Goal: Task Accomplishment & Management: Use online tool/utility

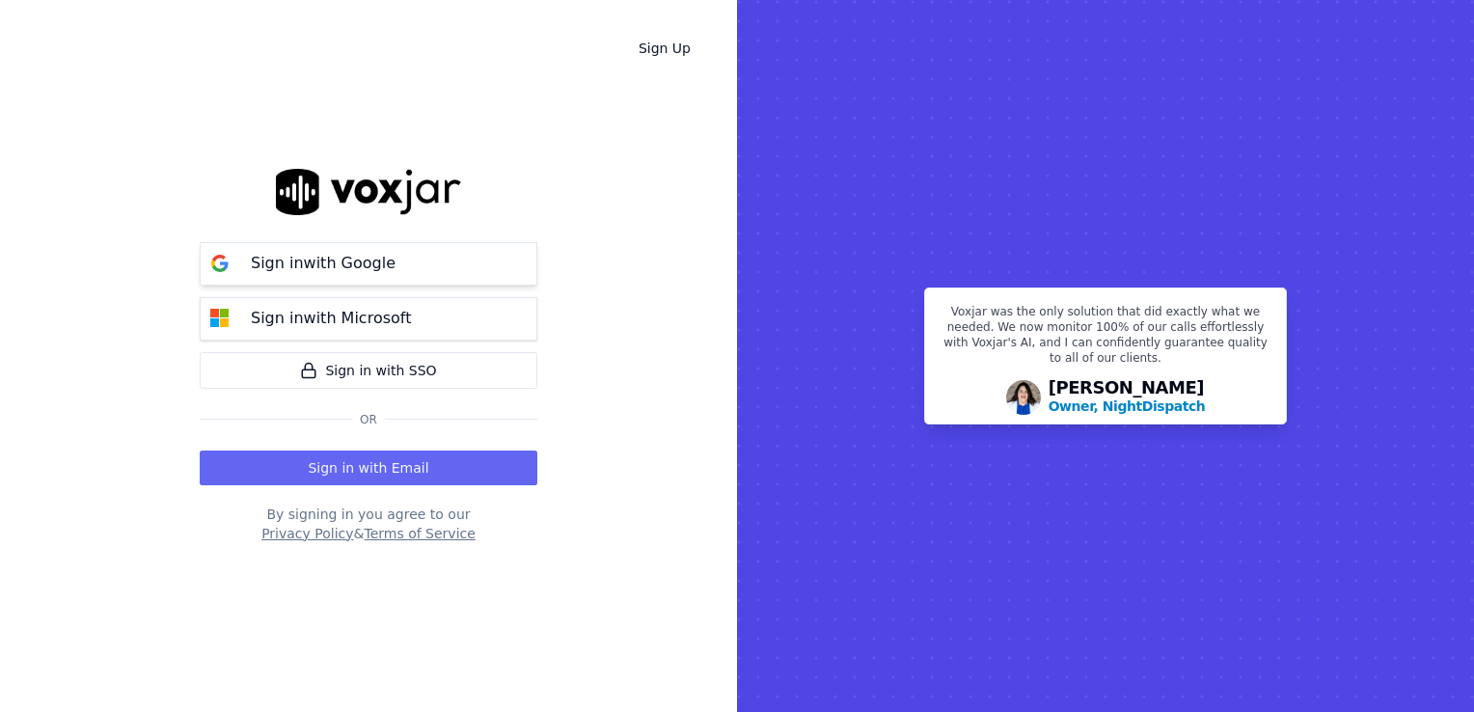
click at [285, 274] on p "Sign in with Google" at bounding box center [323, 263] width 145 height 23
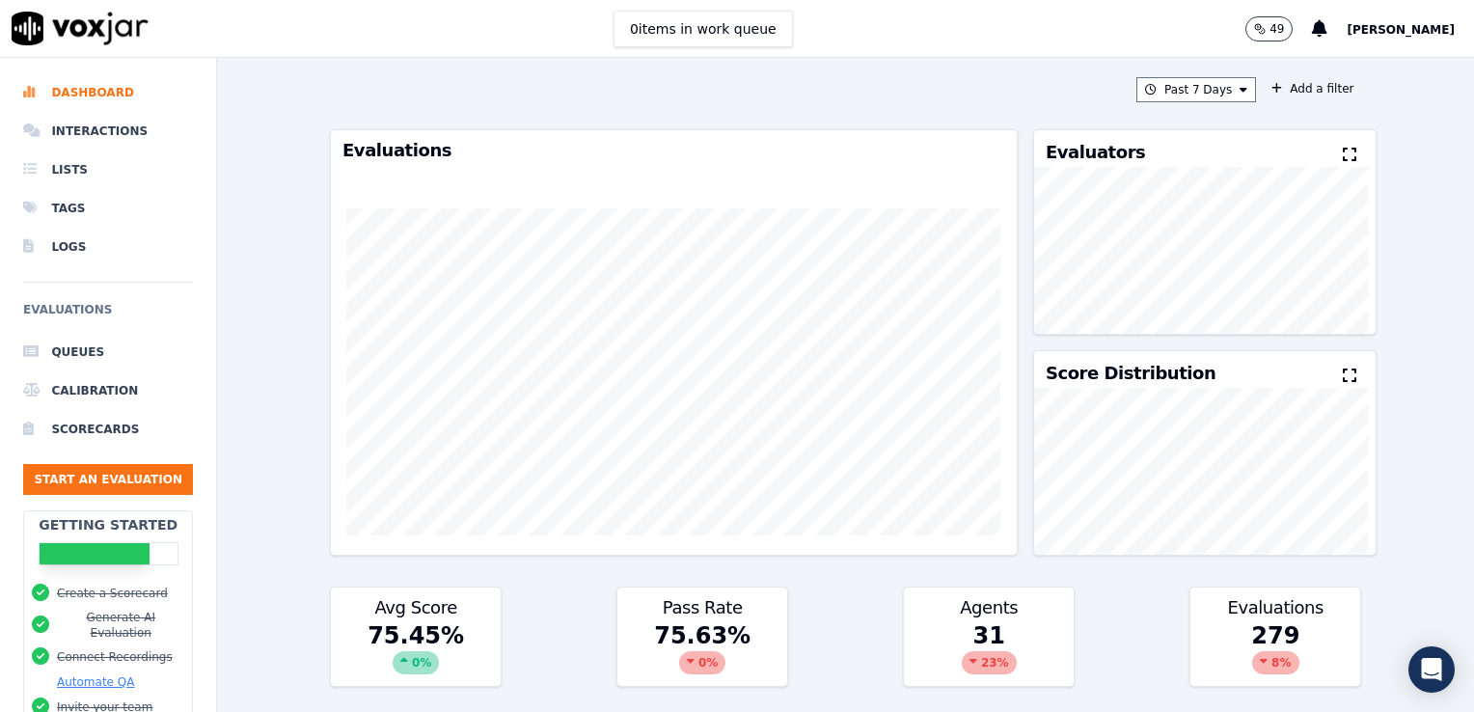
click at [1443, 400] on div "Past 7 Days Add a filter Evaluations Evaluators Score Distribution Avg Score 75…" at bounding box center [845, 385] width 1257 height 654
click at [1416, 432] on div "Past 7 Days Add a filter Evaluations Evaluators Score Distribution Avg Score 75…" at bounding box center [845, 385] width 1257 height 654
click at [56, 164] on li "Lists" at bounding box center [108, 169] width 170 height 39
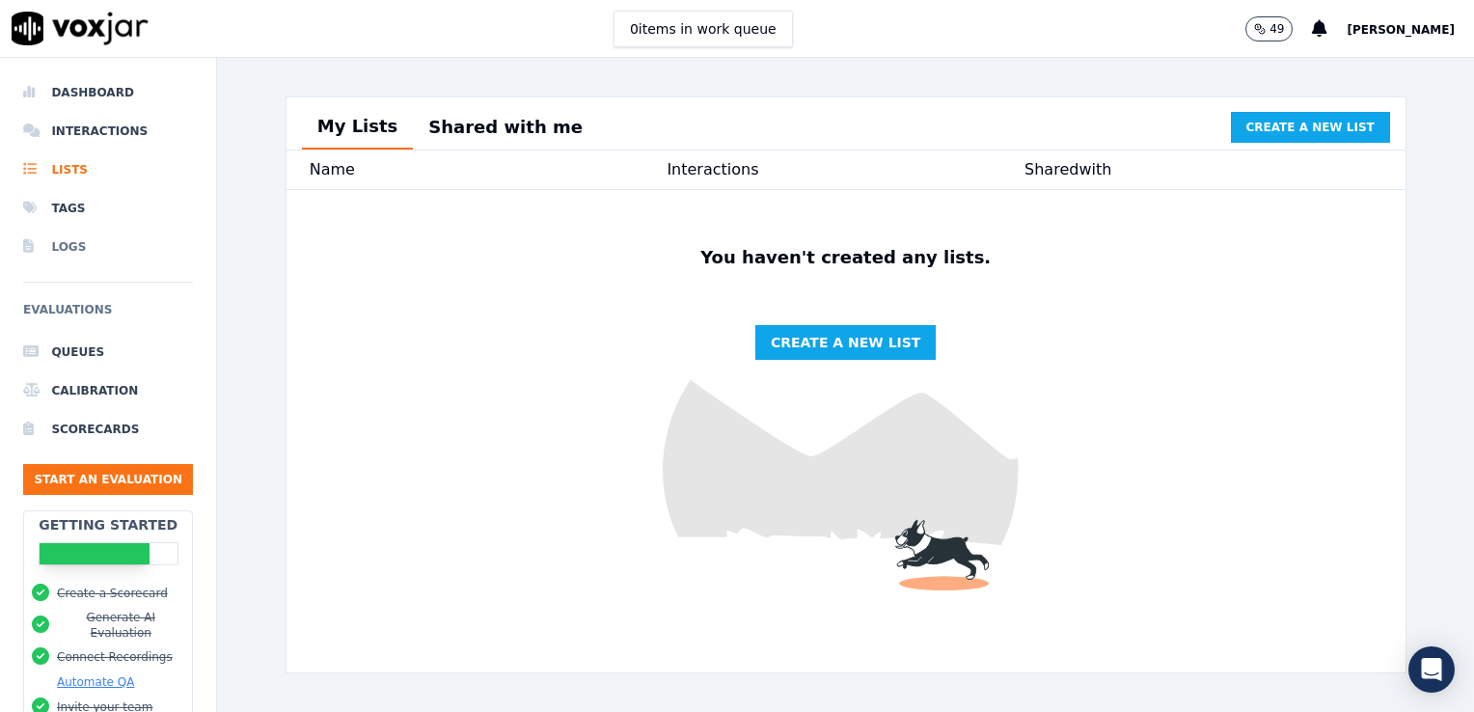
click at [68, 240] on li "Logs" at bounding box center [108, 247] width 170 height 39
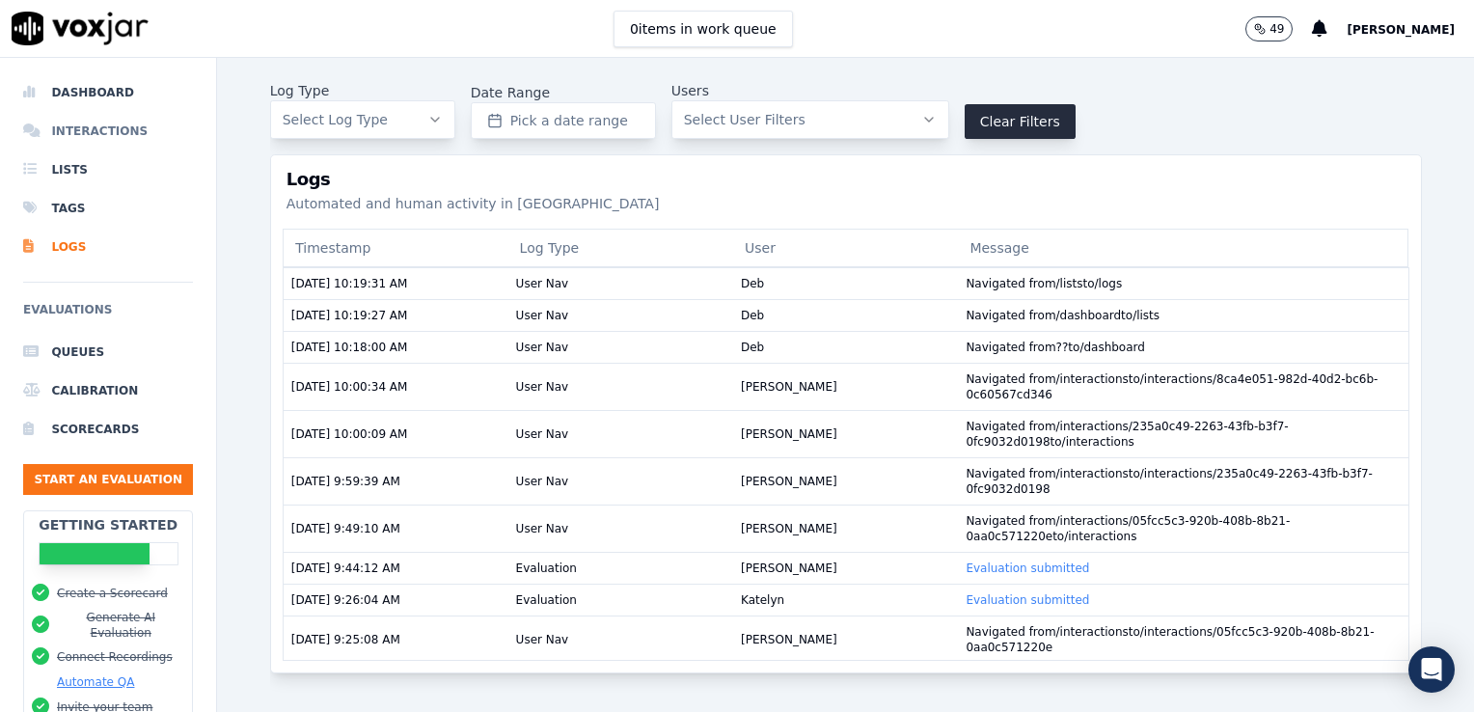
click at [91, 133] on li "Interactions" at bounding box center [108, 131] width 170 height 39
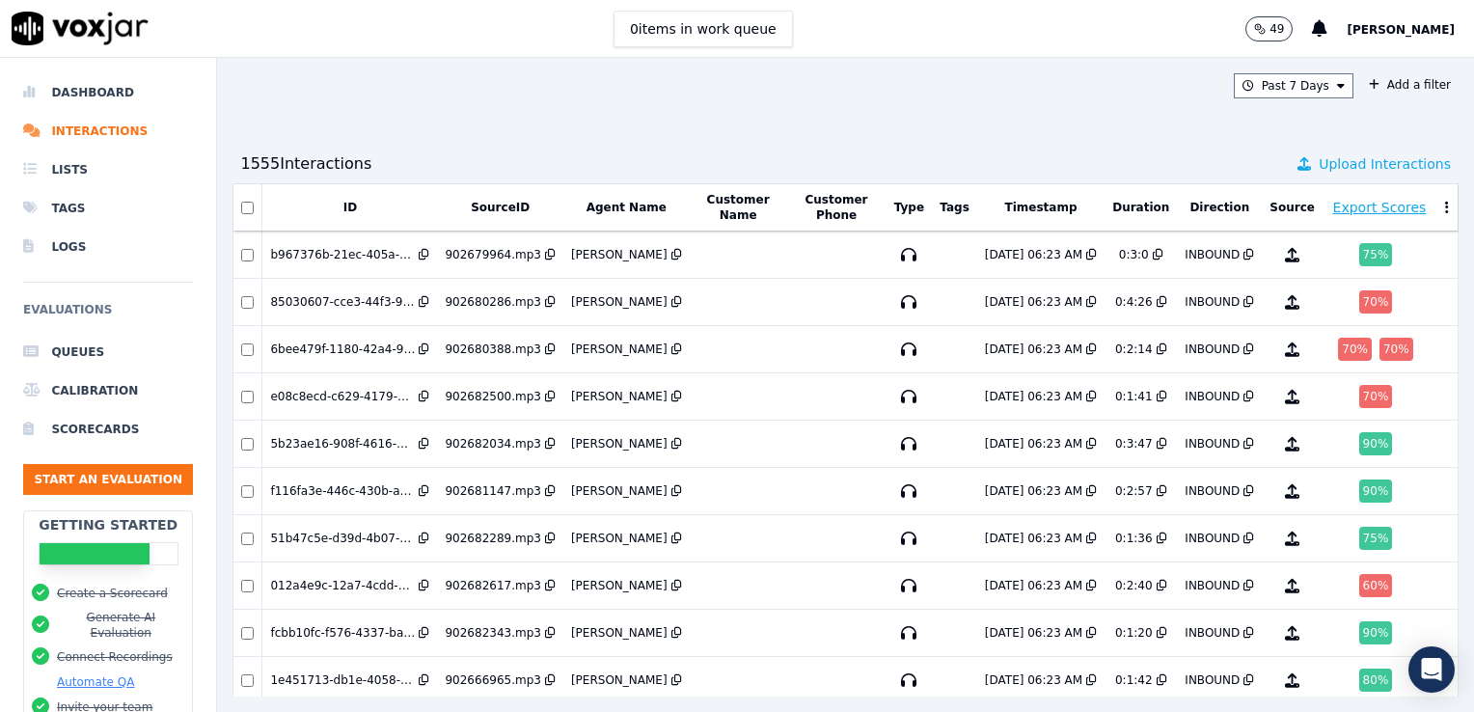
click at [1326, 164] on span "Upload Interactions" at bounding box center [1384, 163] width 132 height 19
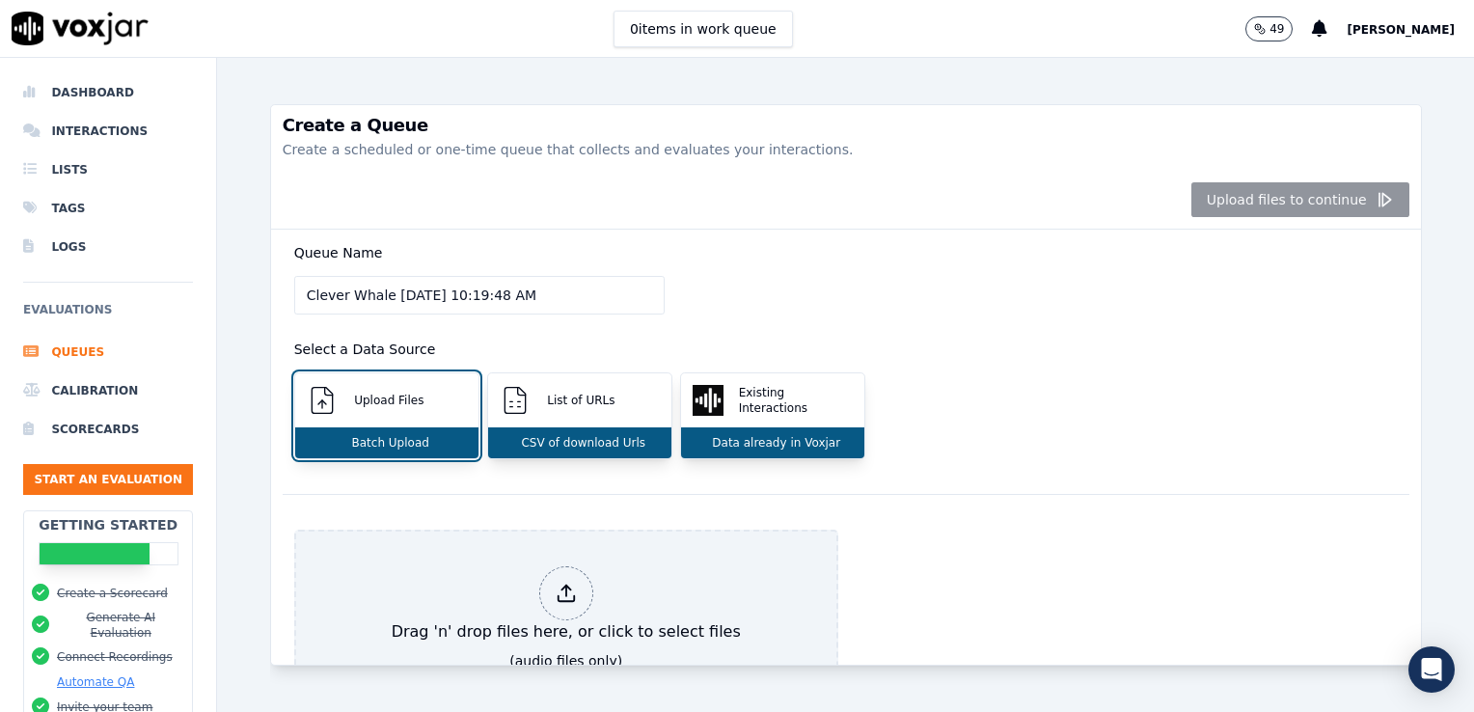
click at [1311, 171] on div "Upload files to continue" at bounding box center [846, 200] width 1150 height 59
click at [984, 311] on div "Queue Name Clever Whale 9/10/2025, 10:19:48 AM Select a Data Source Upload File…" at bounding box center [846, 362] width 1126 height 264
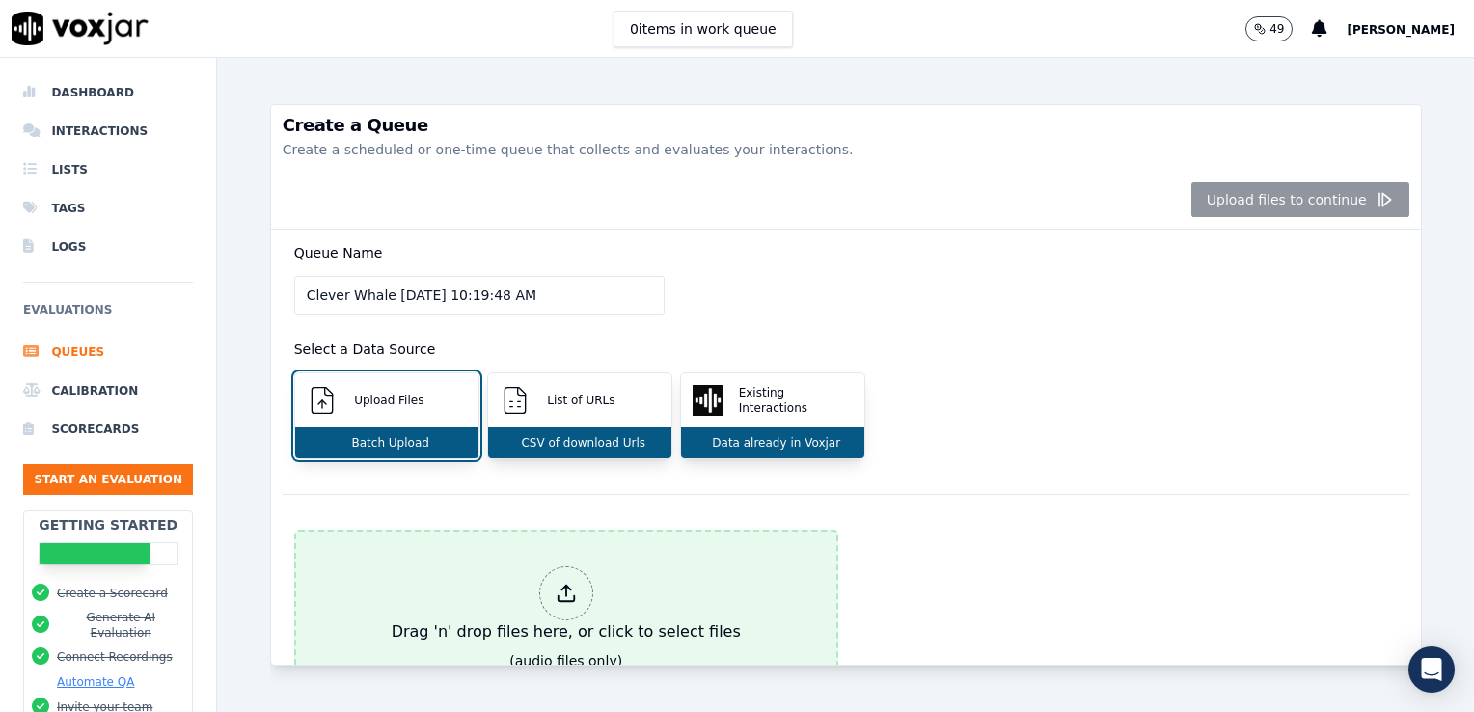
click at [562, 569] on div at bounding box center [566, 593] width 54 height 54
click at [615, 597] on div "Drag 'n' drop files here, or click to select files" at bounding box center [566, 604] width 365 height 93
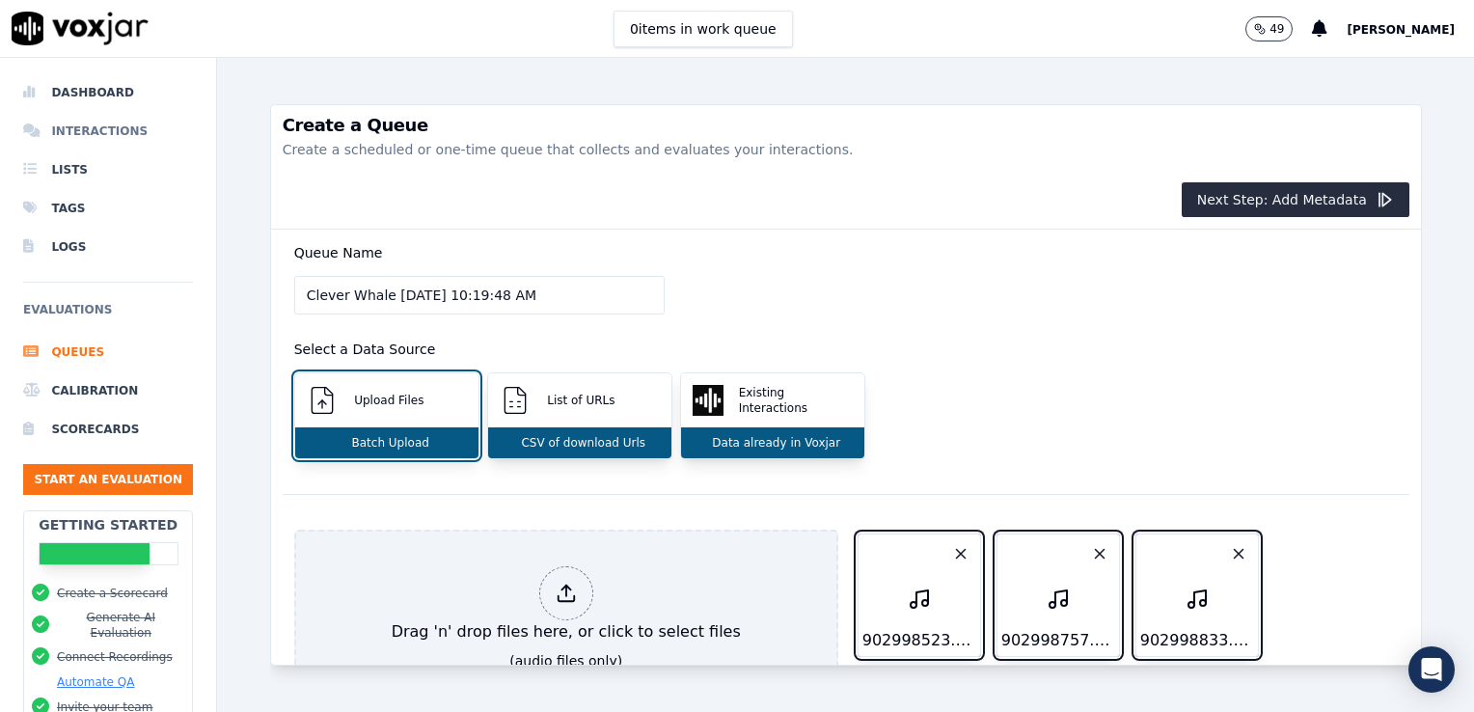
click at [67, 127] on li "Interactions" at bounding box center [108, 131] width 170 height 39
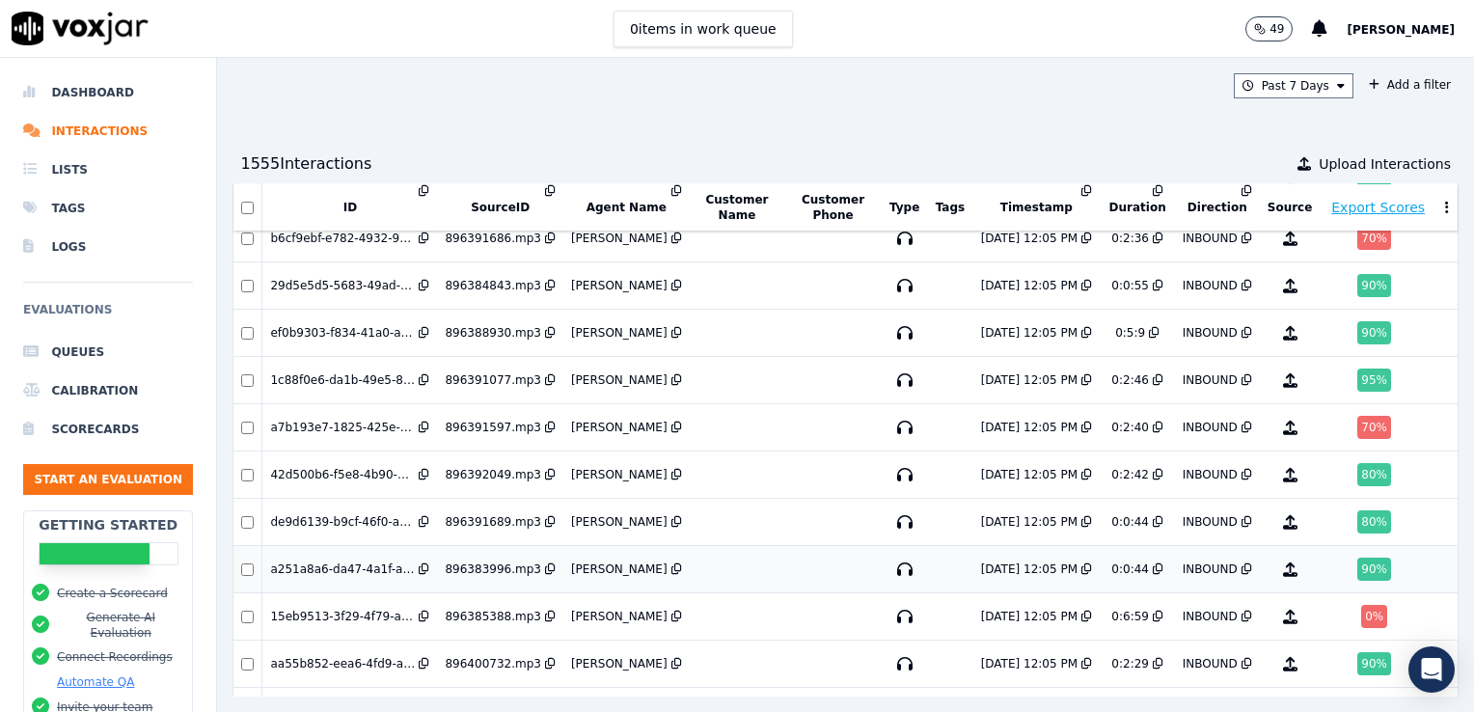
scroll to position [8547, 0]
click at [737, 83] on div "Past 7 Days Add a filter" at bounding box center [845, 85] width 1226 height 25
click at [365, 83] on div "Past 7 Days Add a filter" at bounding box center [845, 85] width 1226 height 25
click at [1361, 94] on button "Add a filter" at bounding box center [1409, 84] width 97 height 23
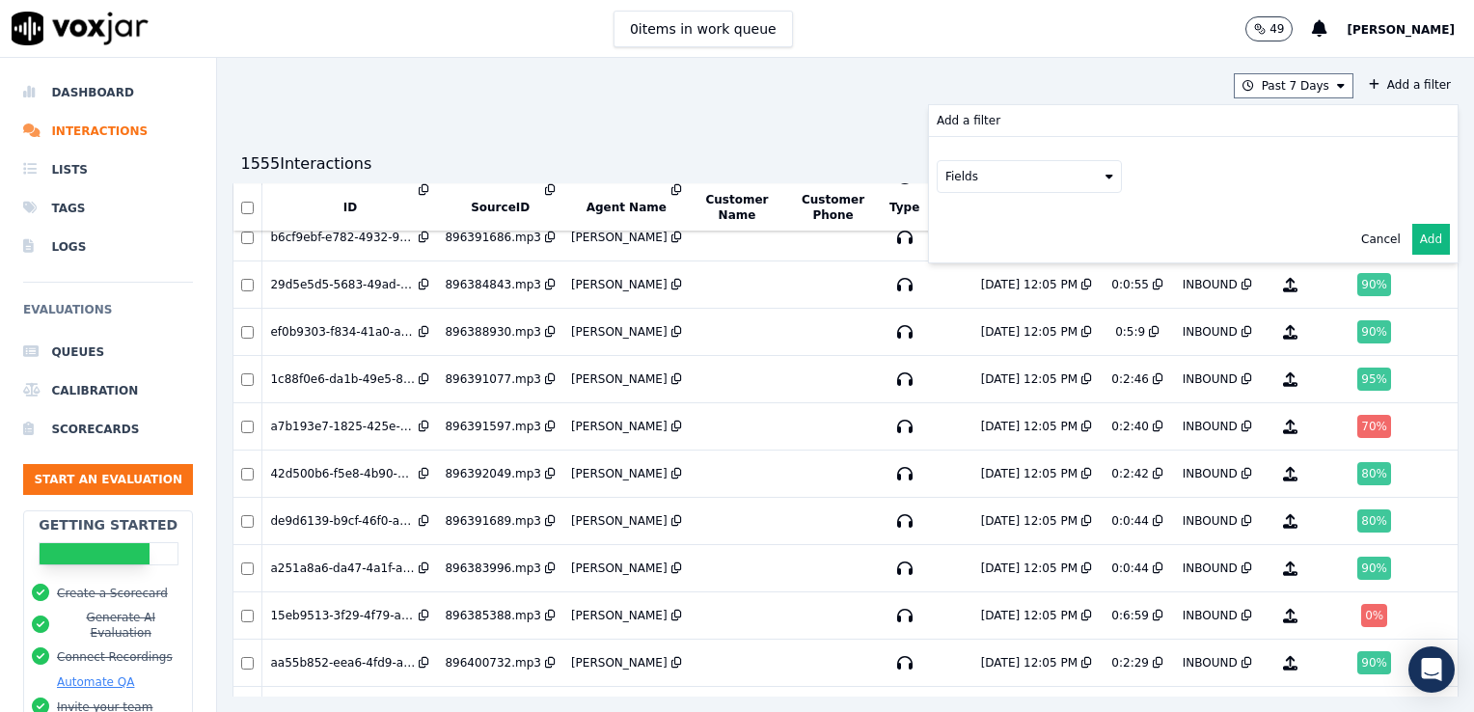
click at [960, 99] on div "Past 7 Days Add a filter Add a filter Fields Cancel Add 1555 Interaction s Uplo…" at bounding box center [845, 385] width 1257 height 654
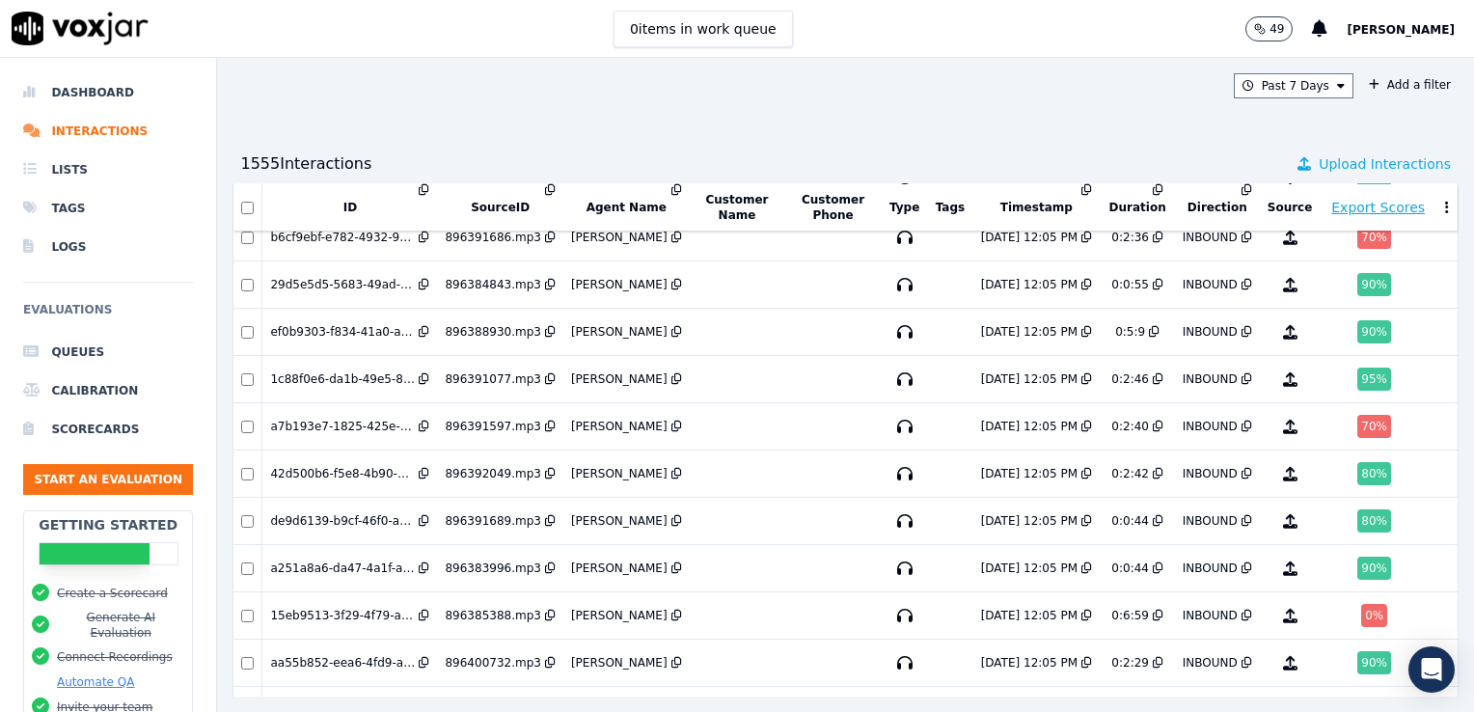
click at [1318, 170] on span "Upload Interactions" at bounding box center [1384, 163] width 132 height 19
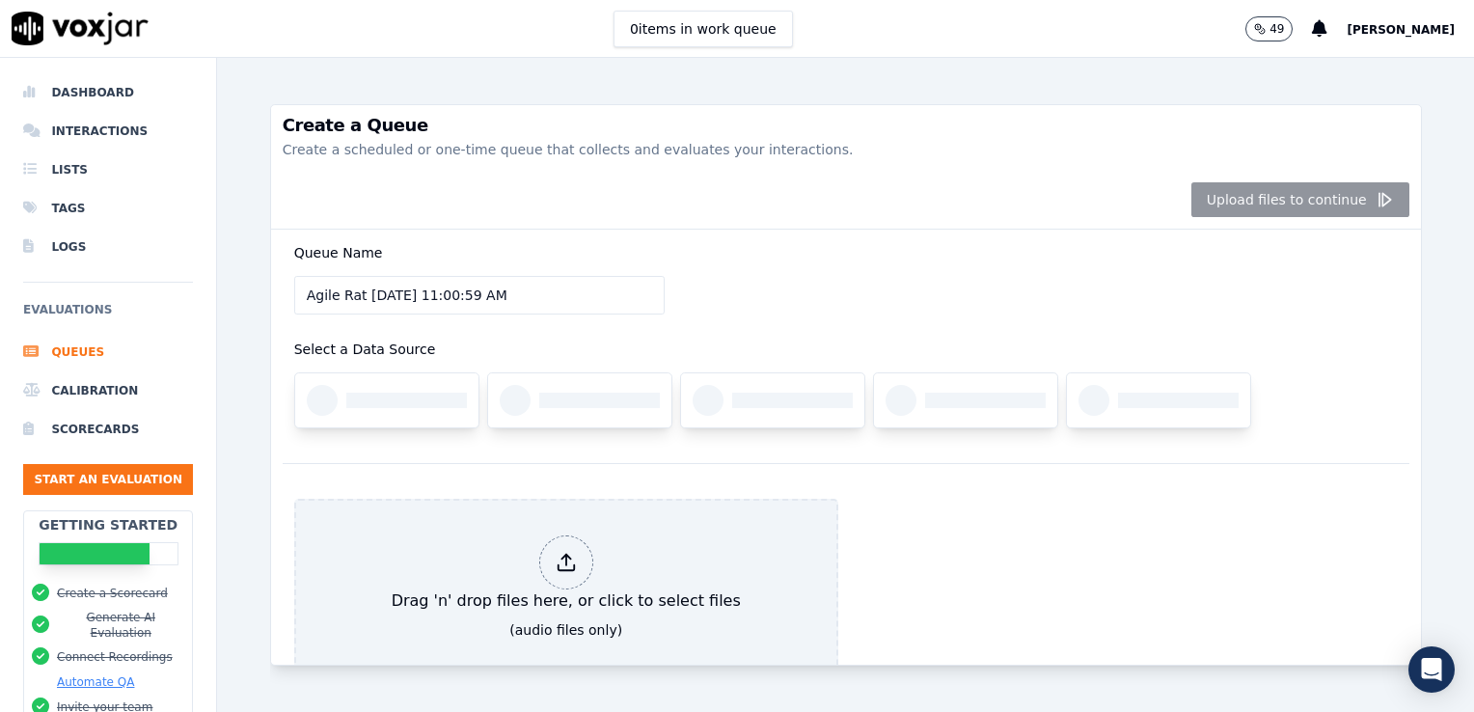
drag, startPoint x: 528, startPoint y: 306, endPoint x: 254, endPoint y: 306, distance: 274.8
click at [252, 307] on div "Create a Queue Create a scheduled or one-time queue that collects and evaluates…" at bounding box center [845, 385] width 1257 height 654
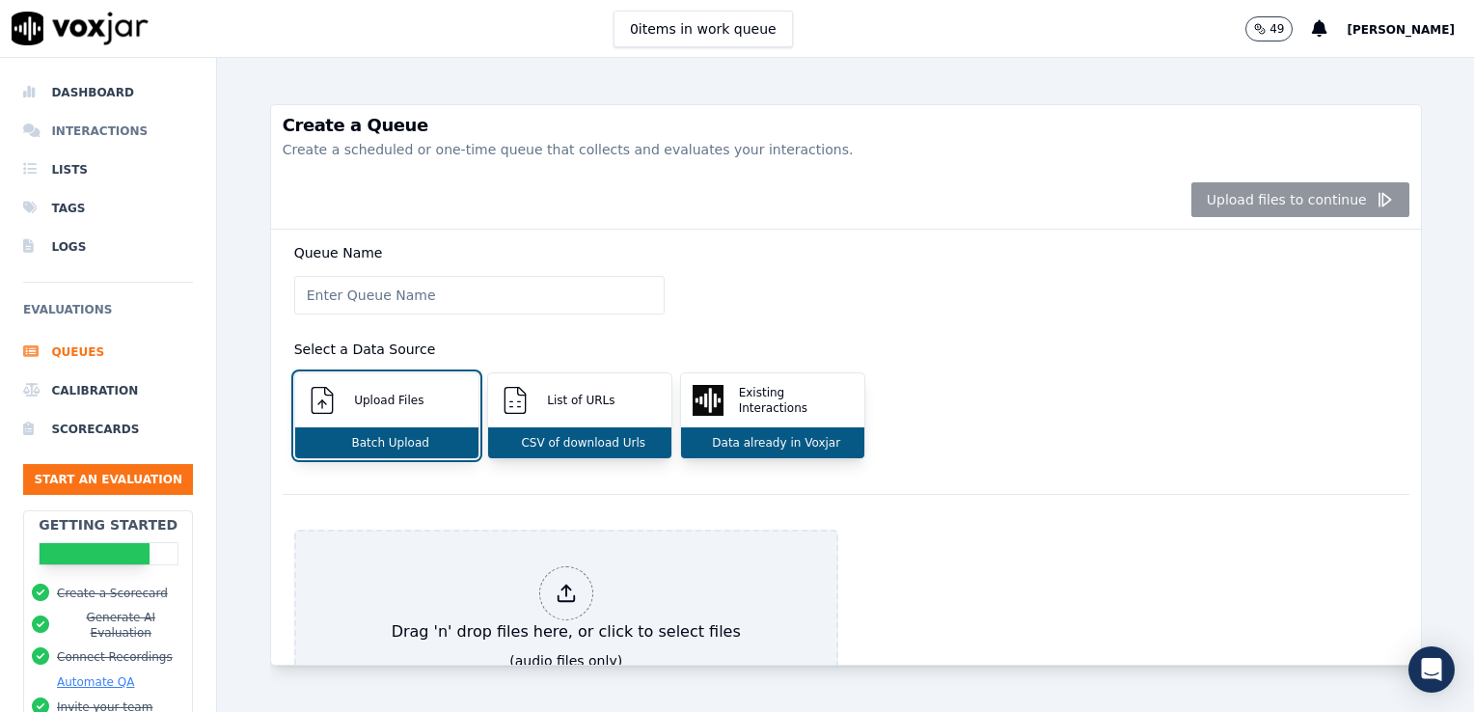
click at [75, 145] on li "Interactions" at bounding box center [108, 131] width 170 height 39
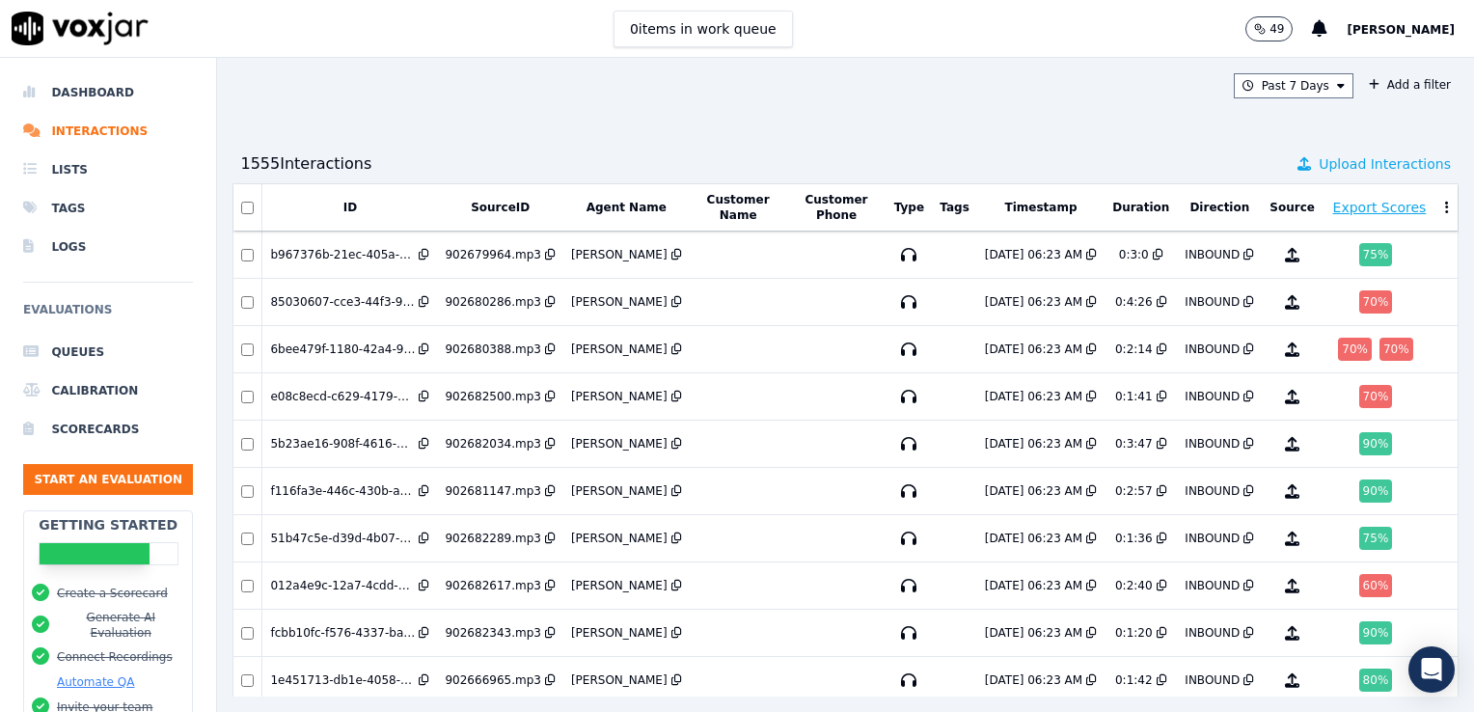
click at [1318, 164] on span "Upload Interactions" at bounding box center [1384, 163] width 132 height 19
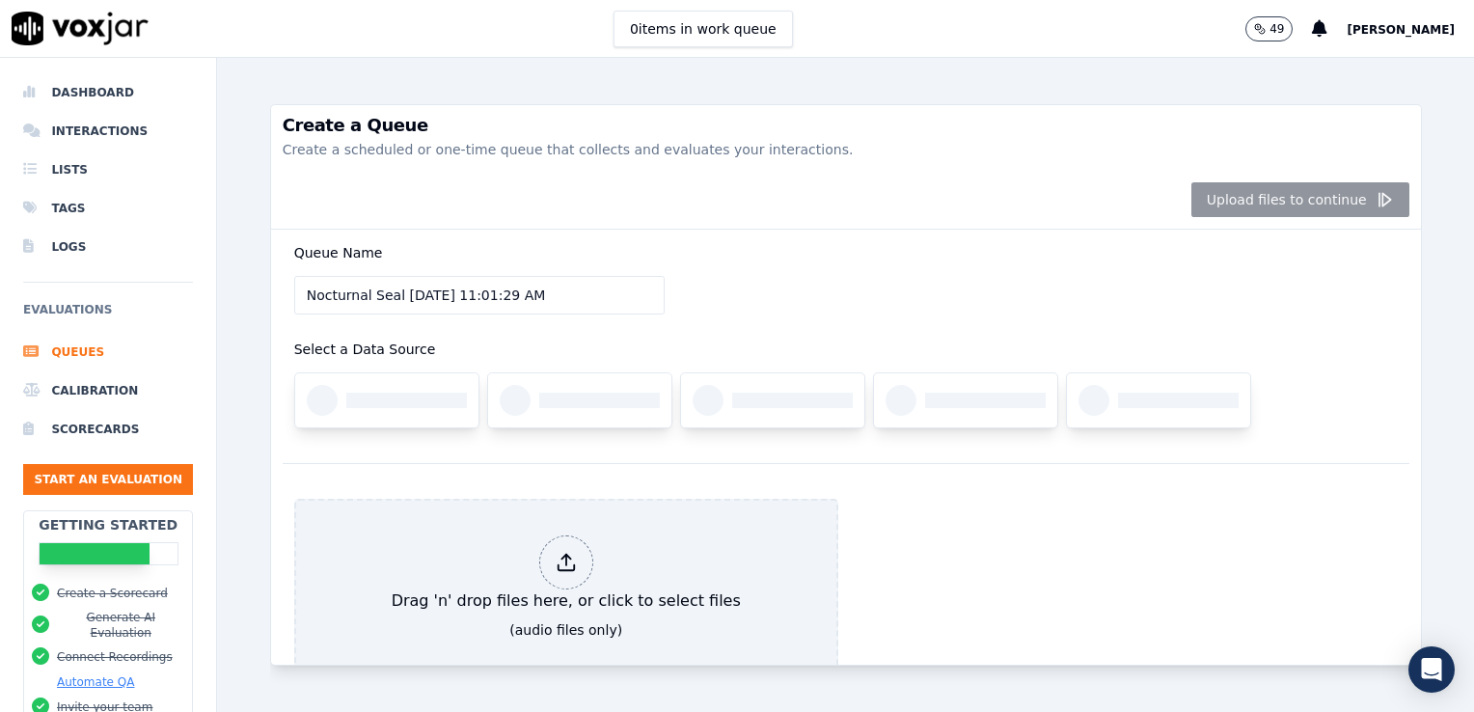
drag, startPoint x: 542, startPoint y: 292, endPoint x: 270, endPoint y: 278, distance: 272.3
click at [271, 278] on div "Queue Name Nocturnal Seal 9/10/2025, 11:01:29 AM Select a Data Source Drag 'n' …" at bounding box center [846, 447] width 1150 height 435
click at [867, 318] on div "Queue Name Nocturnal Seal 9/10/2025, 11:01:29 AM Select a Data Source" at bounding box center [846, 346] width 1126 height 233
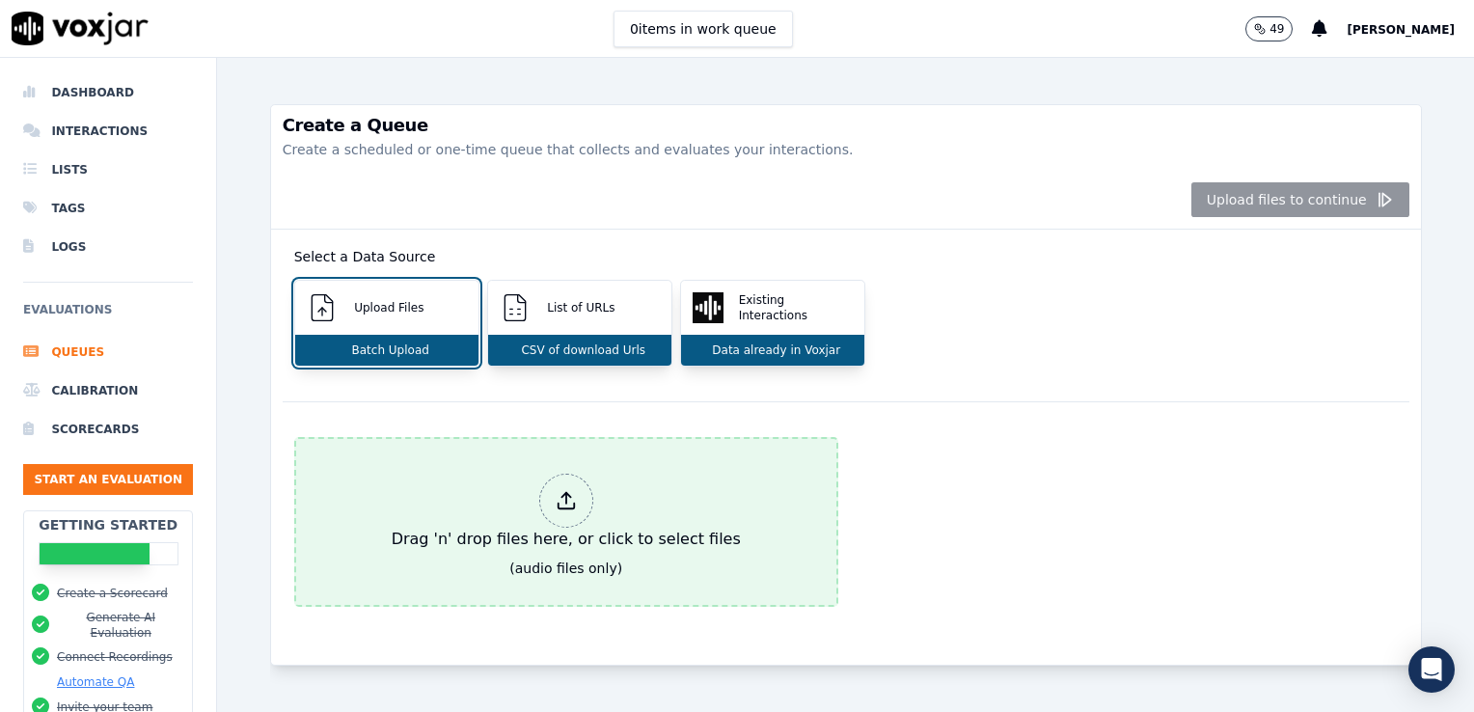
click at [556, 515] on div "Drag 'n' drop files here, or click to select files" at bounding box center [566, 512] width 365 height 93
click at [509, 510] on div "Drag 'n' drop files here, or click to select files" at bounding box center [566, 512] width 365 height 93
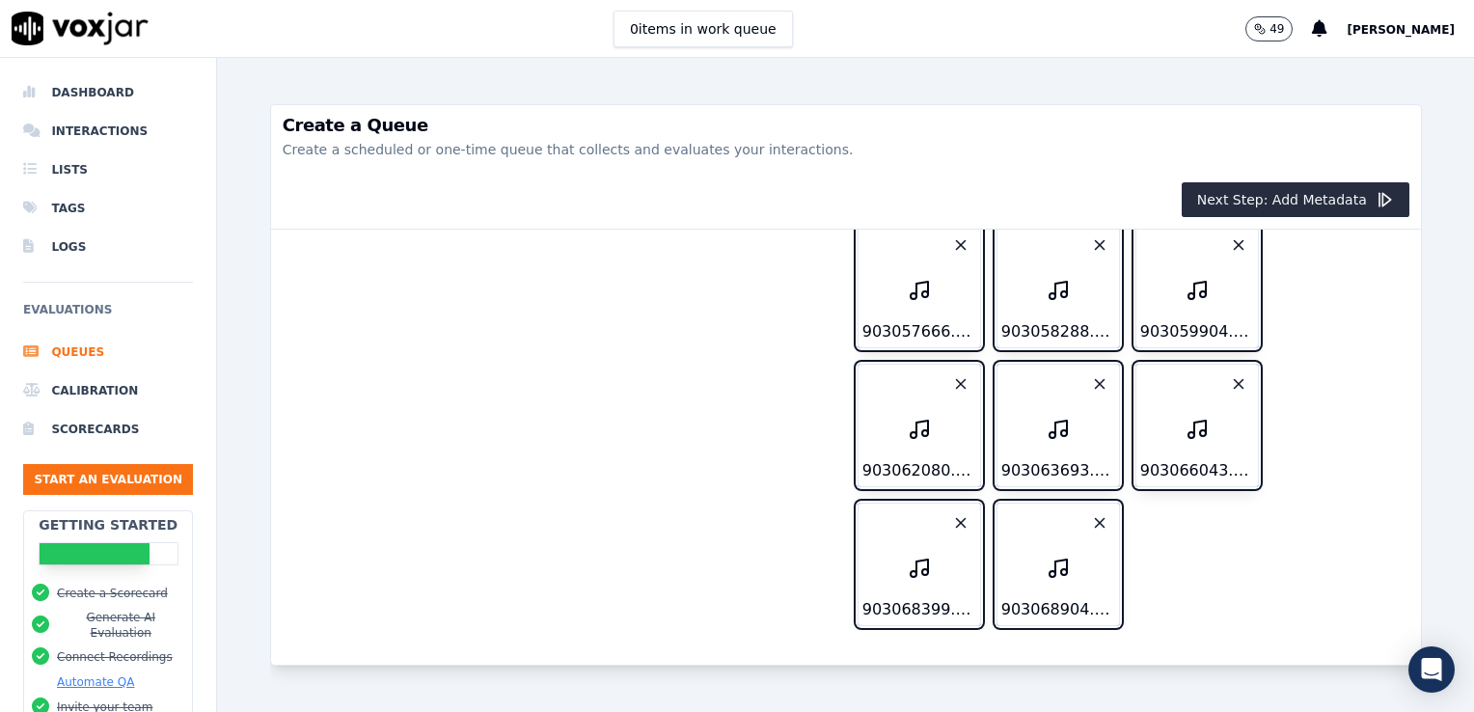
scroll to position [9253, 0]
click at [1308, 201] on button "Next Step: Add Metadata" at bounding box center [1295, 199] width 228 height 35
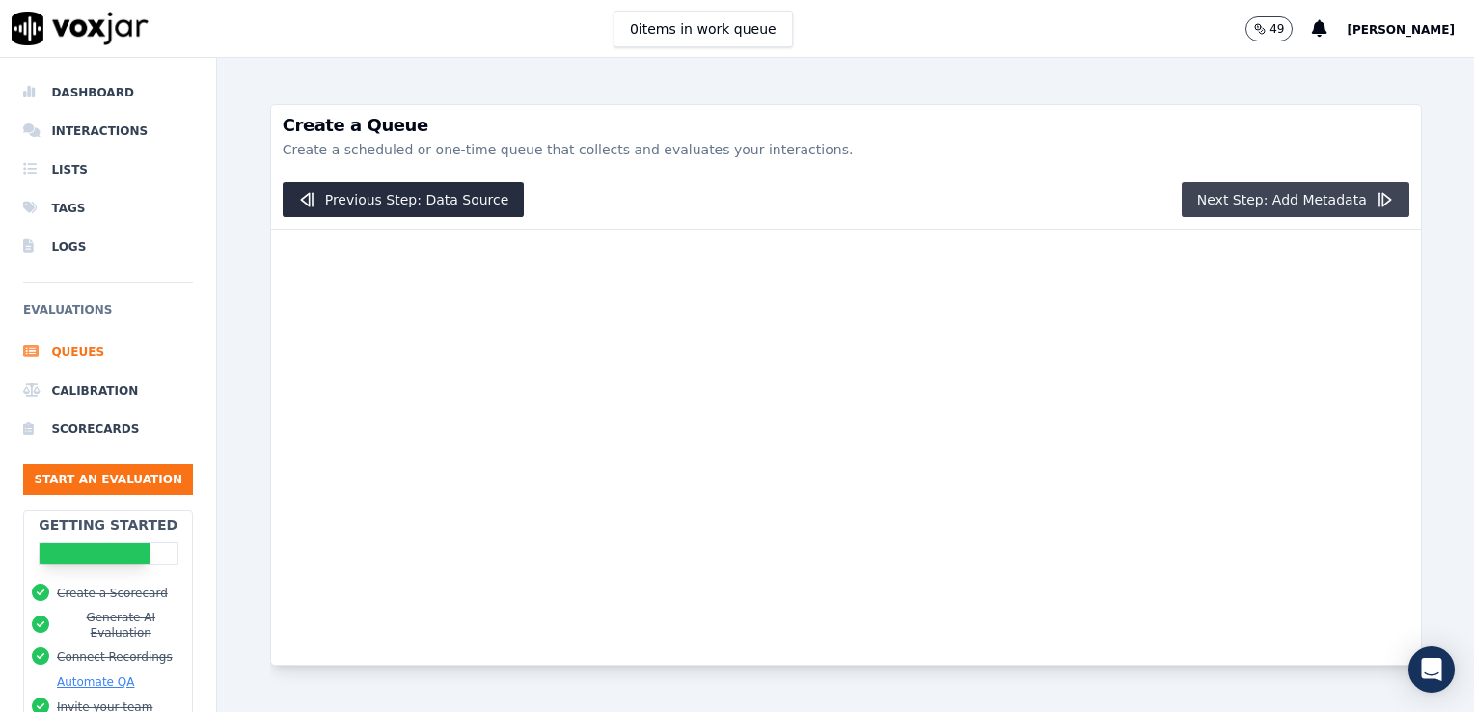
scroll to position [0, 0]
click at [1297, 203] on button "Next Step: Add Metadata" at bounding box center [1295, 199] width 228 height 35
click at [1374, 190] on icon "button" at bounding box center [1383, 199] width 19 height 19
click at [1269, 191] on button "Next Step: Add Metadata" at bounding box center [1295, 199] width 228 height 35
click at [1203, 215] on button "Next Step: Add Metadata" at bounding box center [1295, 199] width 228 height 35
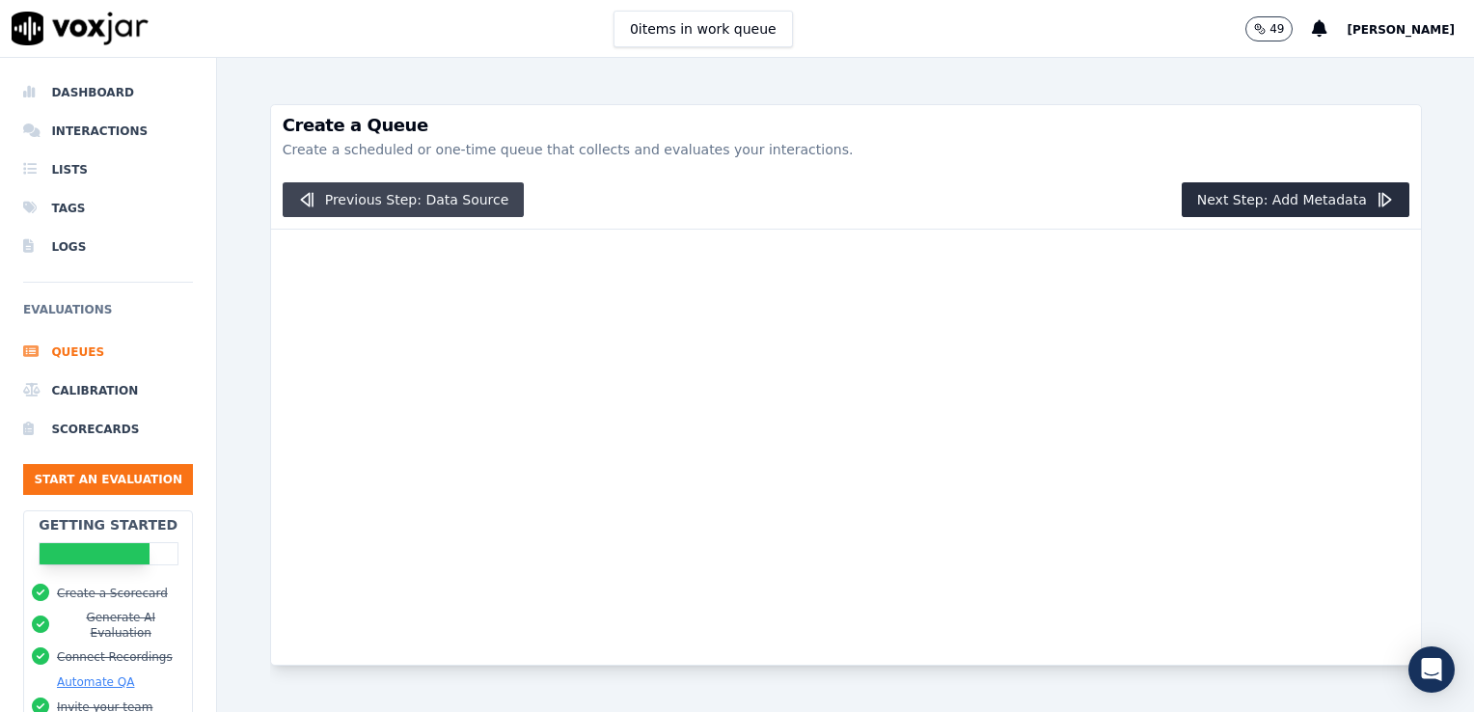
click at [390, 192] on button "Previous Step: Data Source" at bounding box center [404, 199] width 242 height 35
click at [402, 125] on h3 "Create a Queue" at bounding box center [846, 125] width 1126 height 17
click at [66, 345] on li "Queues" at bounding box center [108, 352] width 170 height 39
click at [420, 210] on button "Previous Step: Data Source" at bounding box center [404, 199] width 242 height 35
click at [125, 96] on li "Dashboard" at bounding box center [108, 92] width 170 height 39
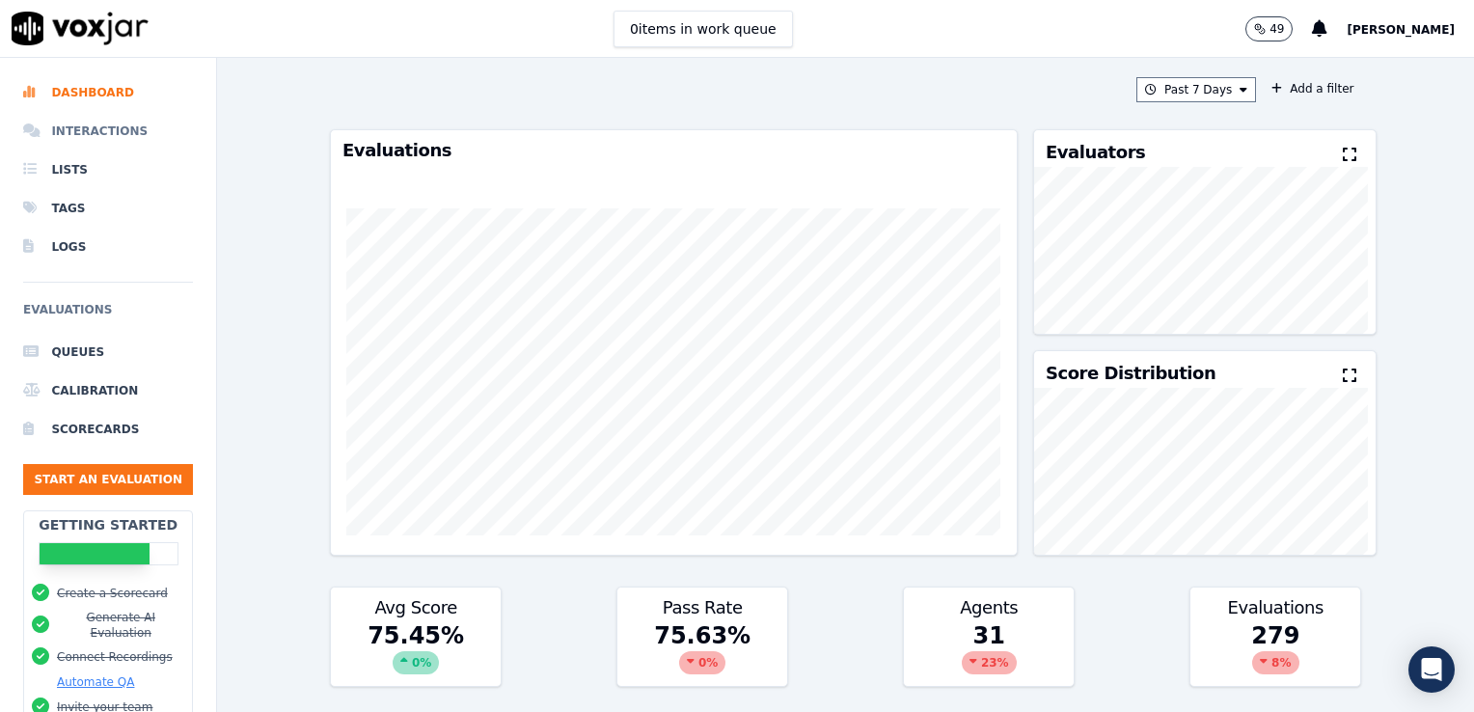
click at [101, 121] on li "Interactions" at bounding box center [108, 131] width 170 height 39
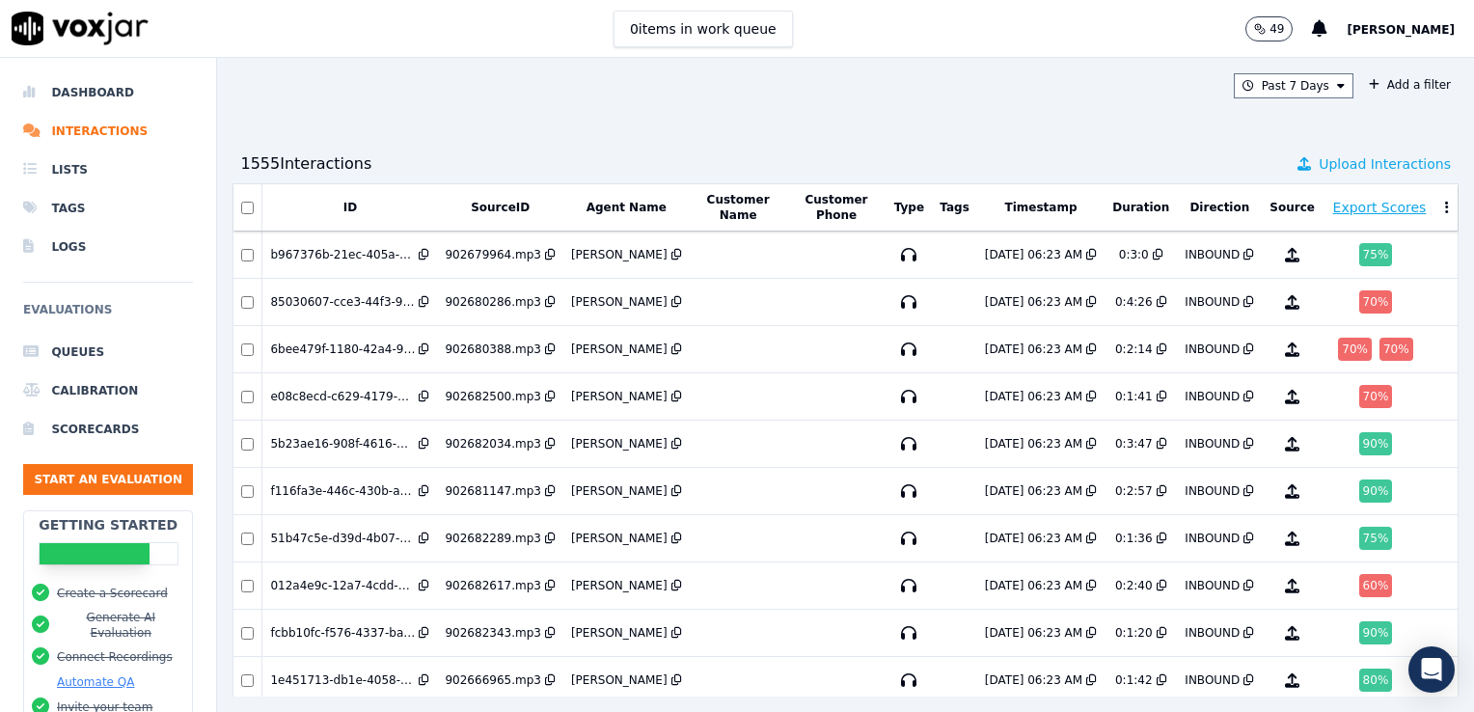
click at [1333, 159] on span "Upload Interactions" at bounding box center [1384, 163] width 132 height 19
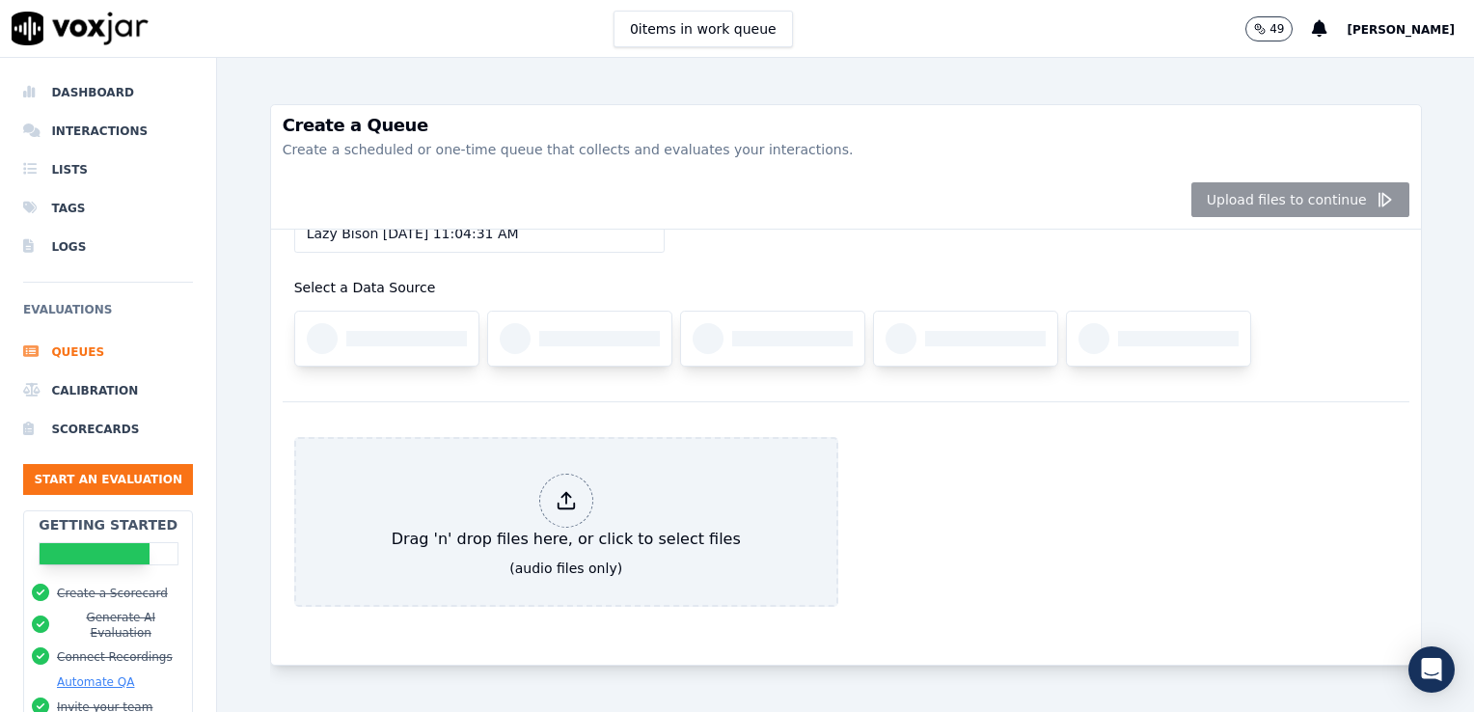
scroll to position [104, 0]
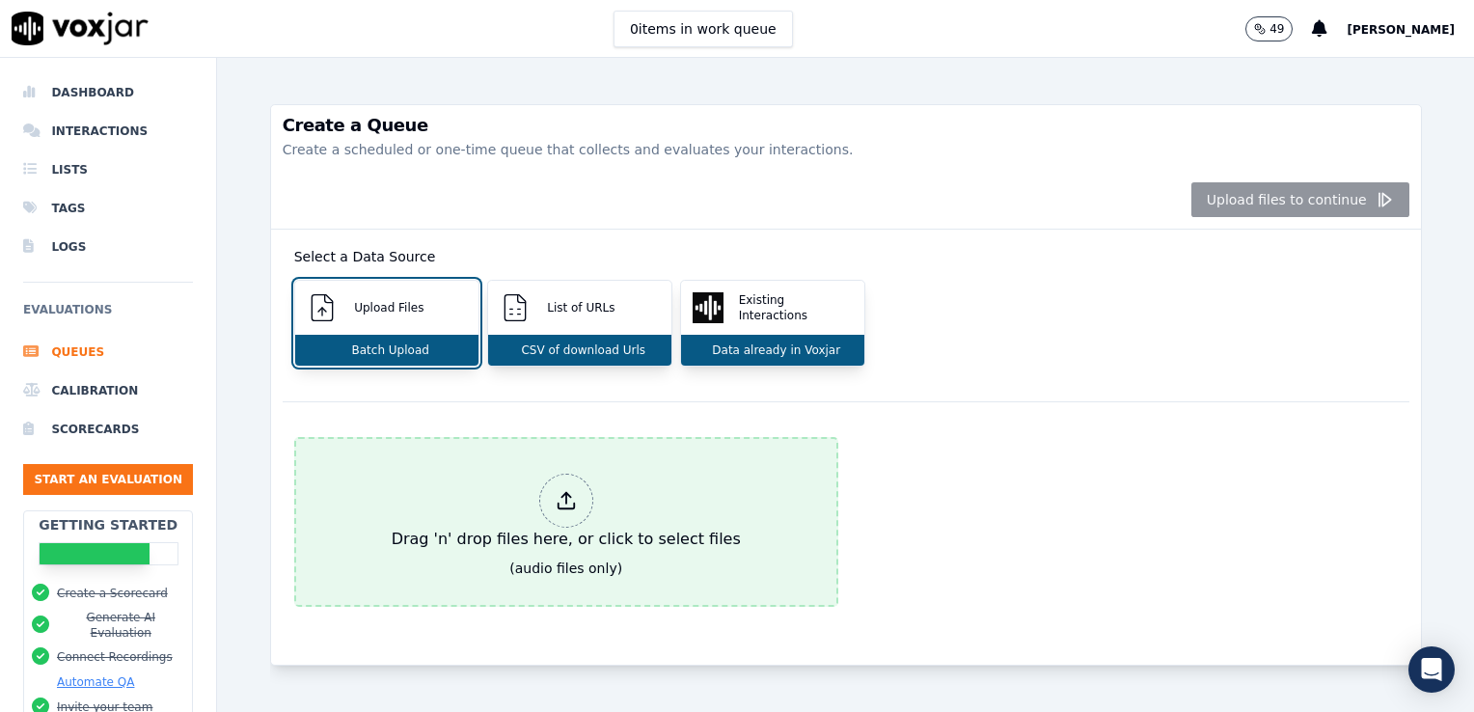
click at [533, 466] on div "Drag 'n' drop files here, or click to select files" at bounding box center [566, 512] width 365 height 93
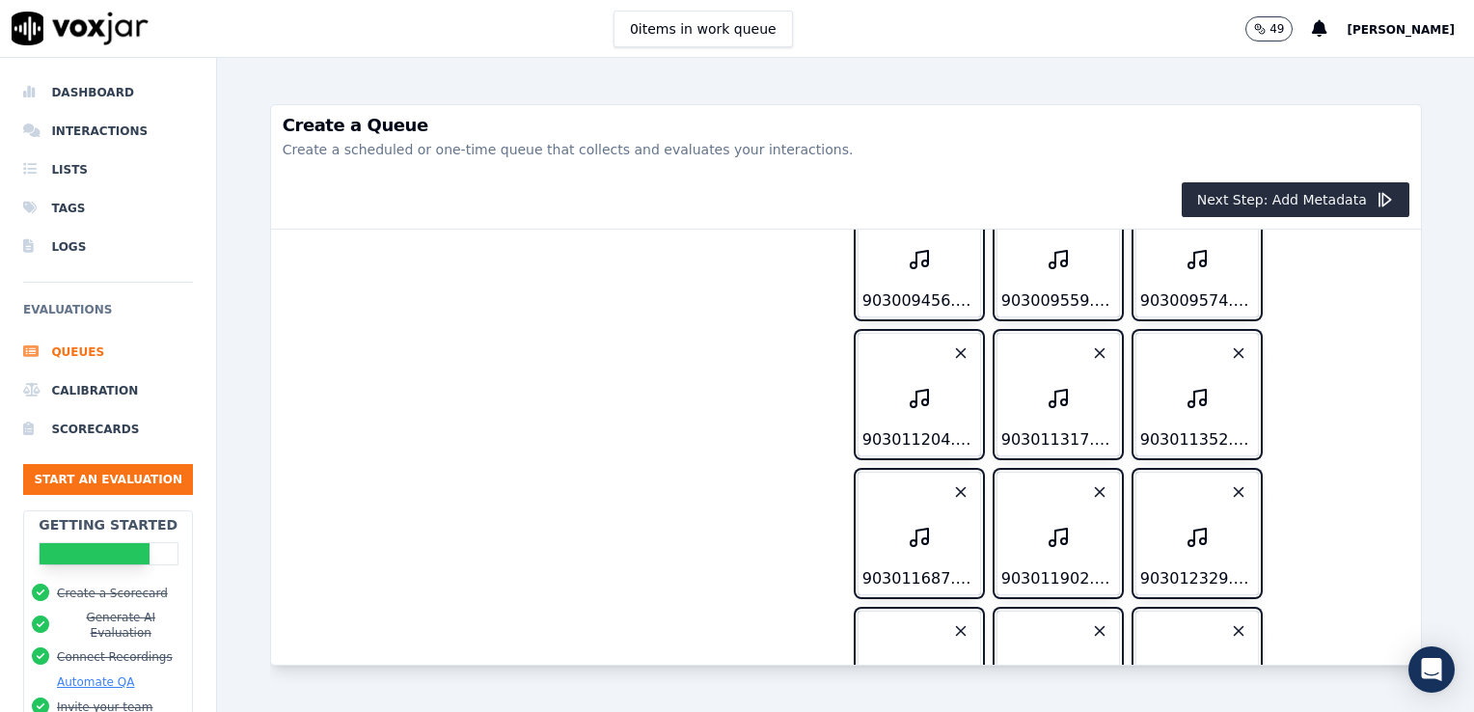
scroll to position [1900, 0]
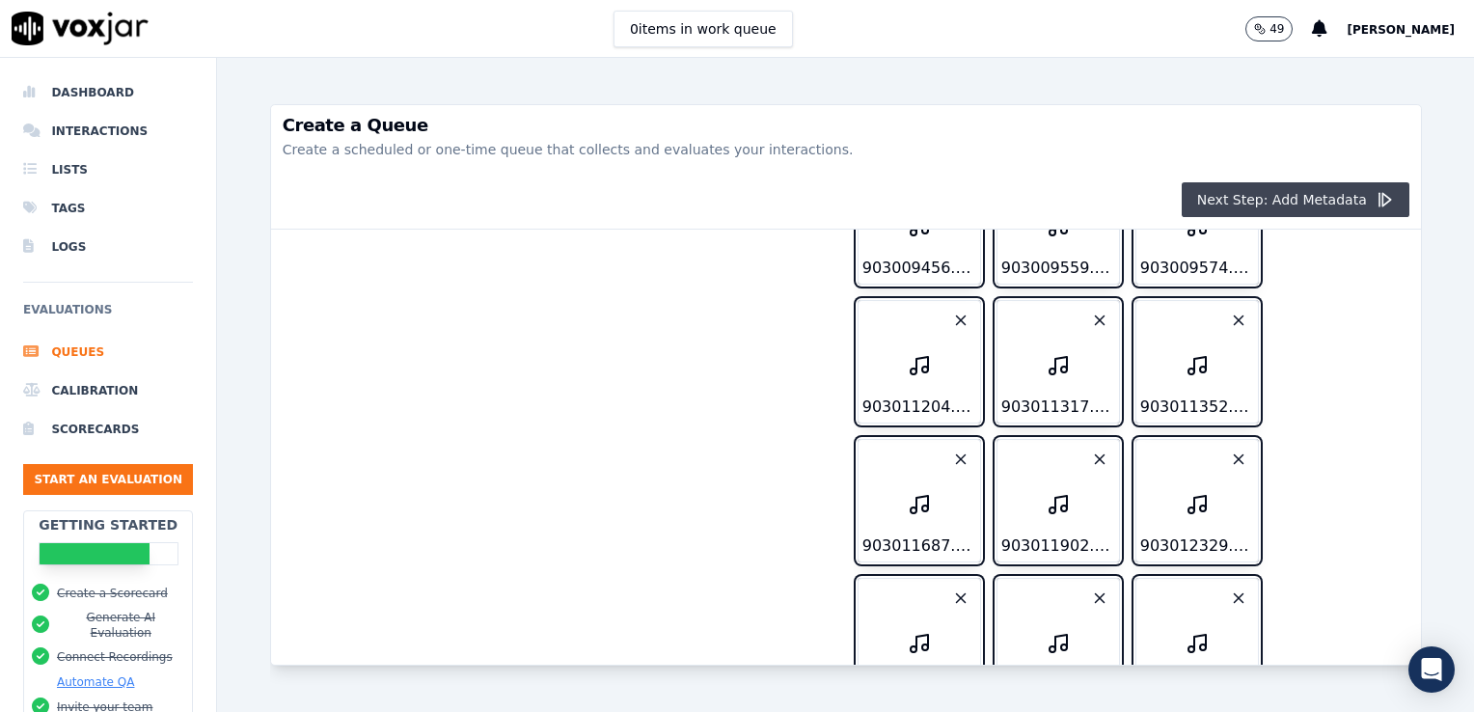
click at [1339, 201] on button "Next Step: Add Metadata" at bounding box center [1295, 199] width 228 height 35
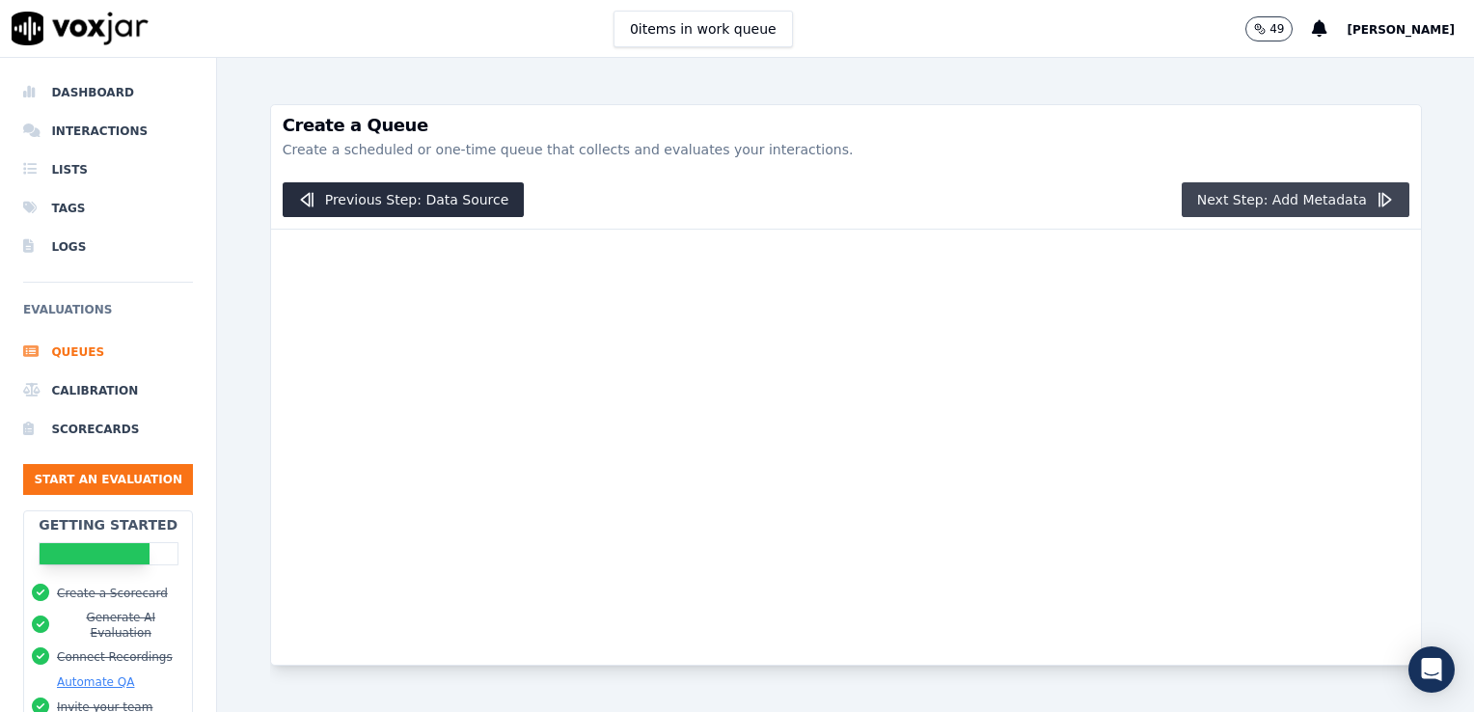
click at [1224, 207] on button "Next Step: Add Metadata" at bounding box center [1295, 199] width 228 height 35
click at [1252, 184] on button "Next Step: Add Metadata" at bounding box center [1295, 199] width 228 height 35
click at [1284, 203] on button "Next Step: Add Metadata" at bounding box center [1295, 199] width 228 height 35
click at [73, 368] on li "Queues" at bounding box center [108, 352] width 170 height 39
click at [458, 203] on button "Previous Step: Data Source" at bounding box center [404, 199] width 242 height 35
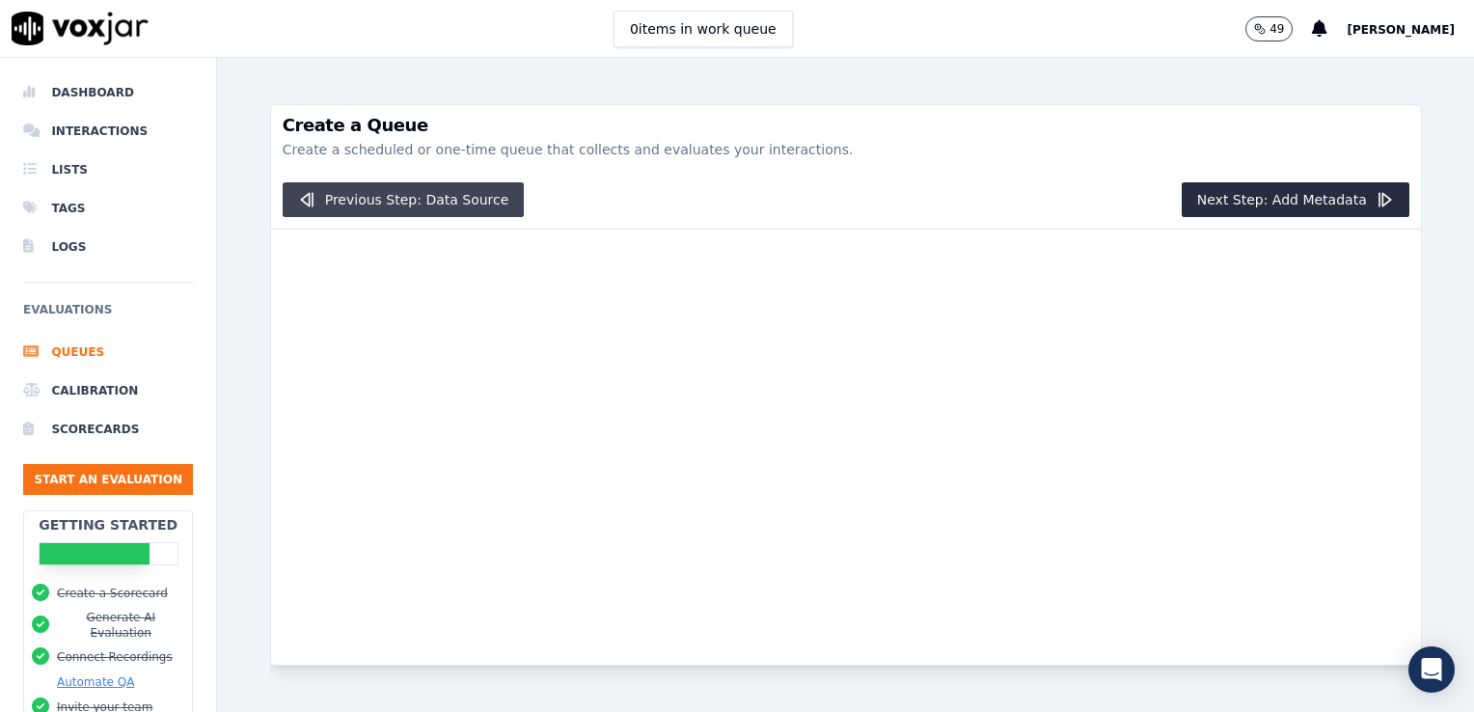
click at [299, 196] on icon "button" at bounding box center [307, 199] width 19 height 19
click at [748, 270] on div at bounding box center [846, 447] width 1150 height 435
click at [112, 93] on li "Dashboard" at bounding box center [108, 92] width 170 height 39
click at [120, 137] on li "Interactions" at bounding box center [108, 131] width 170 height 39
click at [73, 176] on li "Lists" at bounding box center [108, 169] width 170 height 39
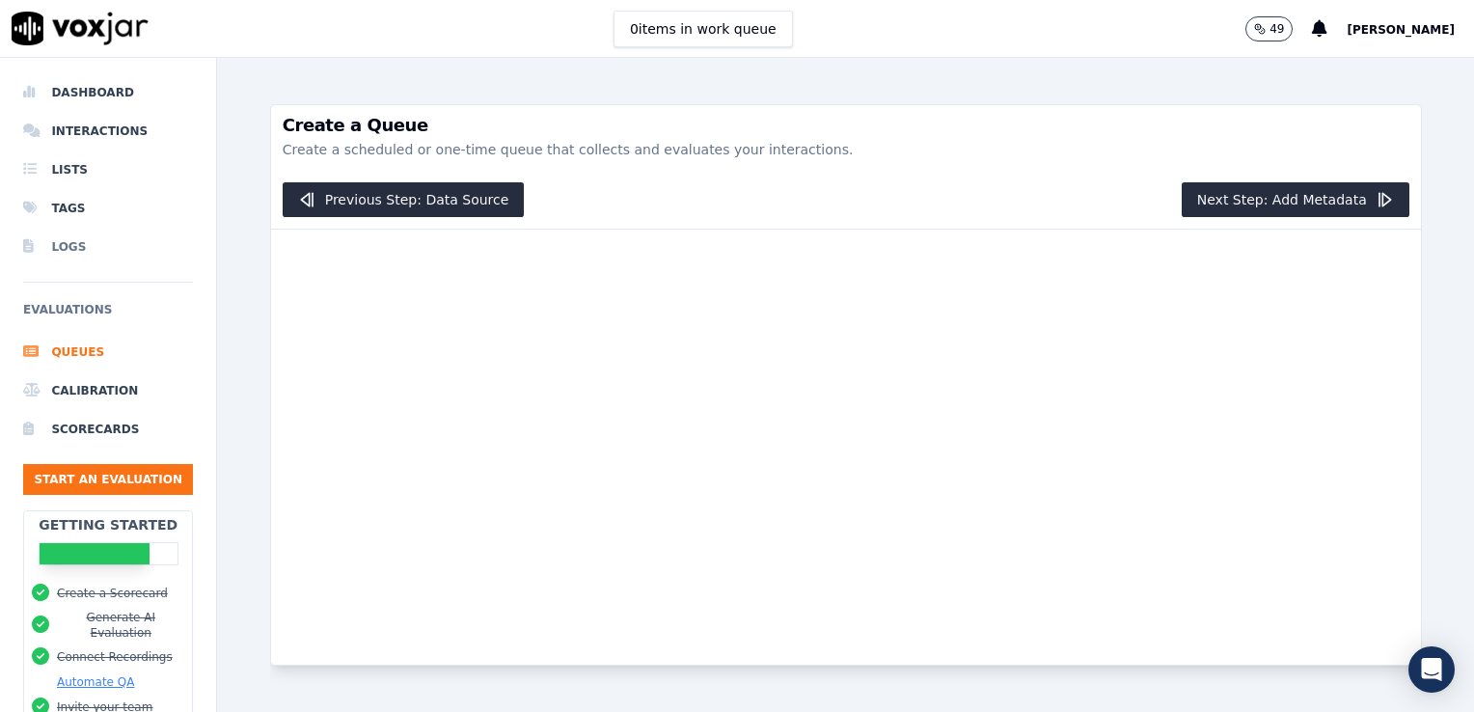
click at [68, 250] on li "Logs" at bounding box center [108, 247] width 170 height 39
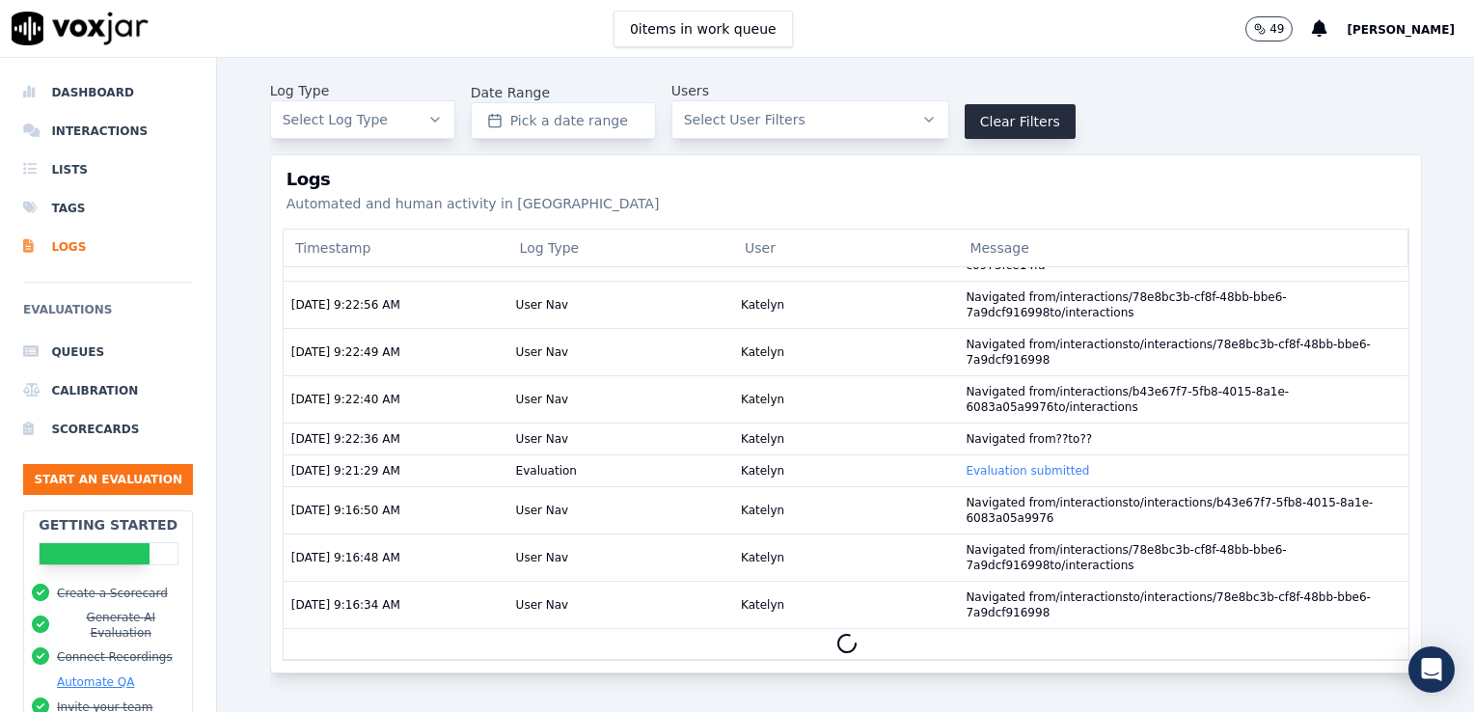
scroll to position [3249, 0]
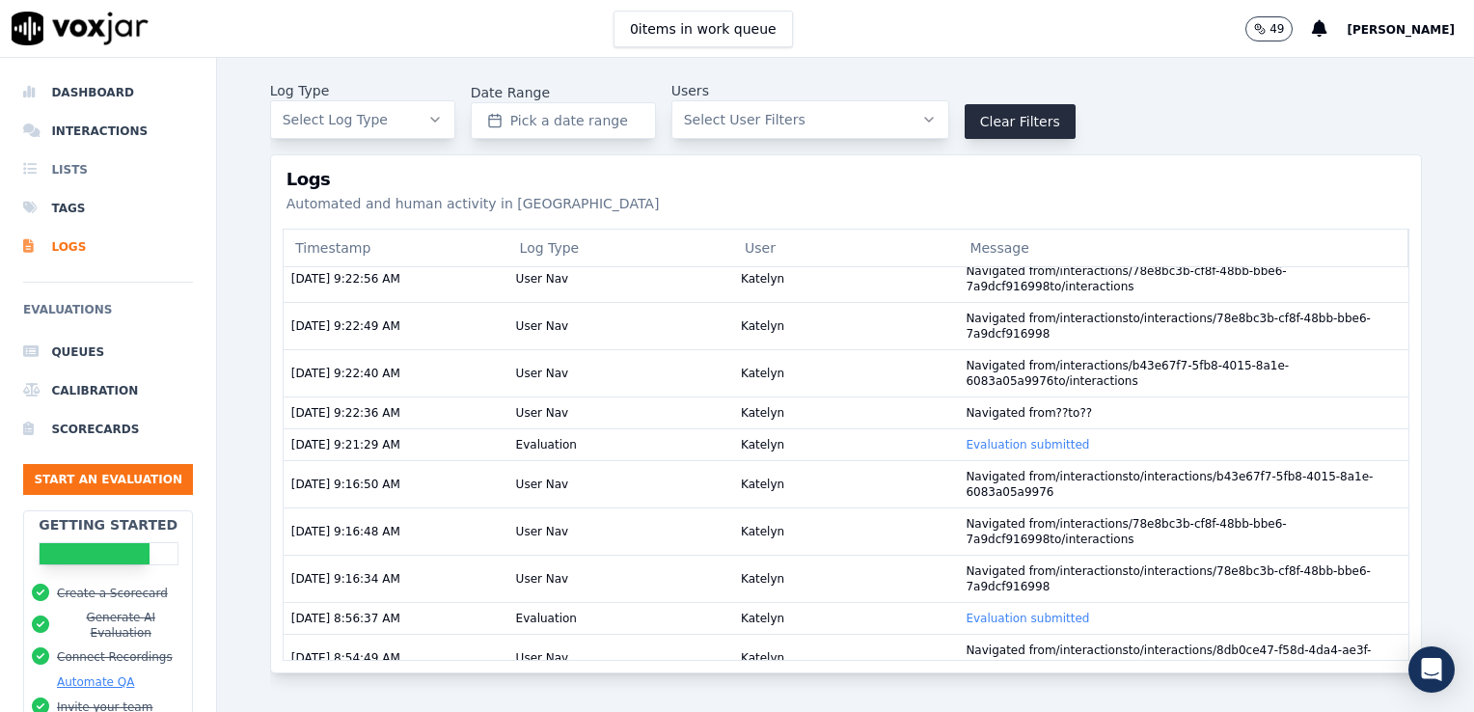
click at [69, 176] on li "Lists" at bounding box center [108, 169] width 170 height 39
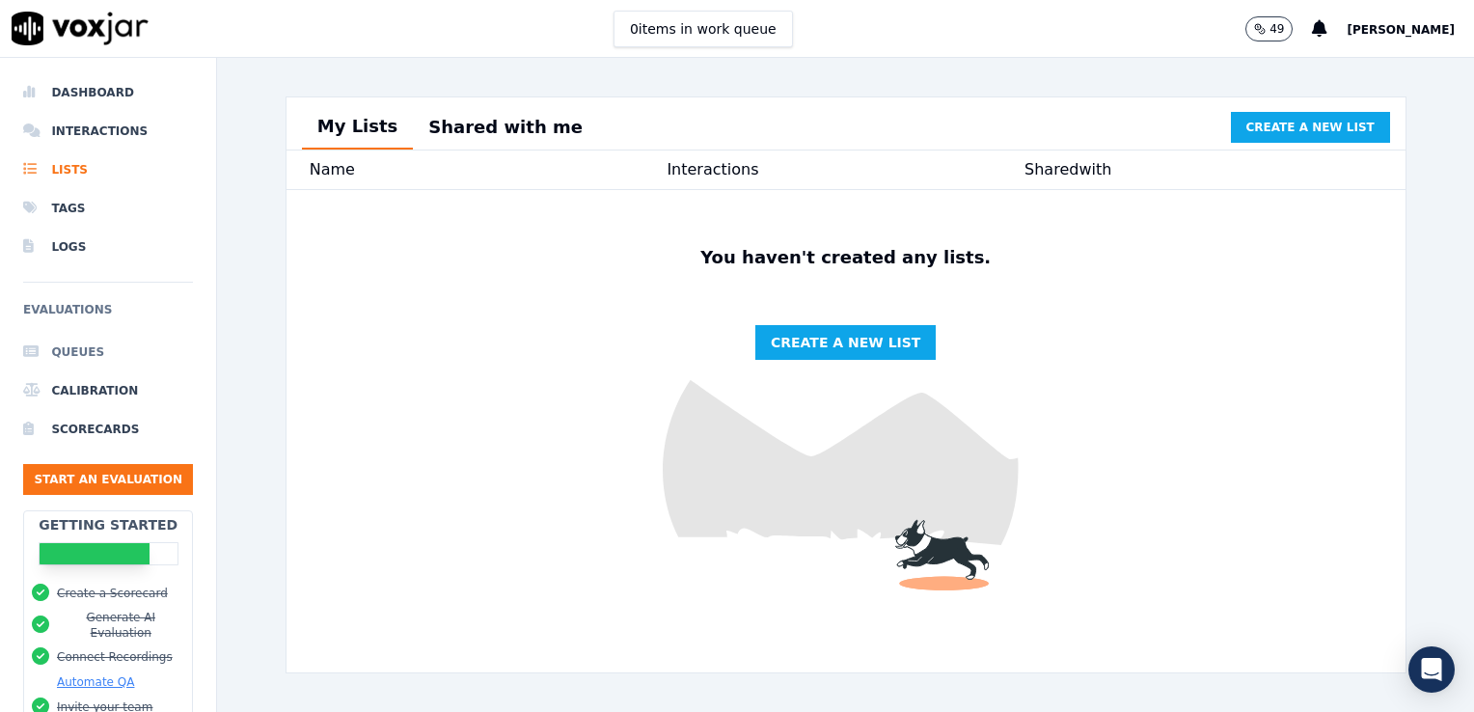
click at [149, 357] on li "Queues" at bounding box center [108, 352] width 170 height 39
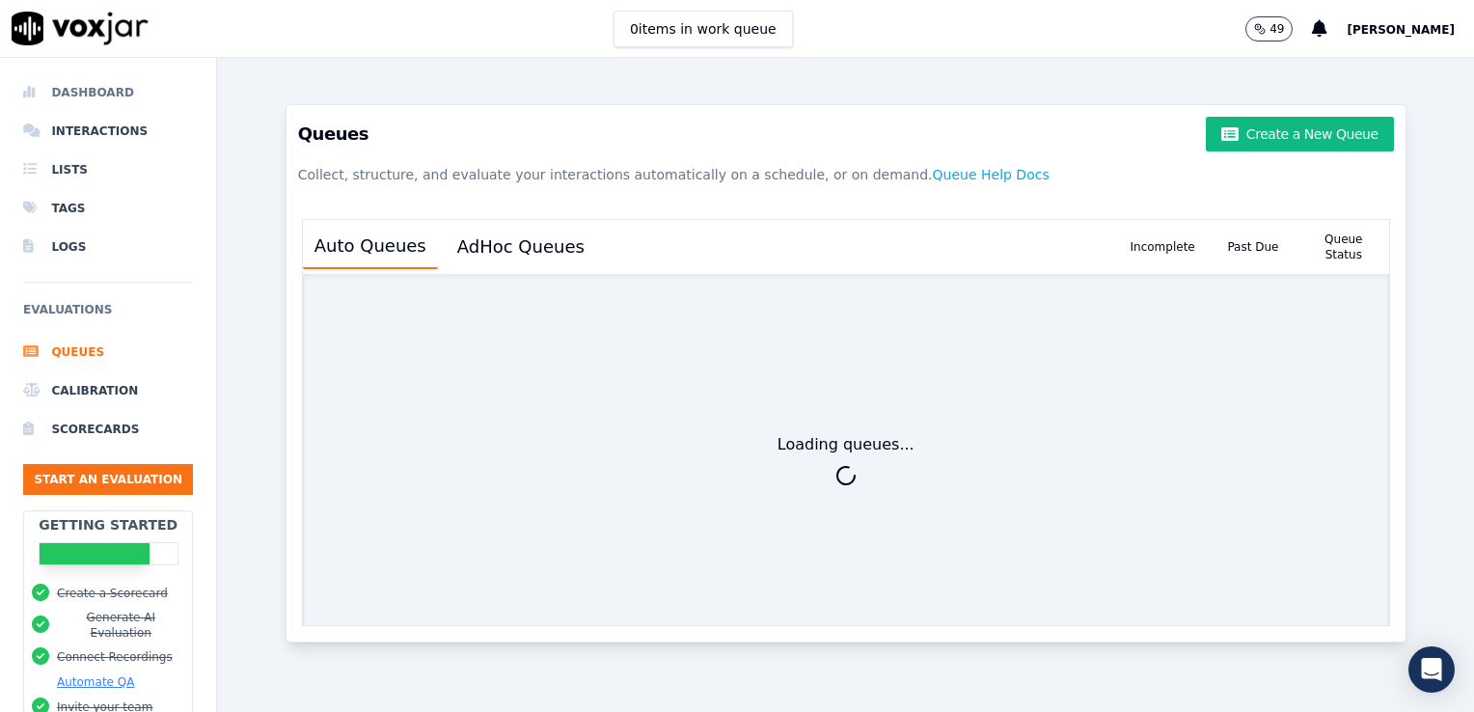
click at [104, 105] on li "Dashboard" at bounding box center [108, 92] width 170 height 39
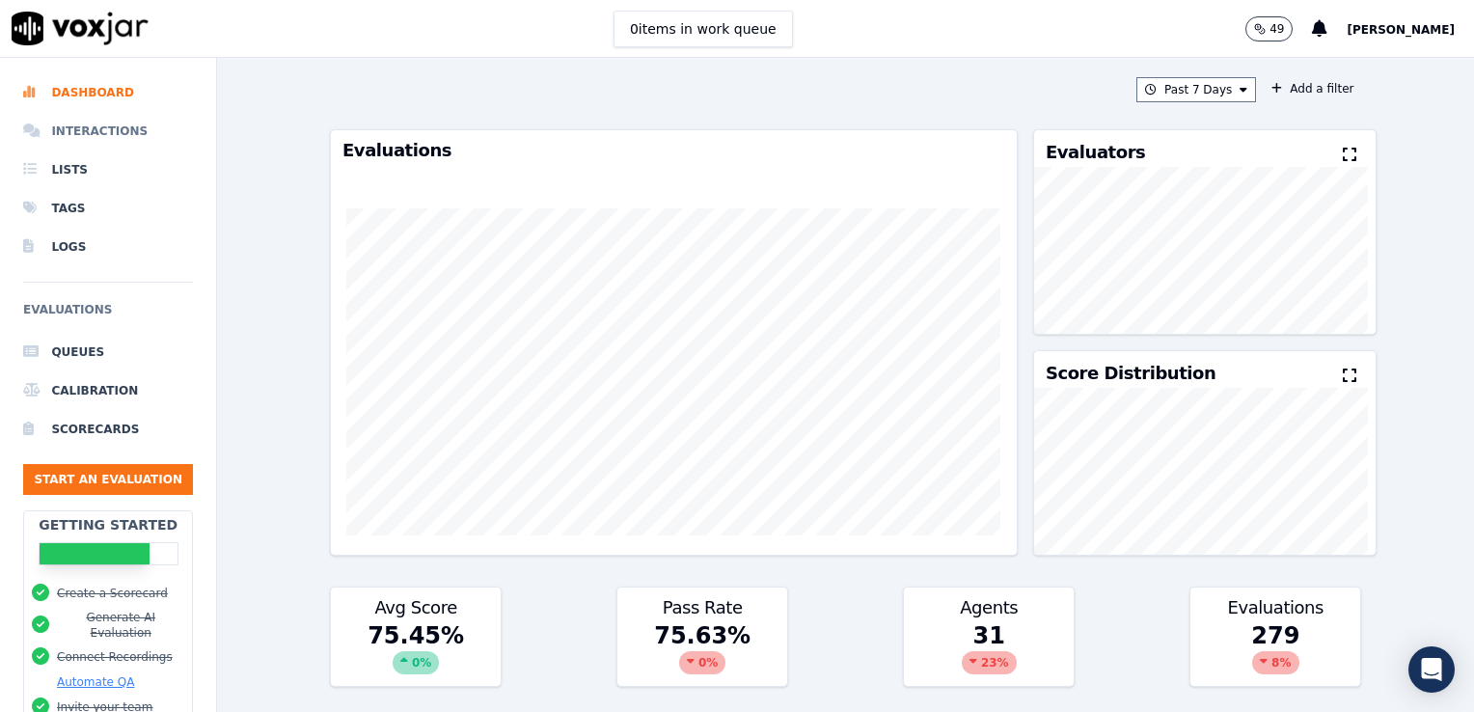
click at [81, 123] on li "Interactions" at bounding box center [108, 131] width 170 height 39
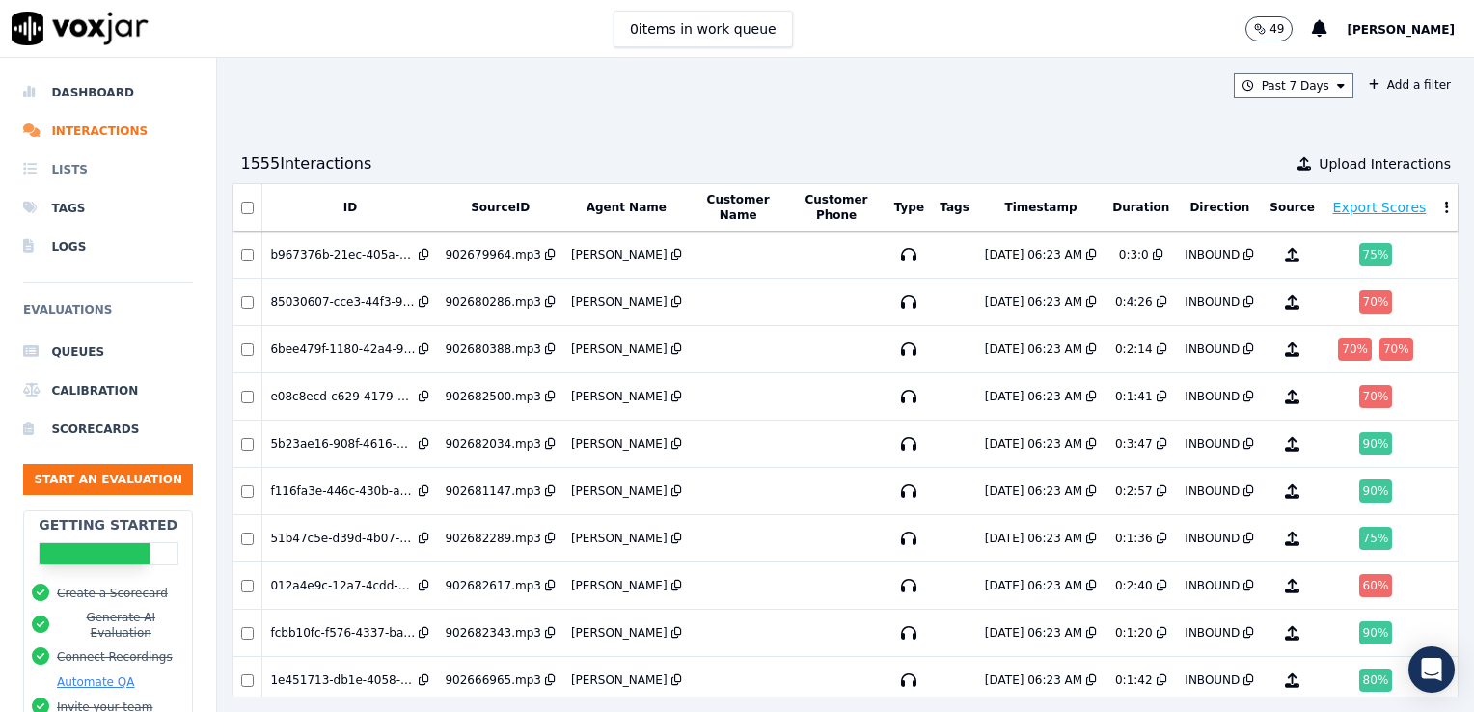
click at [72, 163] on li "Lists" at bounding box center [108, 169] width 170 height 39
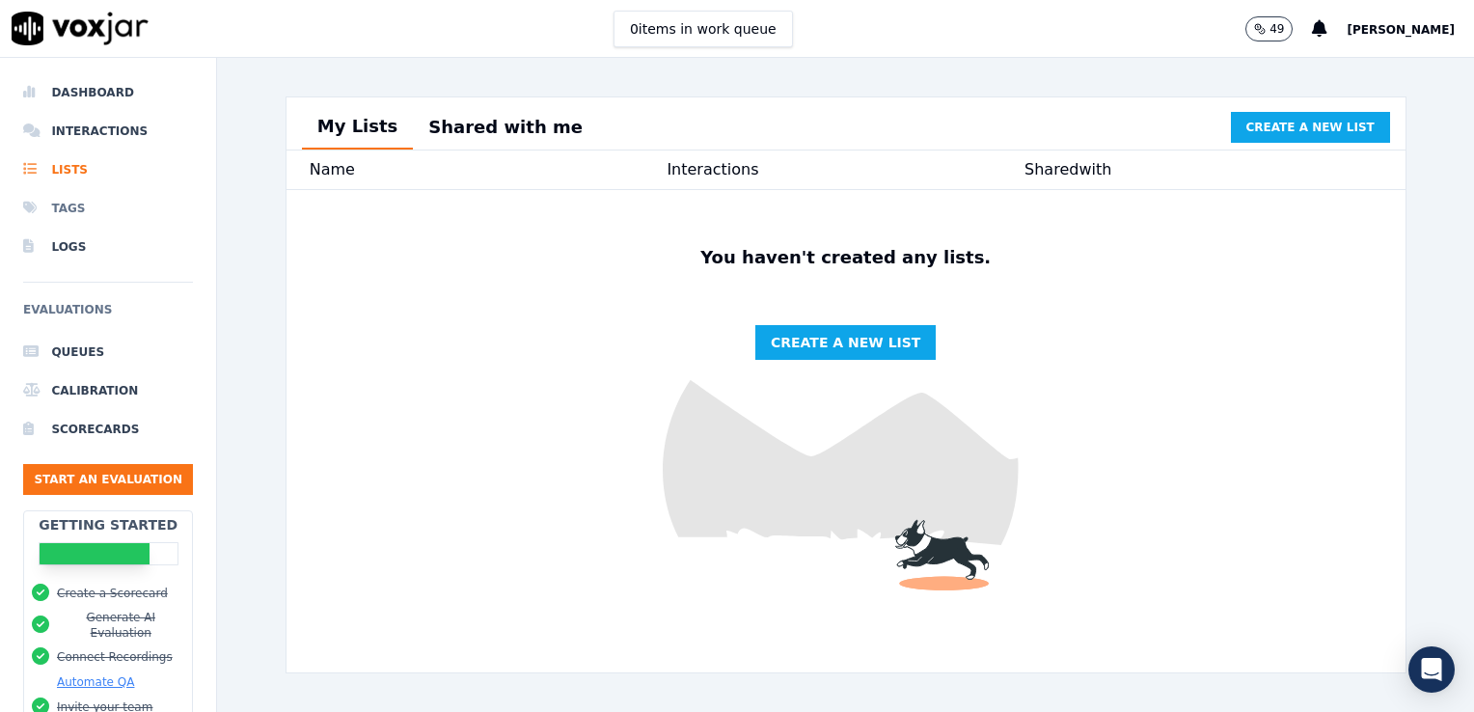
click at [75, 213] on li "Tags" at bounding box center [108, 208] width 170 height 39
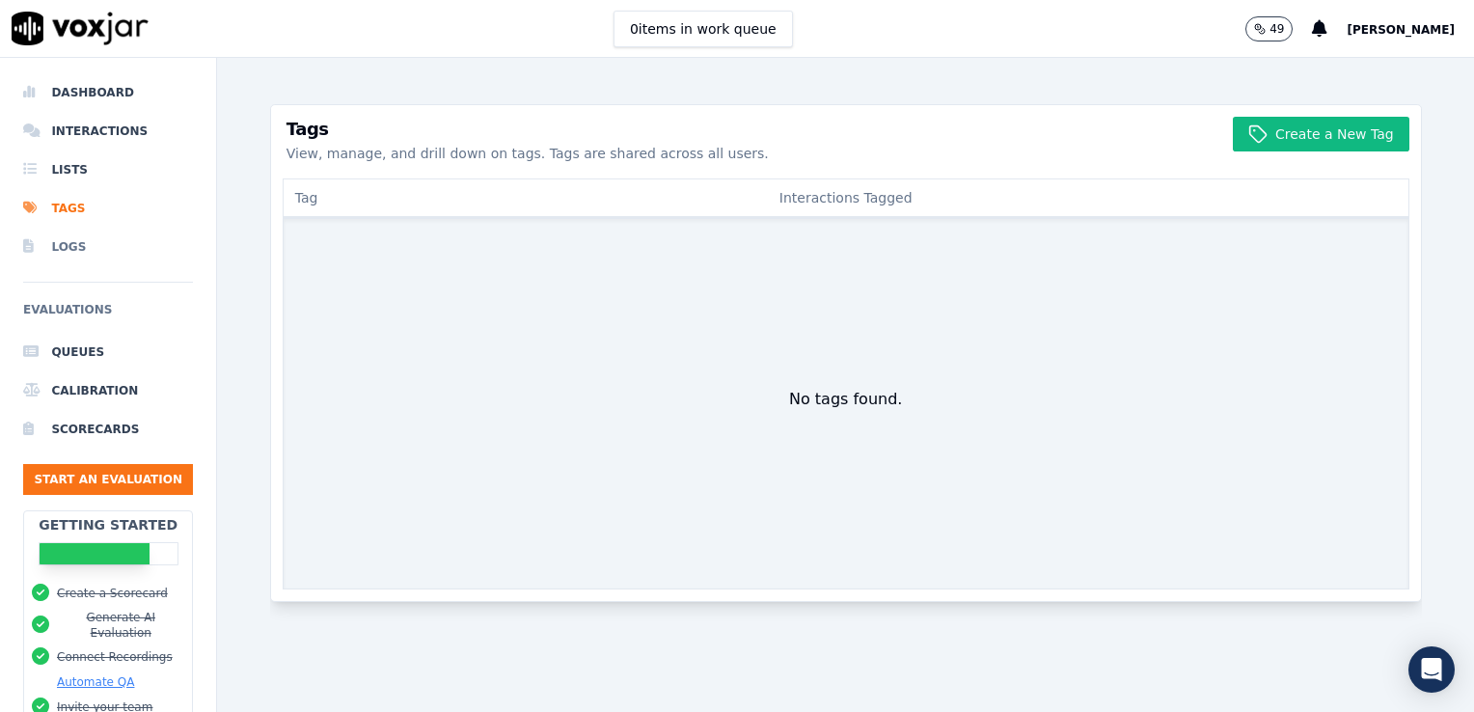
click at [76, 241] on li "Logs" at bounding box center [108, 247] width 170 height 39
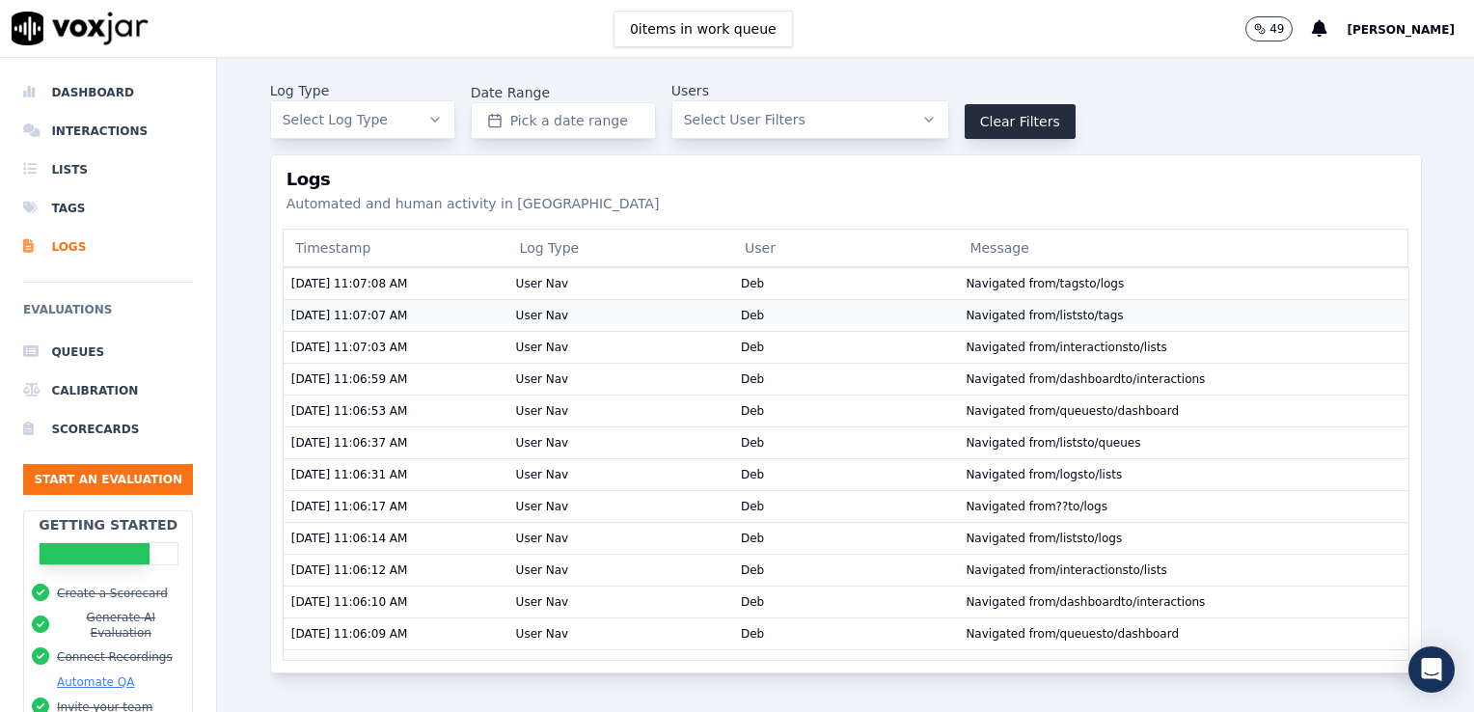
scroll to position [314, 0]
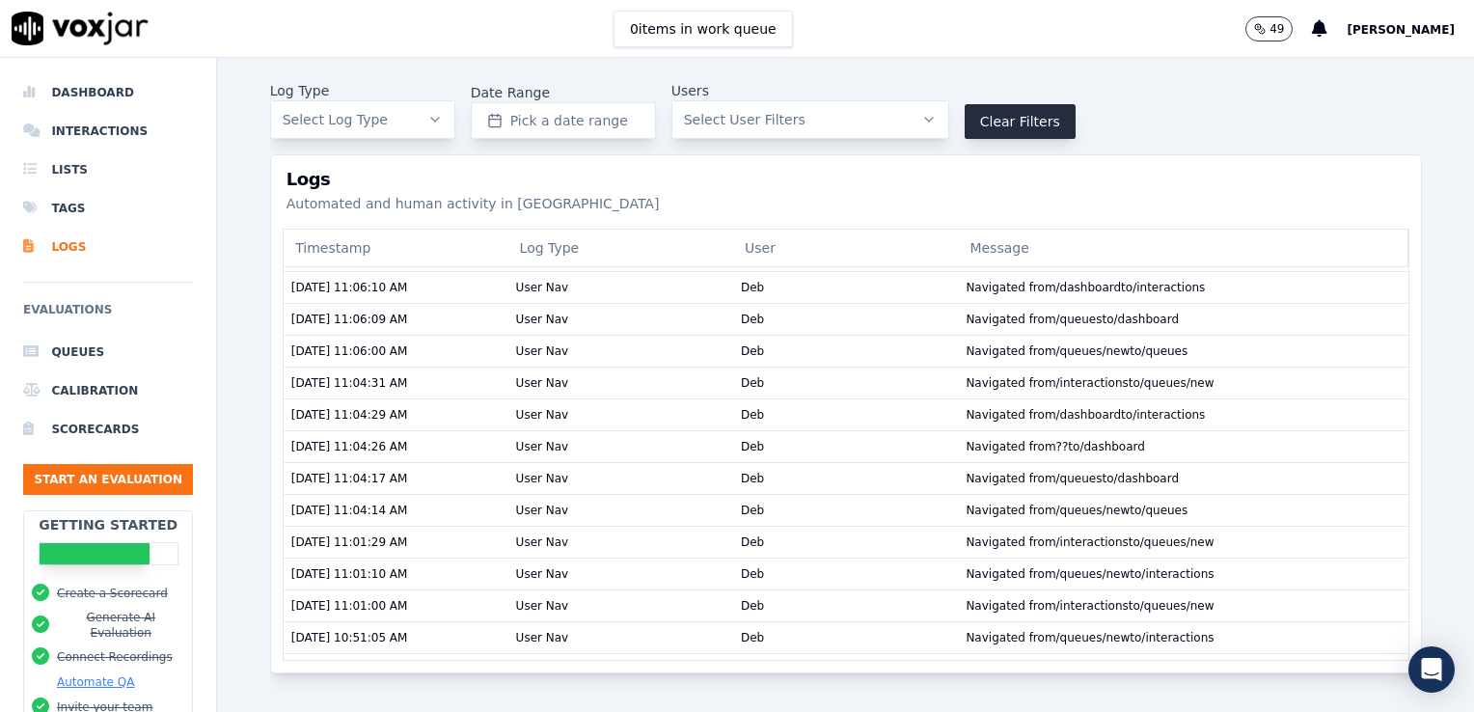
click at [837, 105] on button "Select User Filters" at bounding box center [810, 119] width 278 height 39
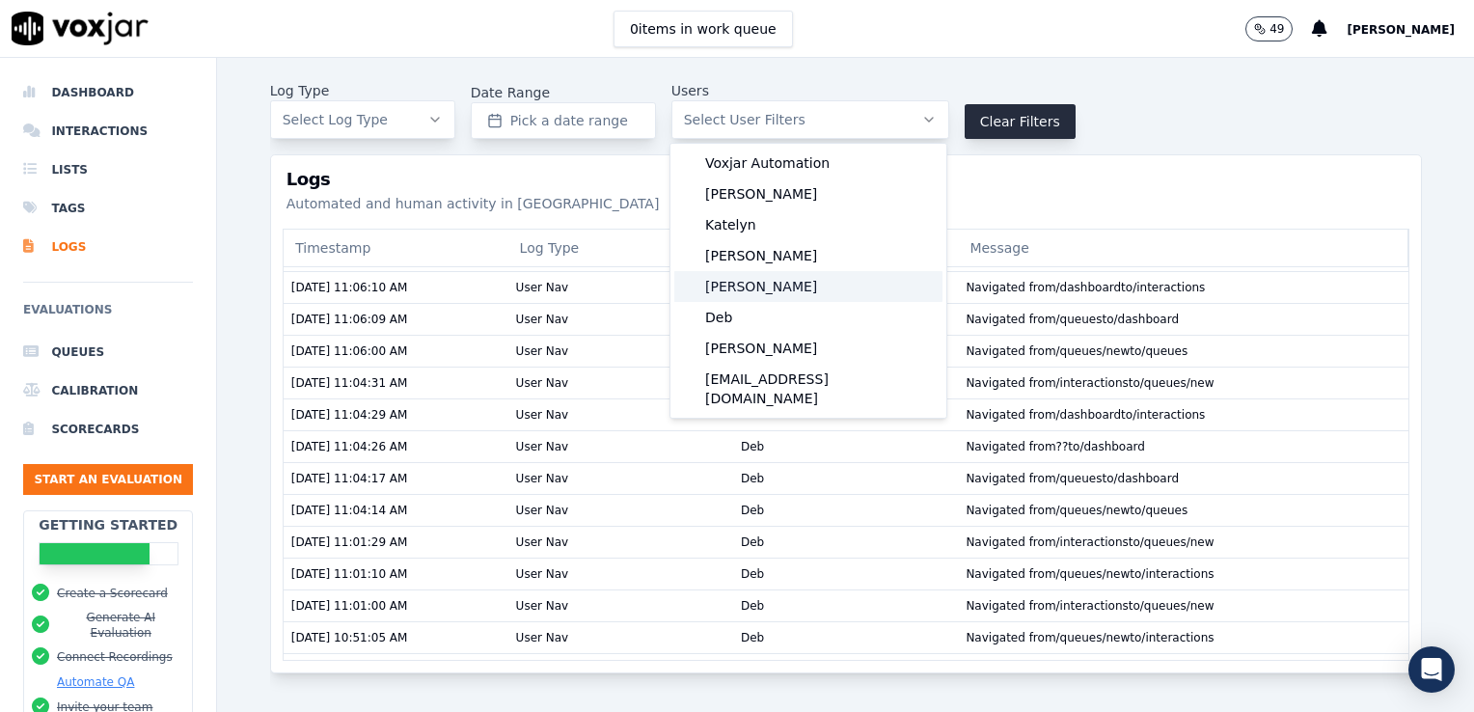
click at [759, 273] on div "Joe Doane" at bounding box center [808, 286] width 268 height 31
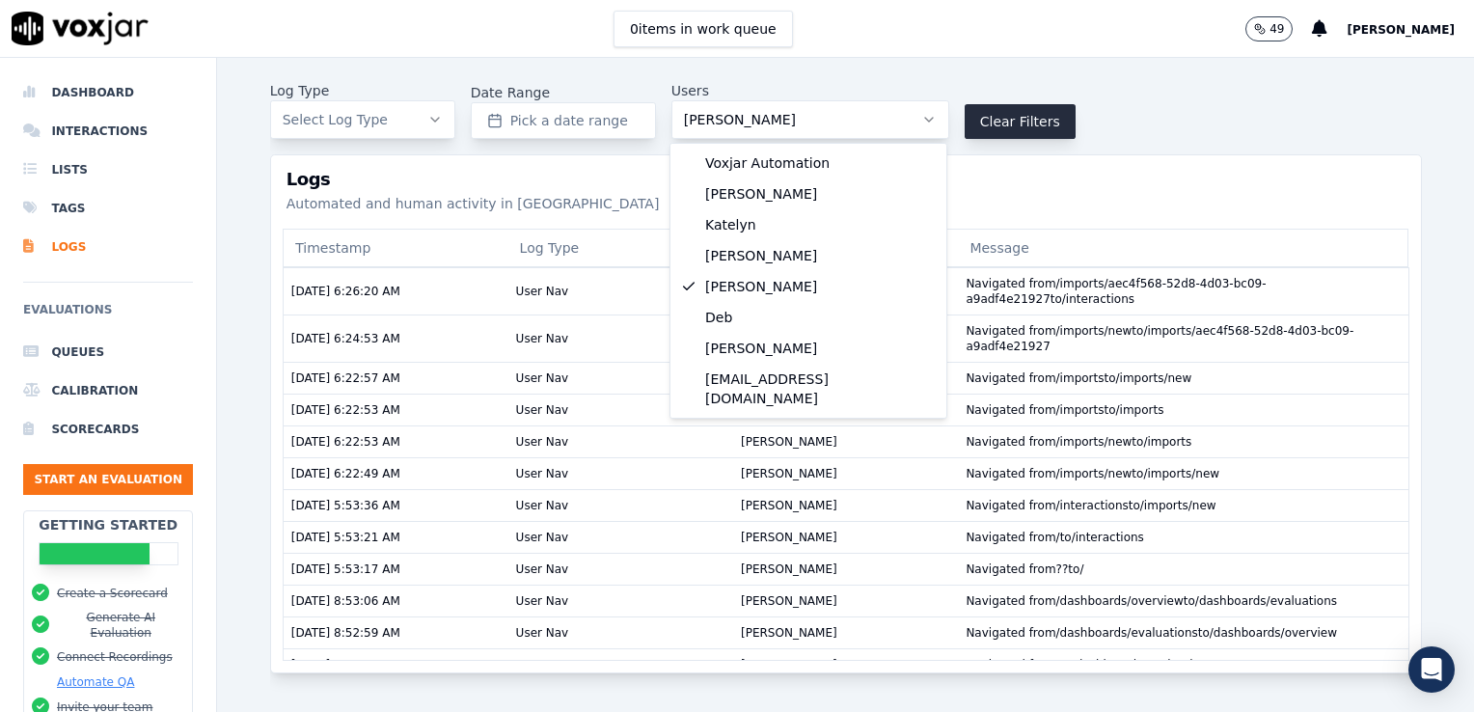
click at [1061, 214] on div "Logs Automated and human activity in Voxjar" at bounding box center [846, 191] width 1150 height 73
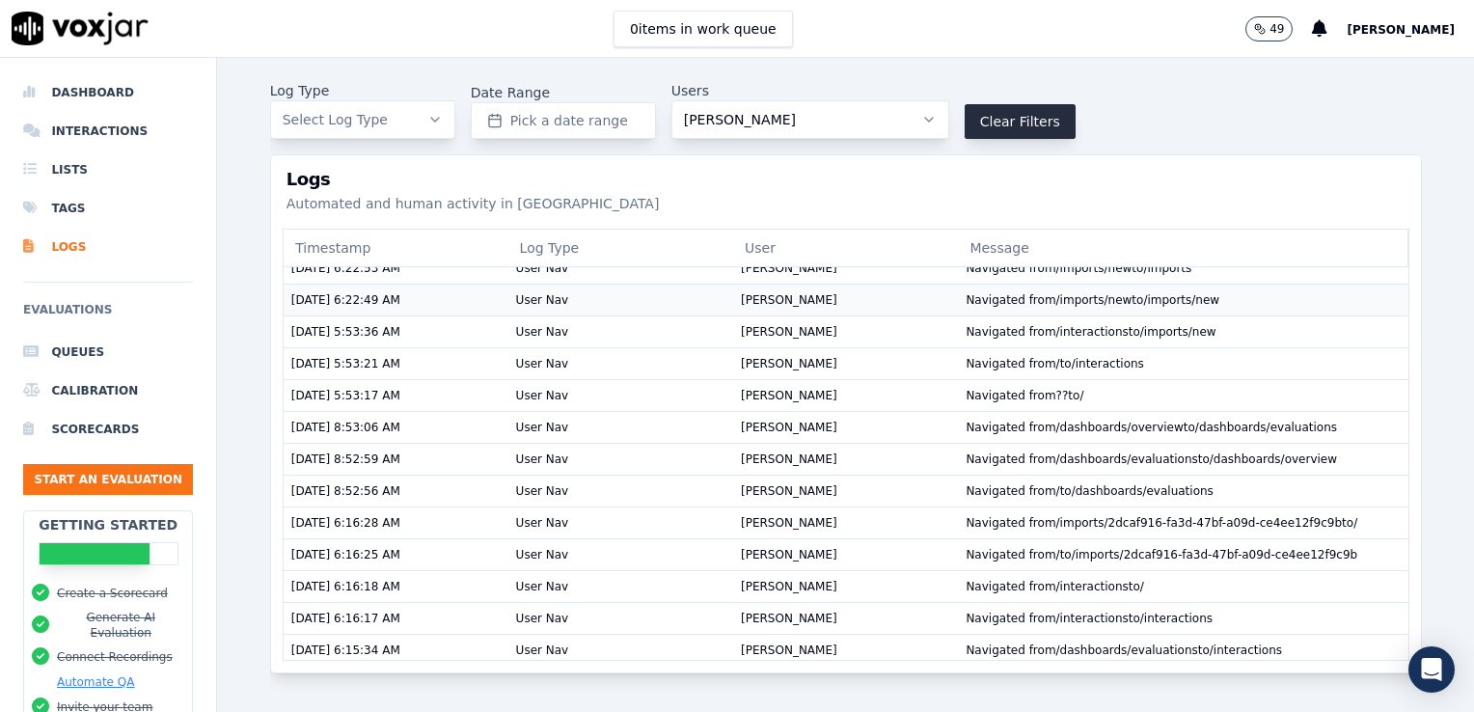
scroll to position [203, 0]
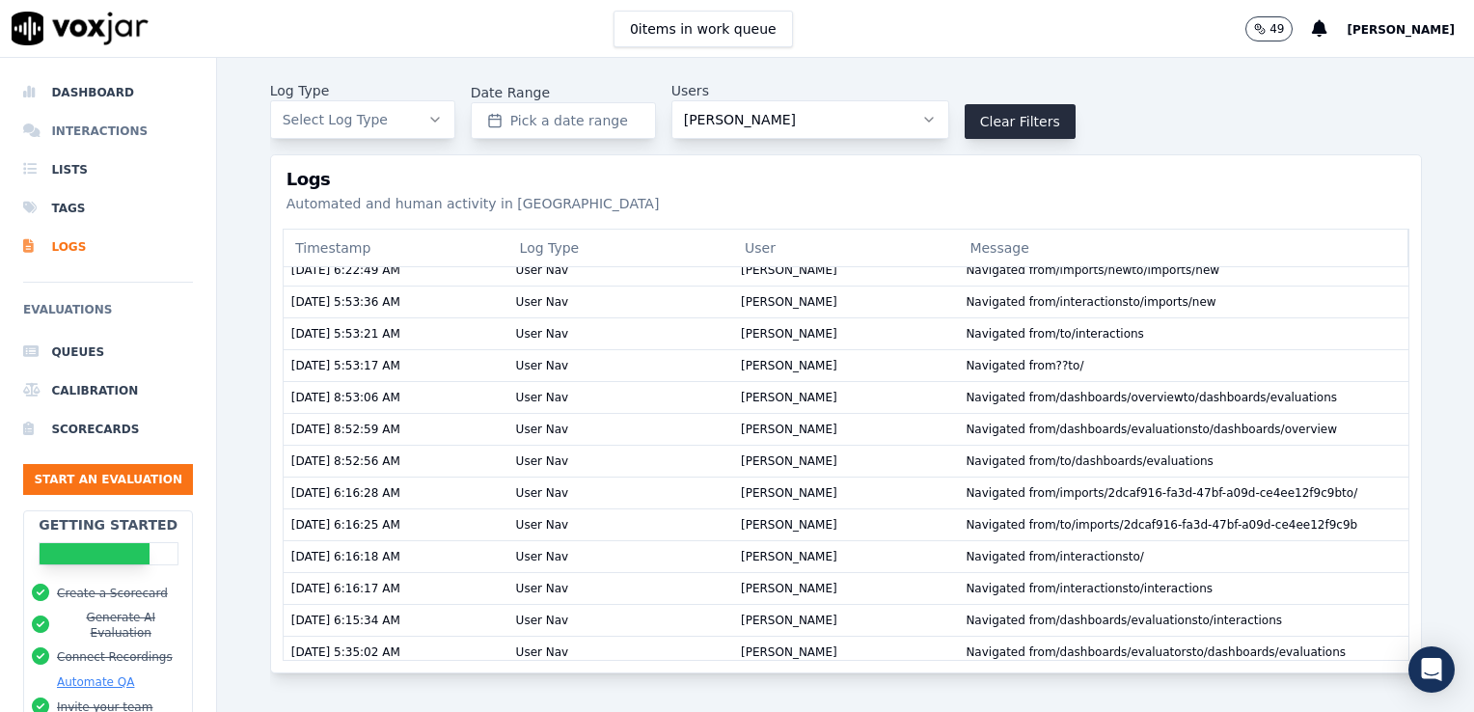
click at [80, 123] on li "Interactions" at bounding box center [108, 131] width 170 height 39
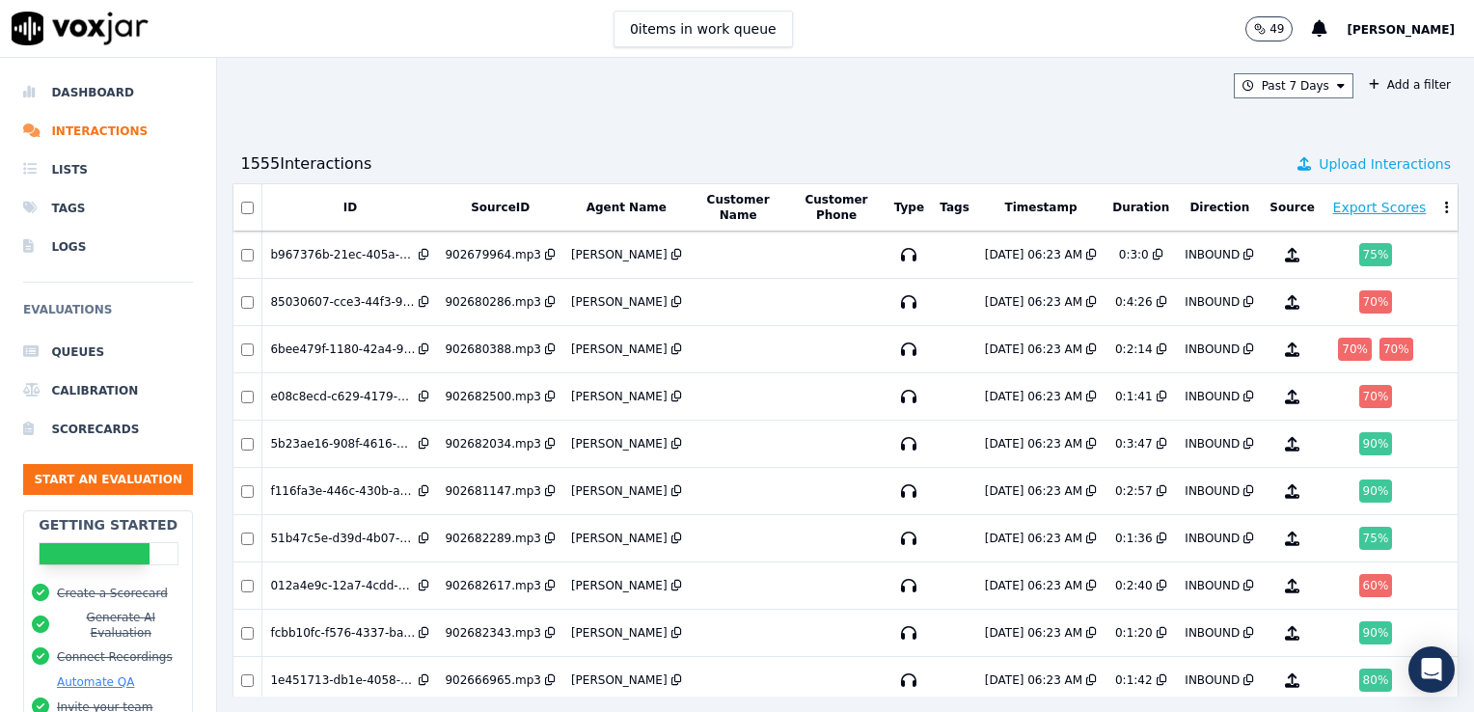
click at [1337, 157] on span "Upload Interactions" at bounding box center [1384, 163] width 132 height 19
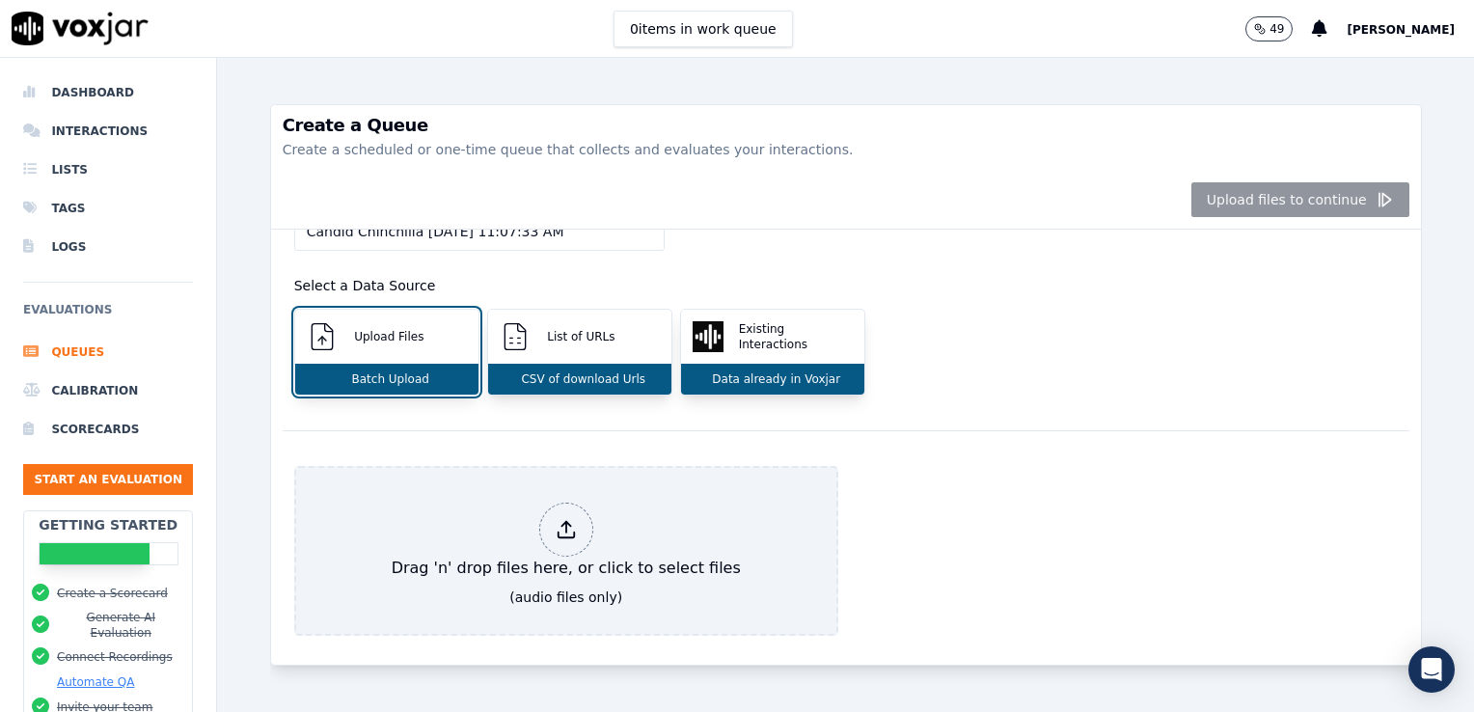
scroll to position [66, 0]
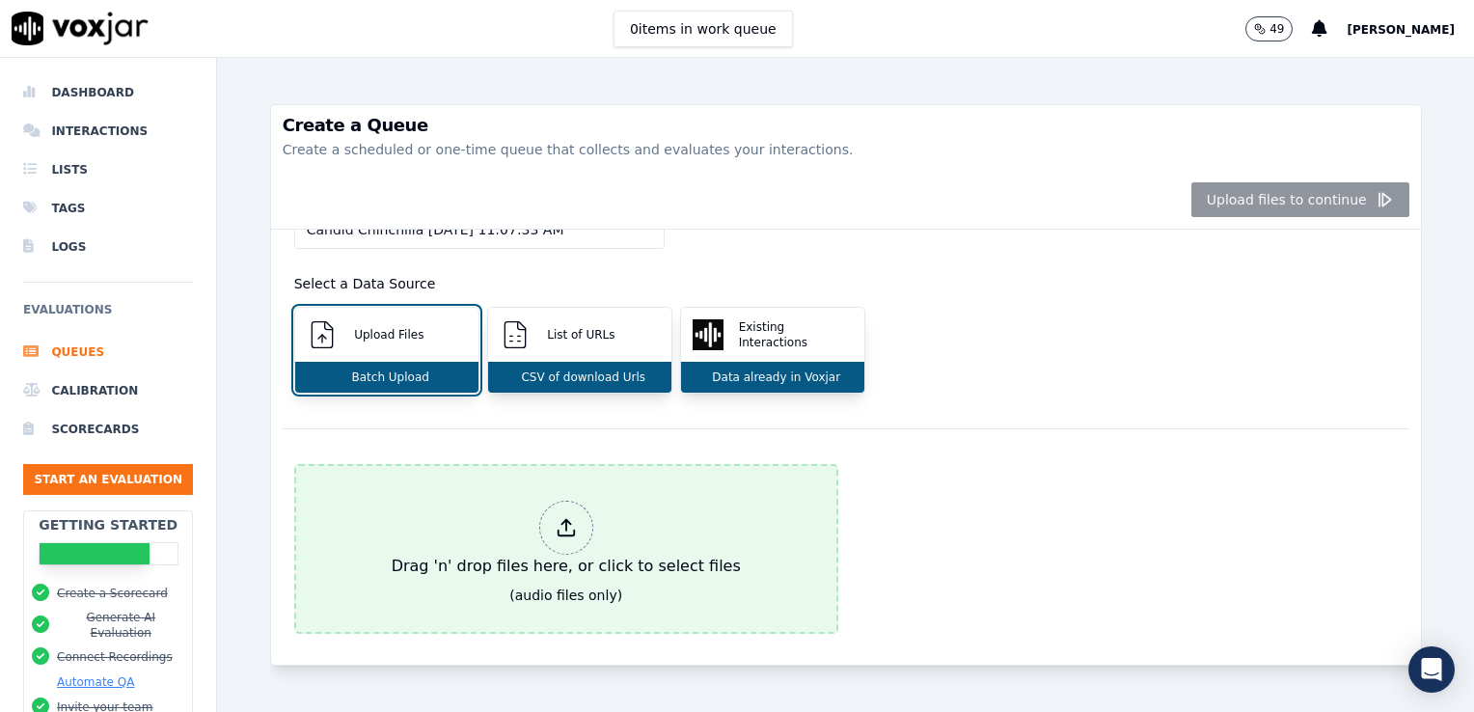
click at [553, 541] on div at bounding box center [566, 527] width 54 height 54
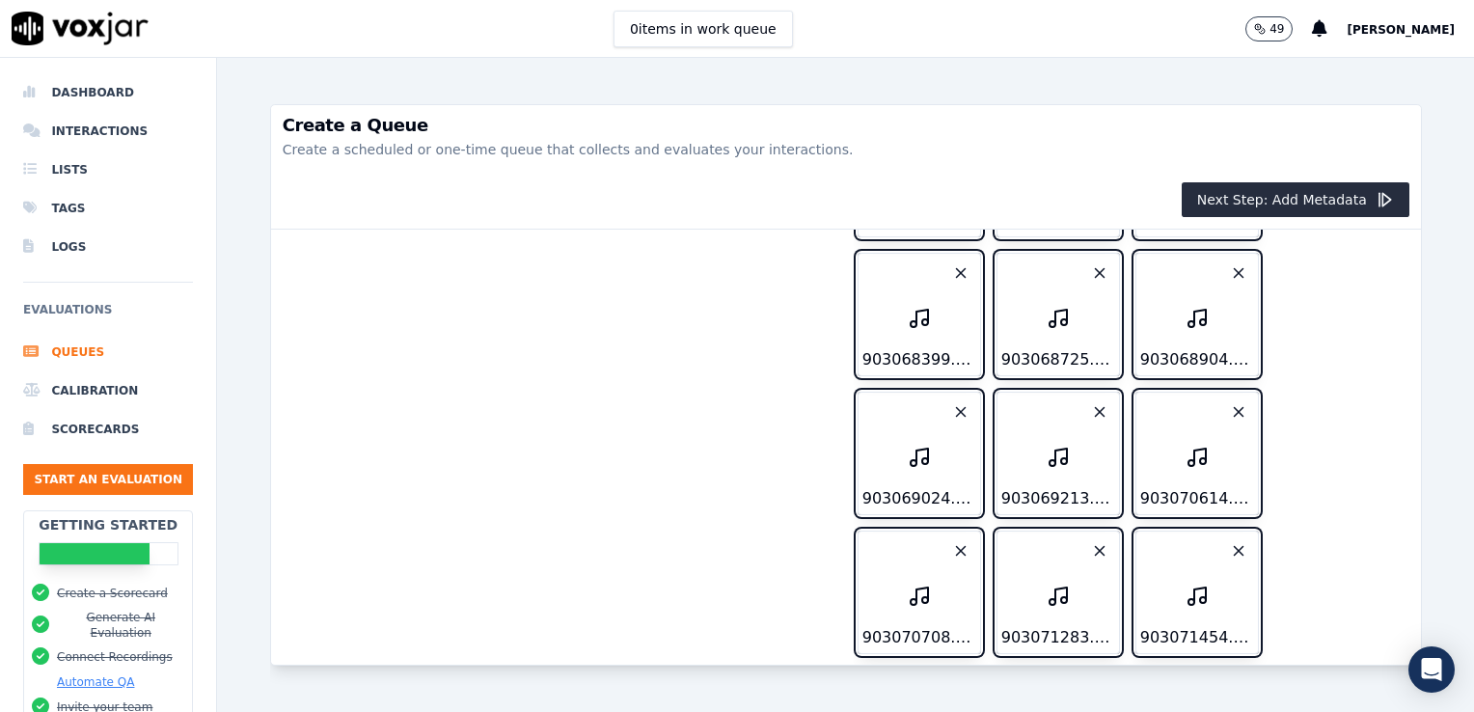
scroll to position [9253, 0]
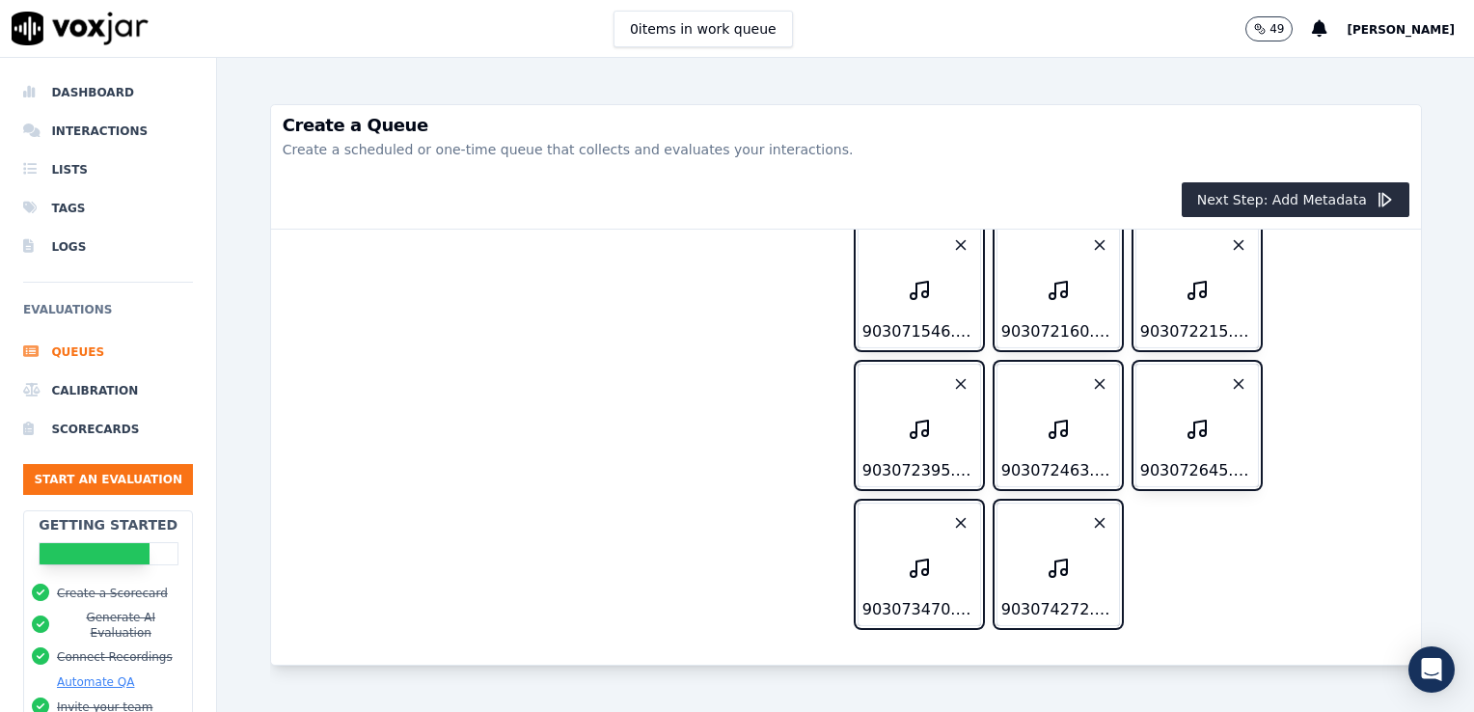
click at [1321, 202] on button "Next Step: Add Metadata" at bounding box center [1295, 199] width 228 height 35
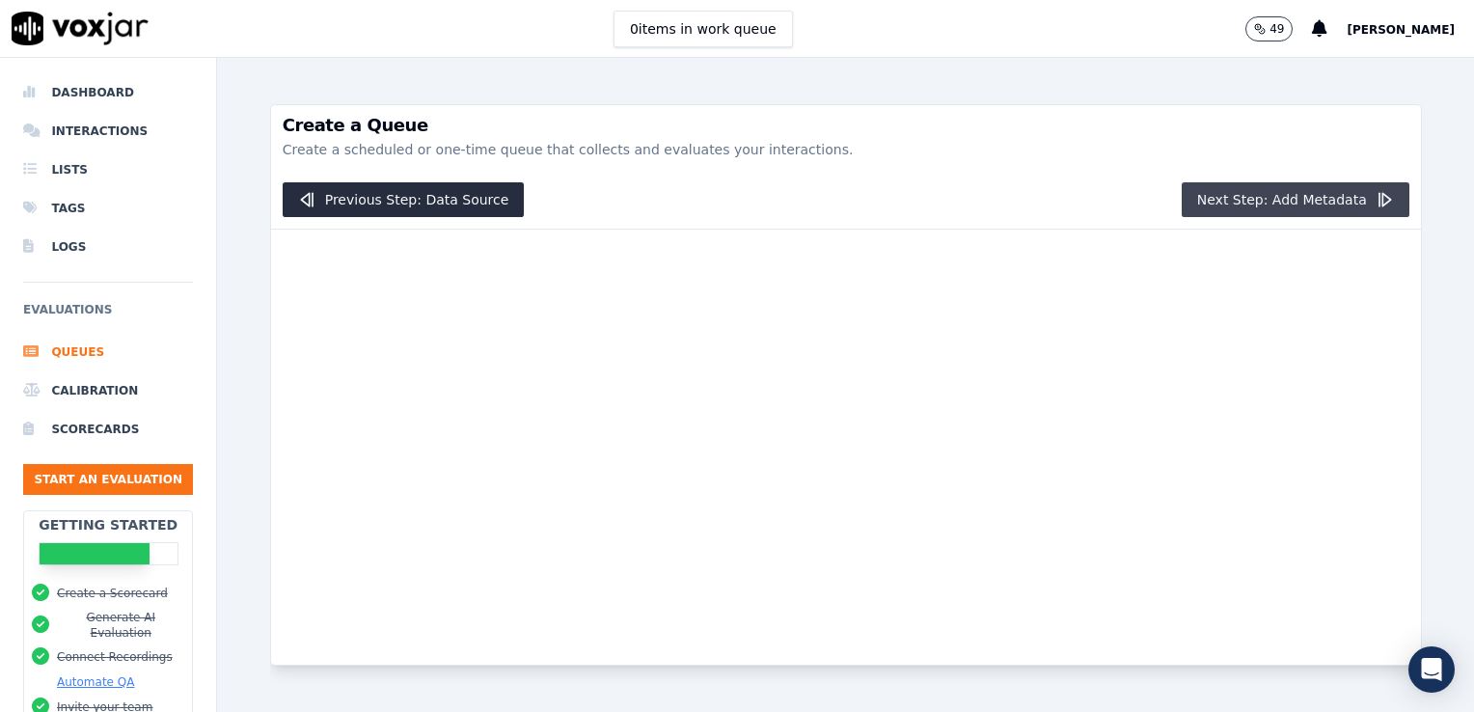
scroll to position [0, 0]
click at [472, 152] on p "Create a scheduled or one-time queue that collects and evaluates your interacti…" at bounding box center [846, 149] width 1126 height 19
click at [1255, 193] on button "Next Step: Add Metadata" at bounding box center [1295, 199] width 228 height 35
click at [395, 198] on button "Previous Step: Data Source" at bounding box center [404, 199] width 242 height 35
click at [108, 122] on li "Interactions" at bounding box center [108, 131] width 170 height 39
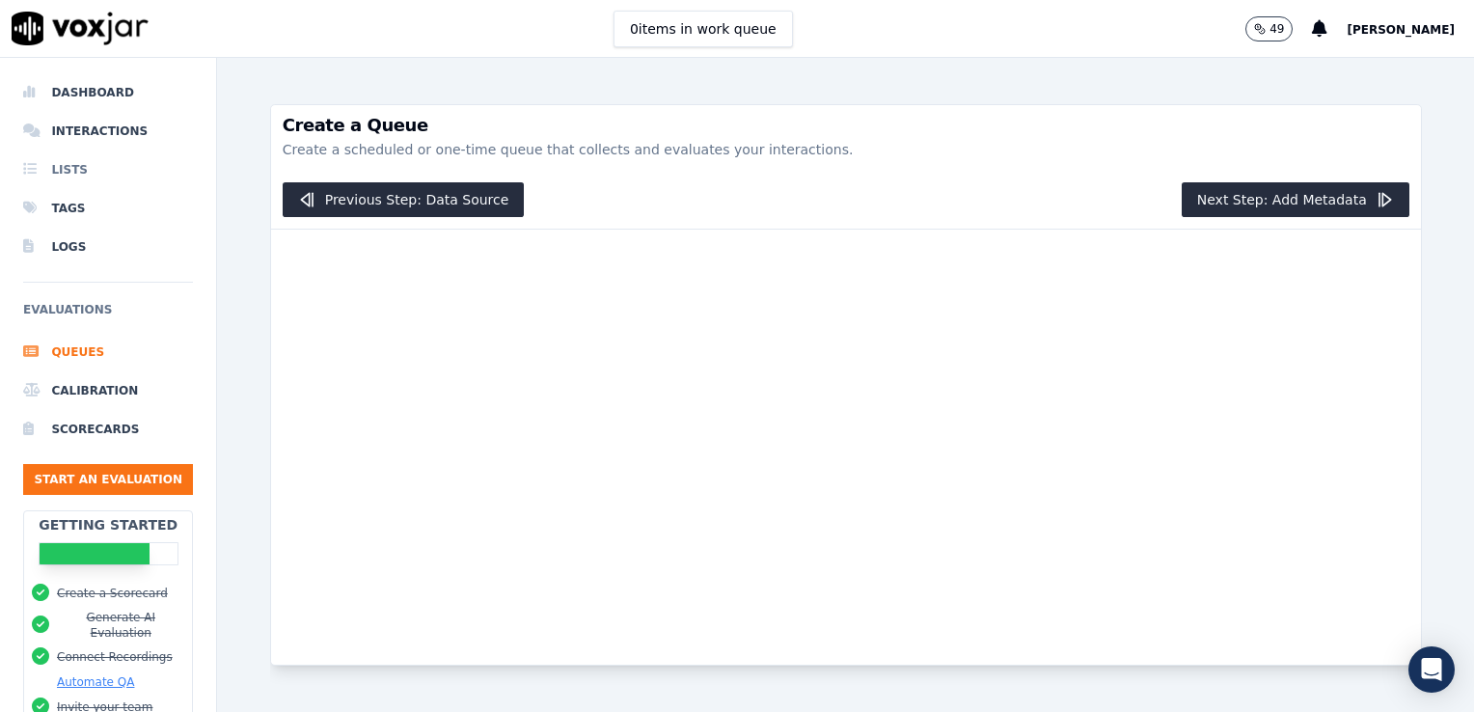
click at [72, 168] on li "Lists" at bounding box center [108, 169] width 170 height 39
click at [77, 168] on li "Lists" at bounding box center [108, 169] width 170 height 39
click at [81, 160] on li "Lists" at bounding box center [108, 169] width 170 height 39
click at [111, 44] on img at bounding box center [80, 29] width 137 height 34
click at [54, 127] on li "Interactions" at bounding box center [108, 131] width 170 height 39
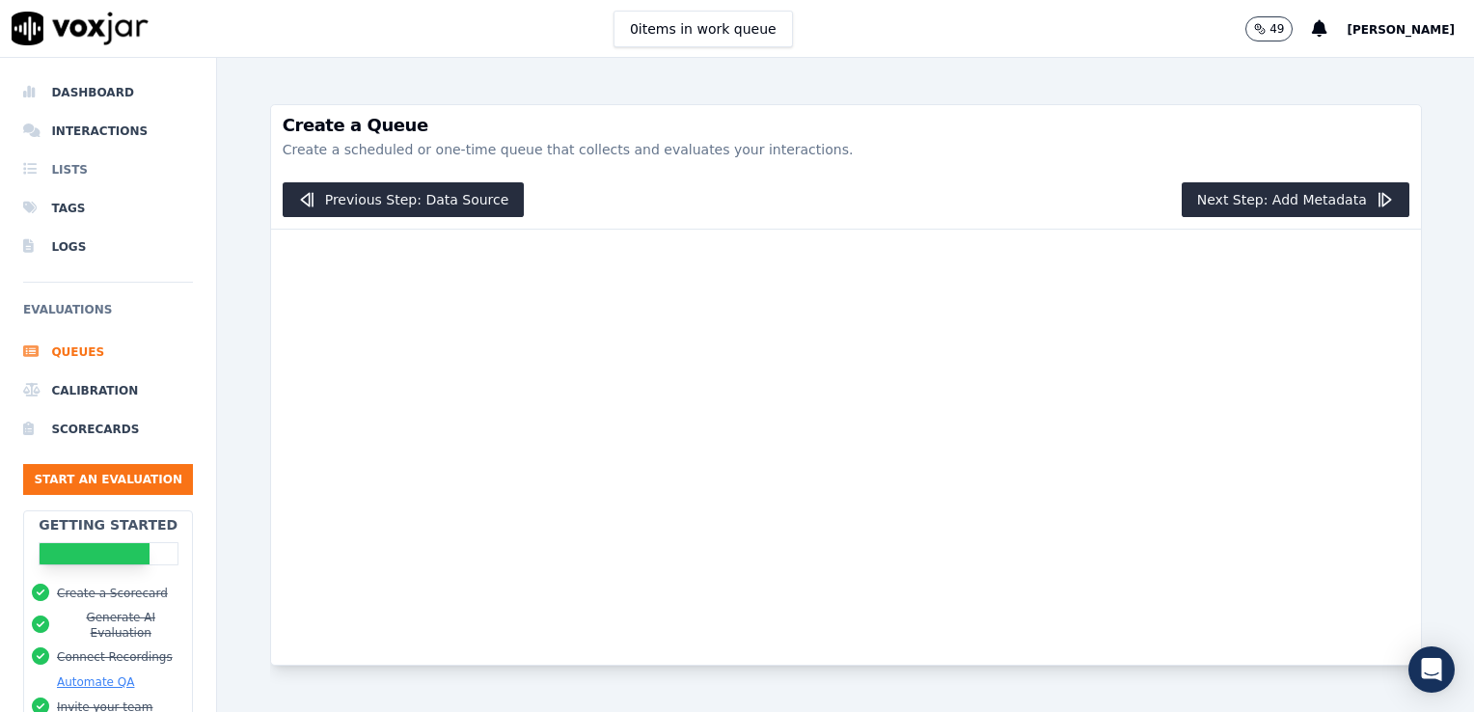
click at [56, 168] on li "Lists" at bounding box center [108, 169] width 170 height 39
click at [452, 199] on button "Previous Step: Data Source" at bounding box center [404, 199] width 242 height 35
click at [718, 42] on button "0 items in work queue" at bounding box center [702, 29] width 179 height 37
click at [1265, 31] on icon "button" at bounding box center [1260, 29] width 12 height 12
click at [89, 90] on li "Dashboard" at bounding box center [108, 92] width 170 height 39
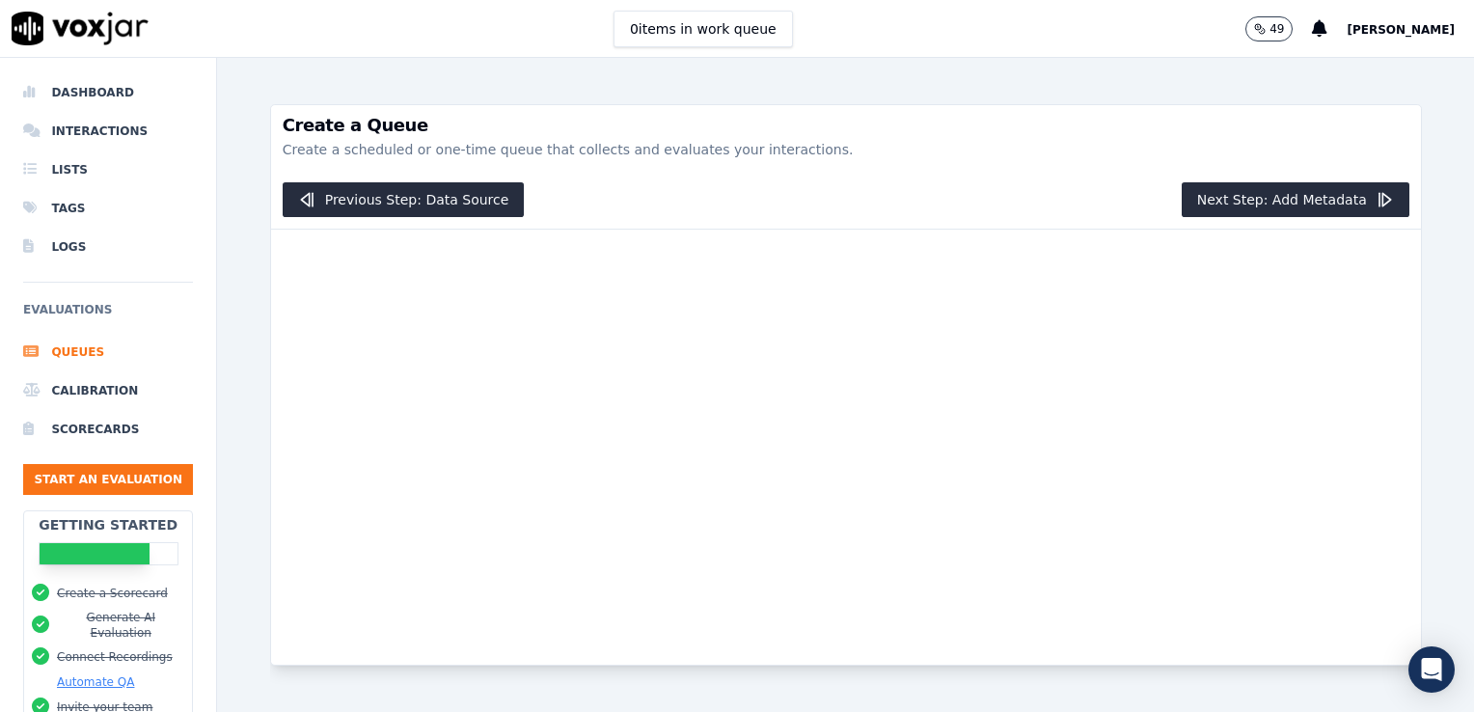
click at [96, 46] on link at bounding box center [80, 28] width 160 height 57
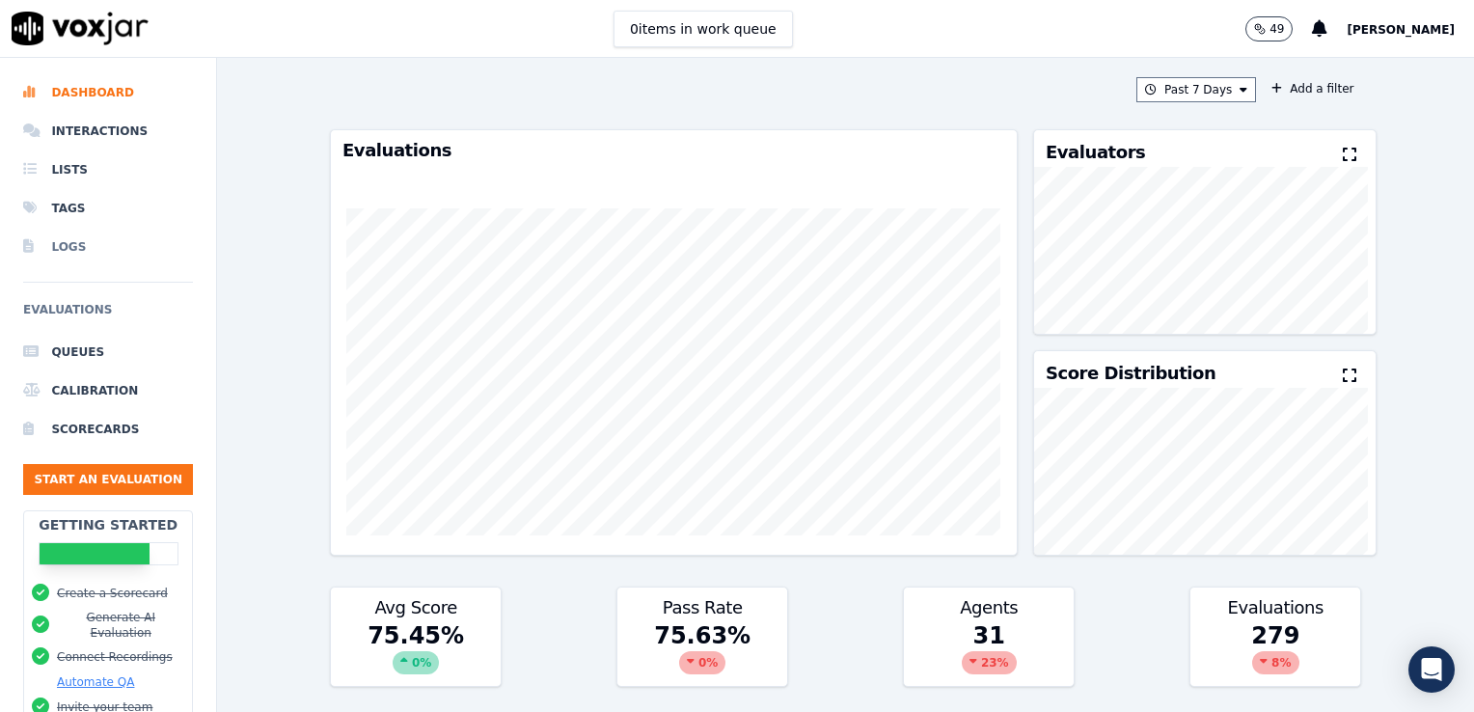
click at [58, 245] on li "Logs" at bounding box center [108, 247] width 170 height 39
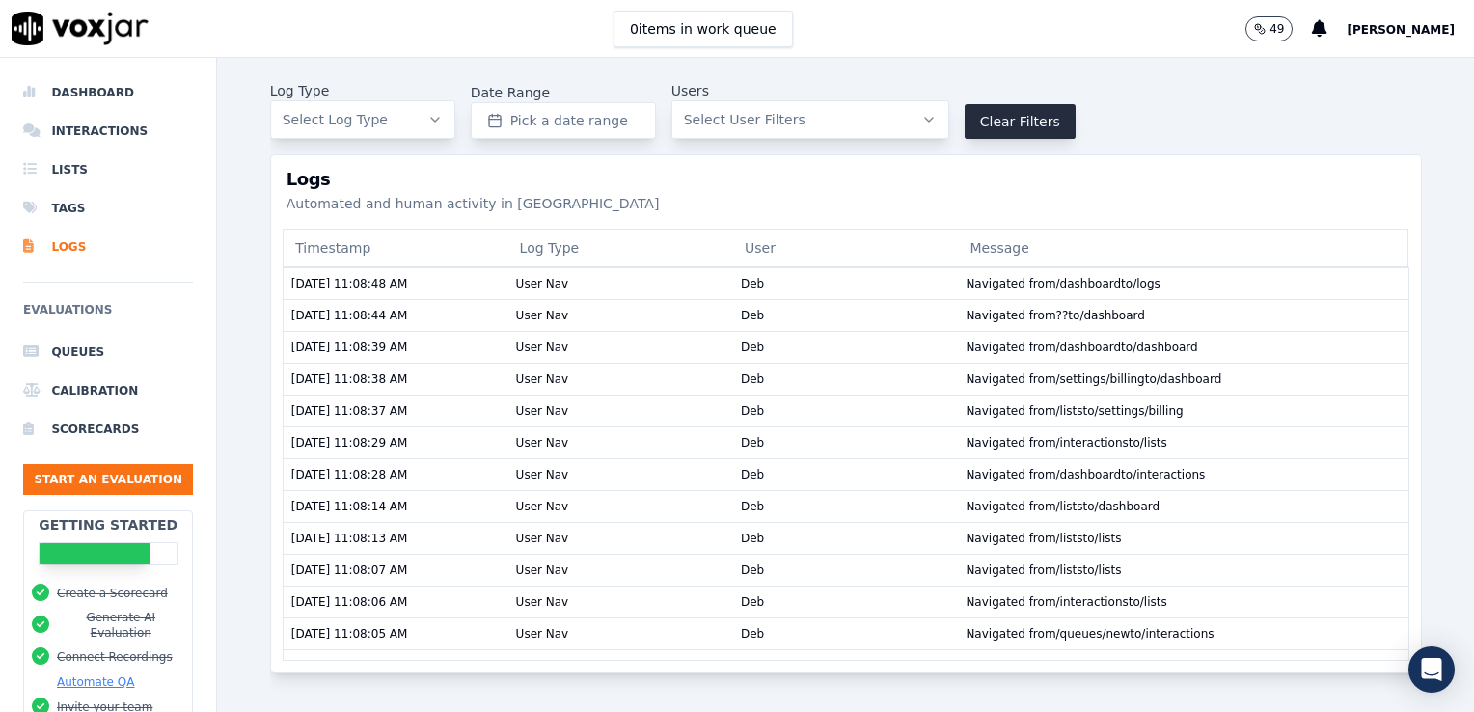
click at [732, 122] on span "Select User Filters" at bounding box center [745, 119] width 122 height 19
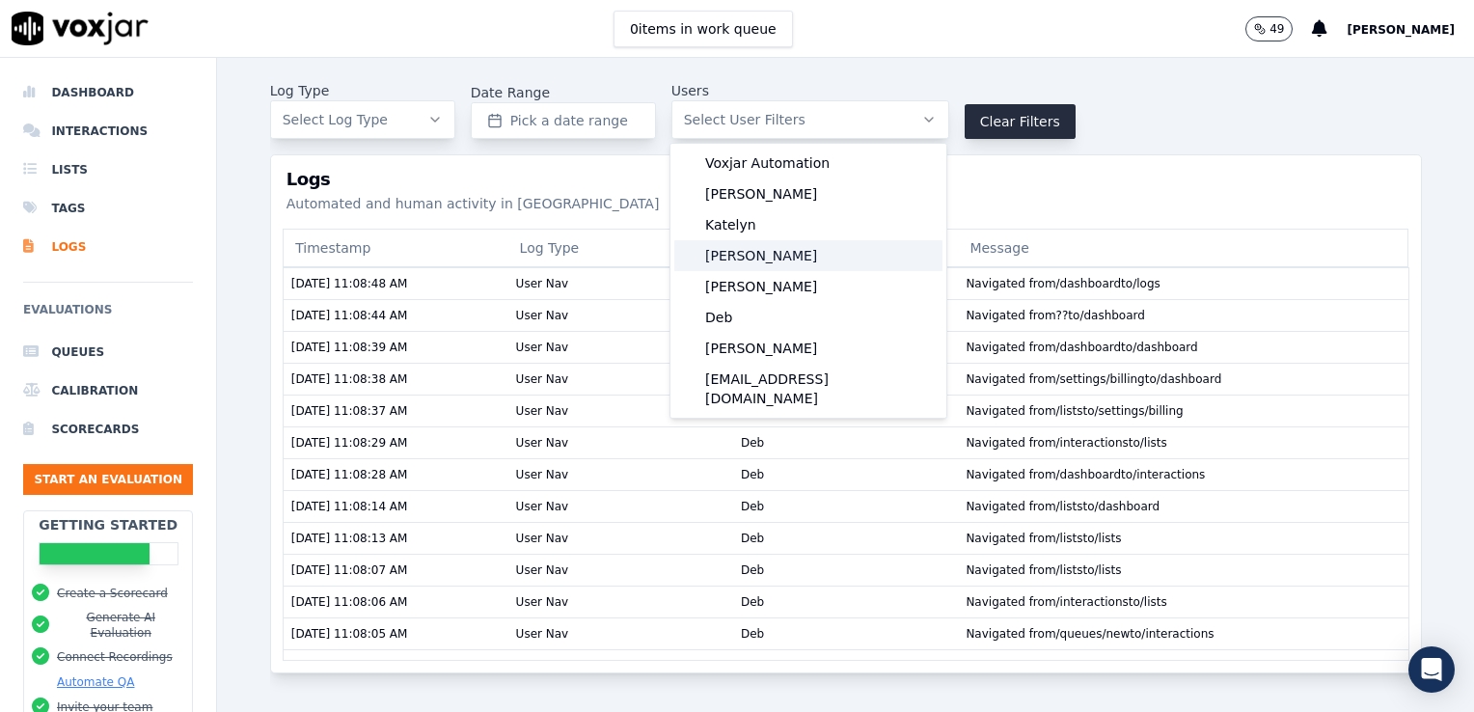
click at [715, 261] on div "Joseph" at bounding box center [808, 255] width 268 height 31
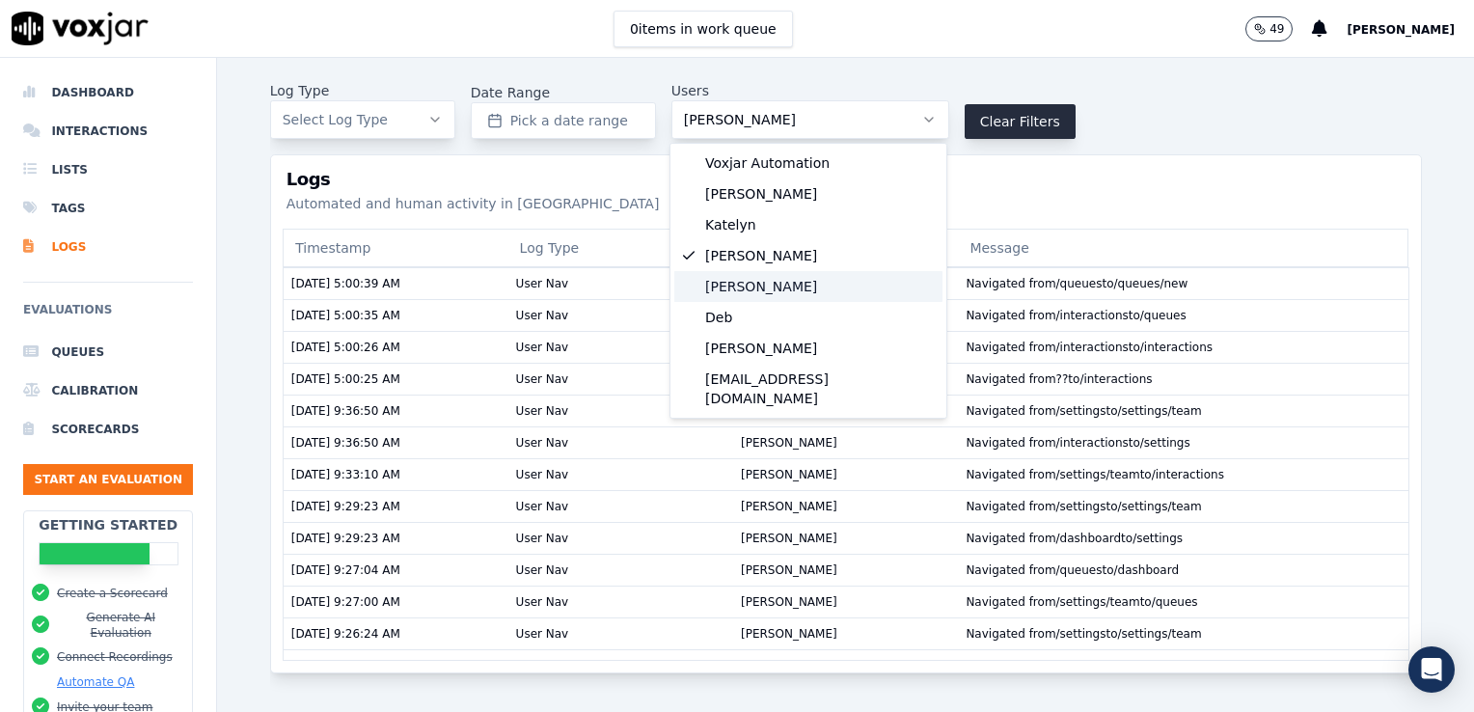
click at [744, 291] on div "Joe Doane" at bounding box center [808, 286] width 268 height 31
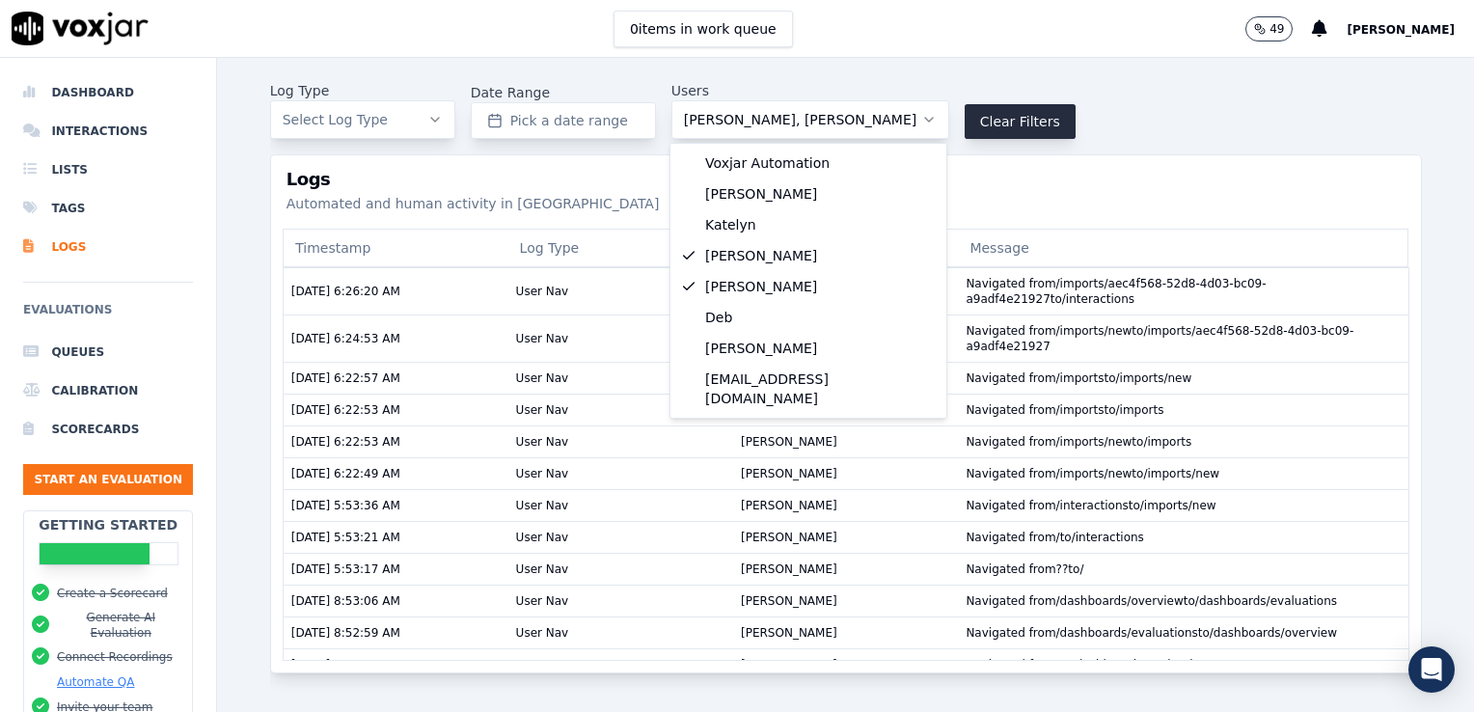
click at [1068, 195] on p "Automated and human activity in Voxjar" at bounding box center [845, 203] width 1119 height 19
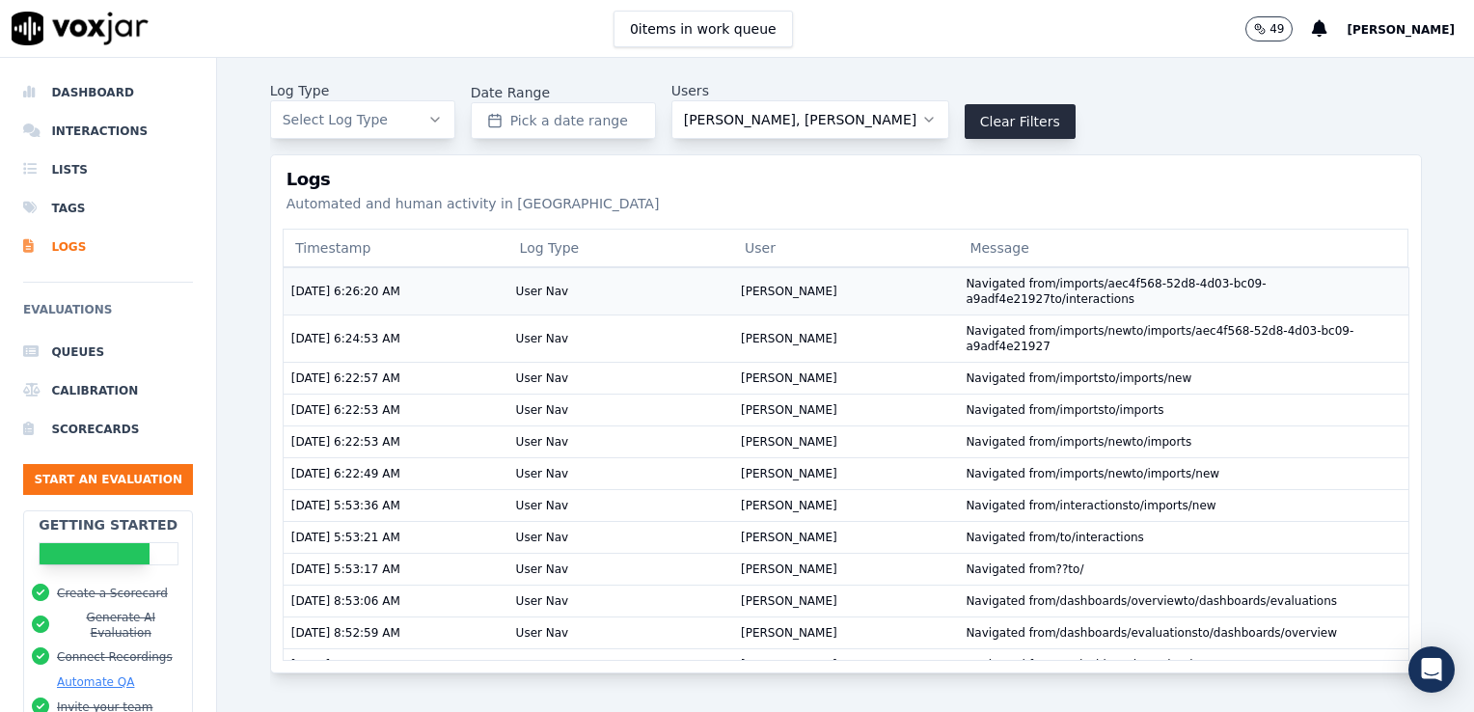
click at [1058, 301] on td "Navigated from /imports/aec4f568-52d8-4d03-bc09-a9adf4e21927 to /interactions" at bounding box center [1183, 290] width 450 height 47
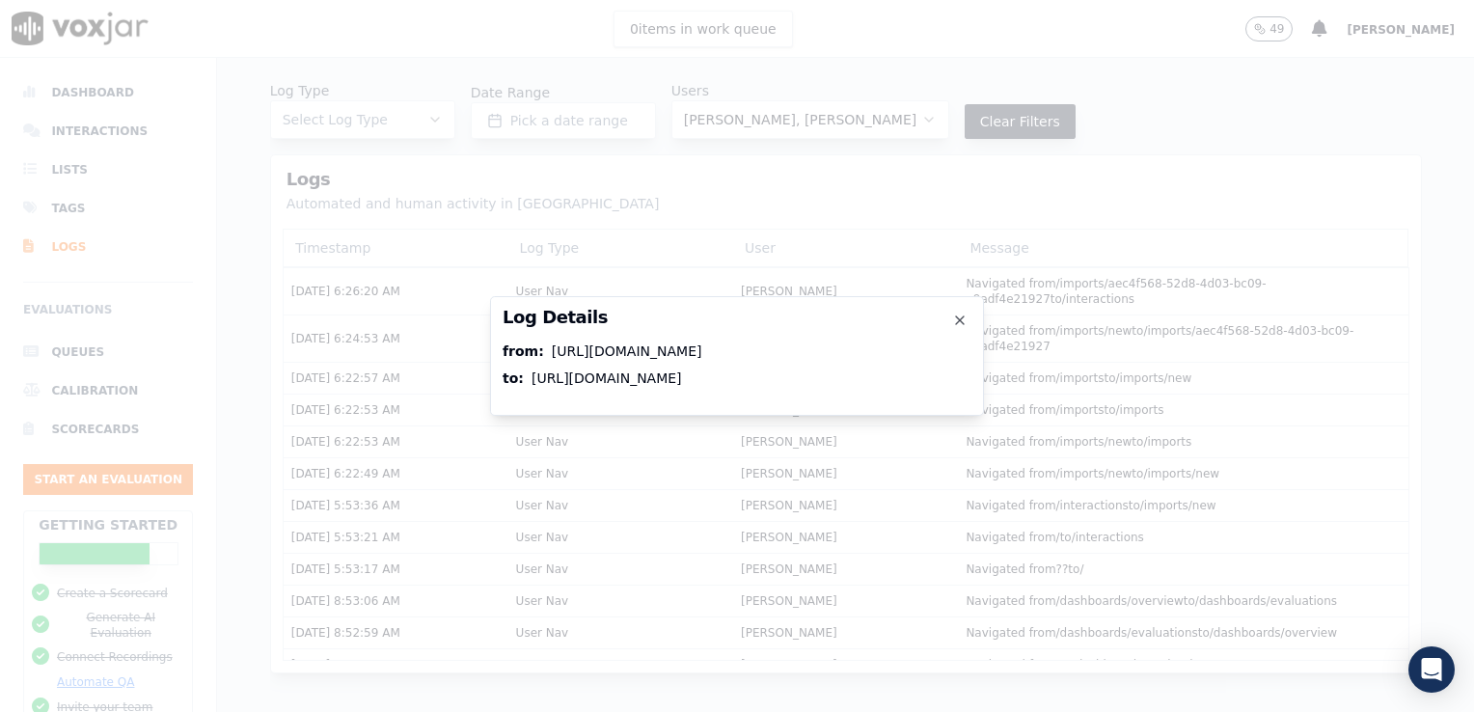
click at [1442, 269] on div at bounding box center [737, 356] width 1474 height 712
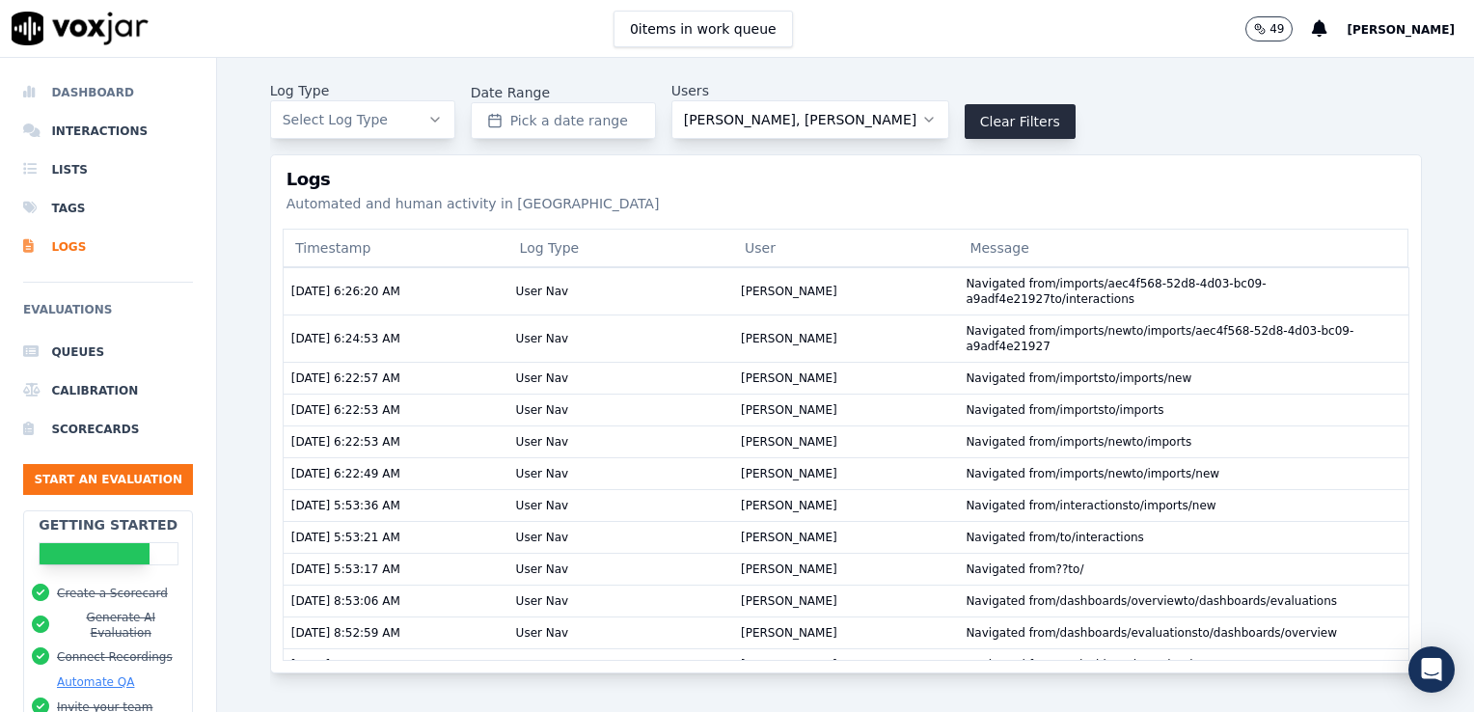
click at [112, 91] on li "Dashboard" at bounding box center [108, 92] width 170 height 39
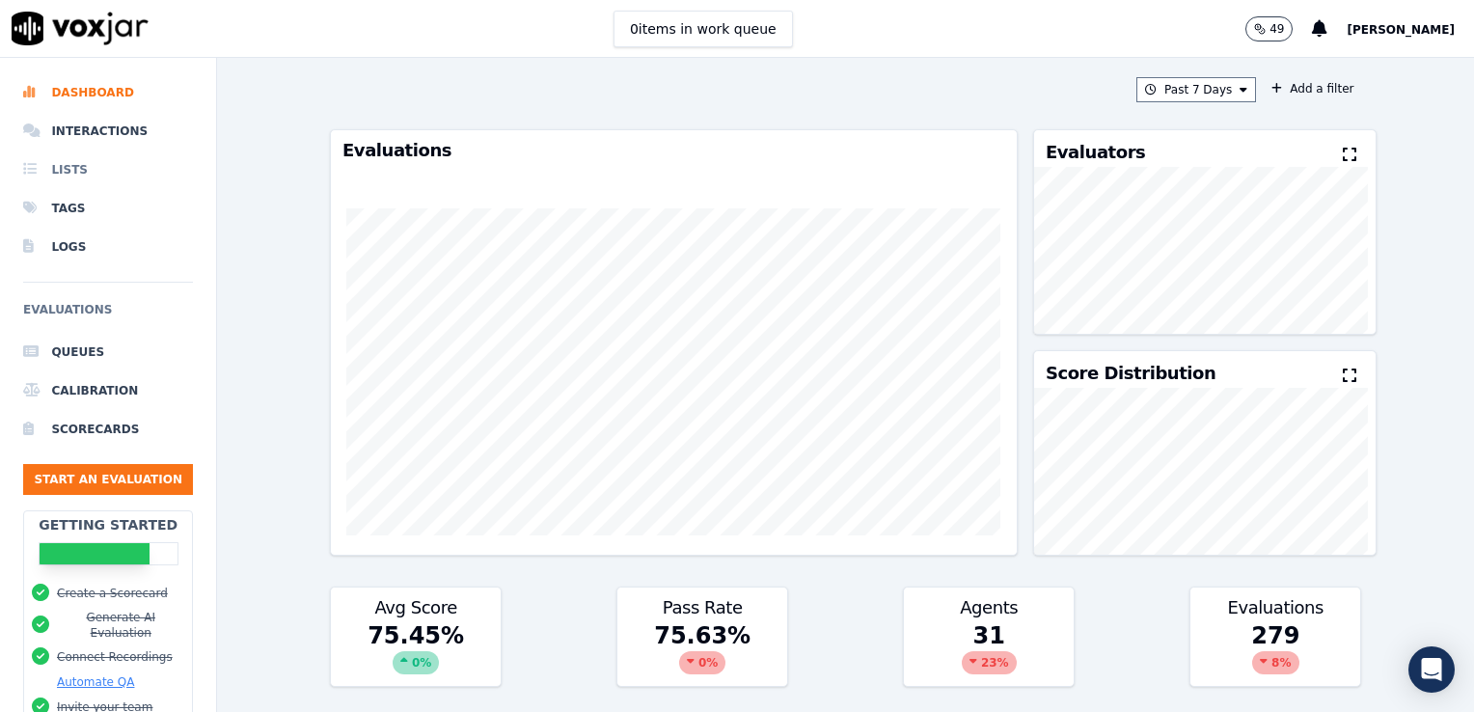
click at [68, 172] on li "Lists" at bounding box center [108, 169] width 170 height 39
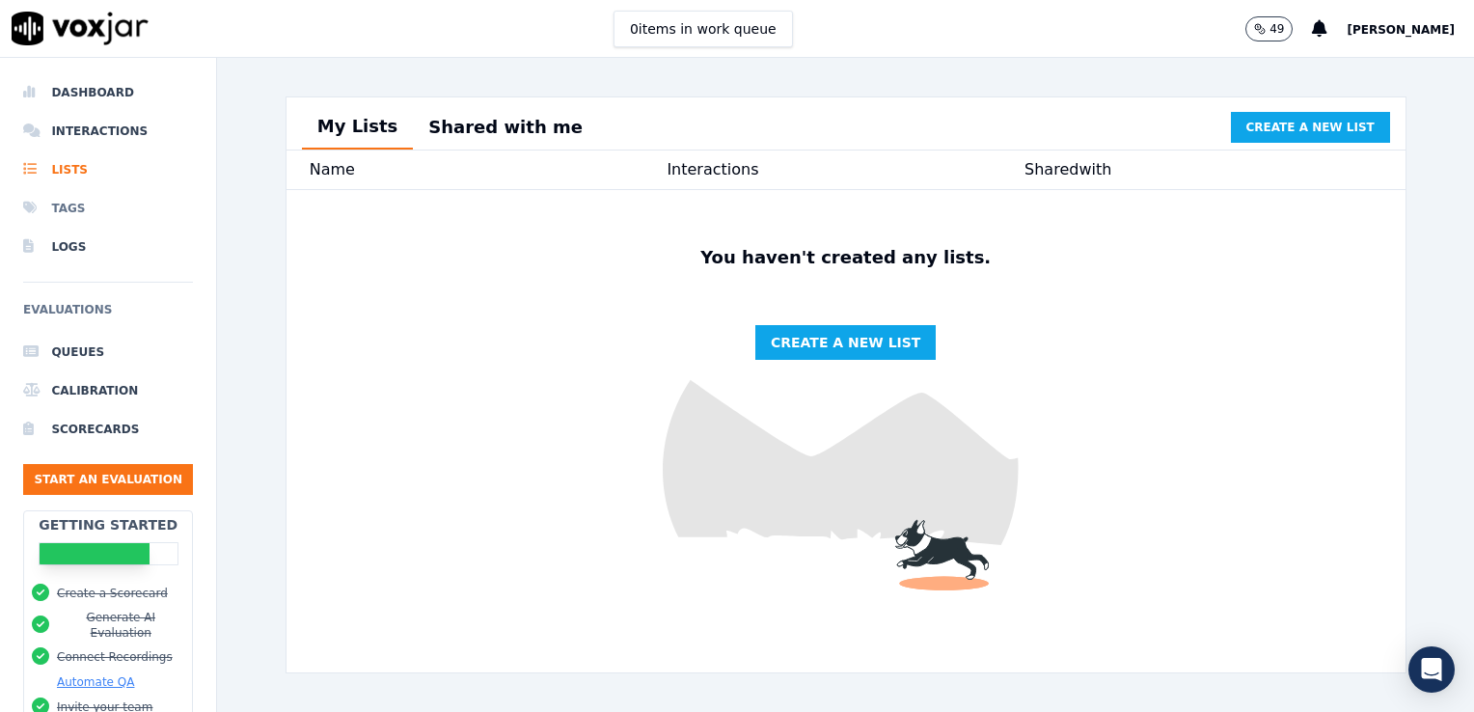
click at [49, 203] on li "Tags" at bounding box center [108, 208] width 170 height 39
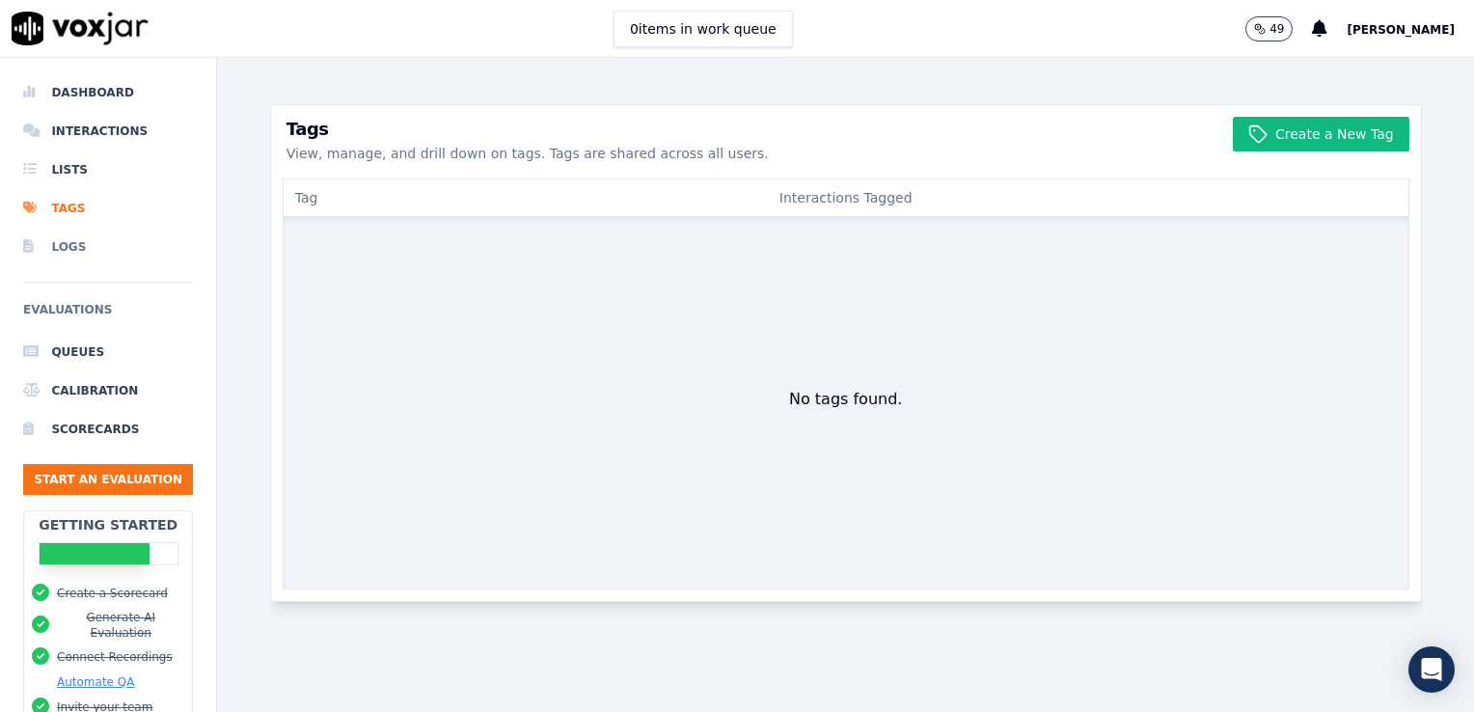
click at [57, 245] on li "Logs" at bounding box center [108, 247] width 170 height 39
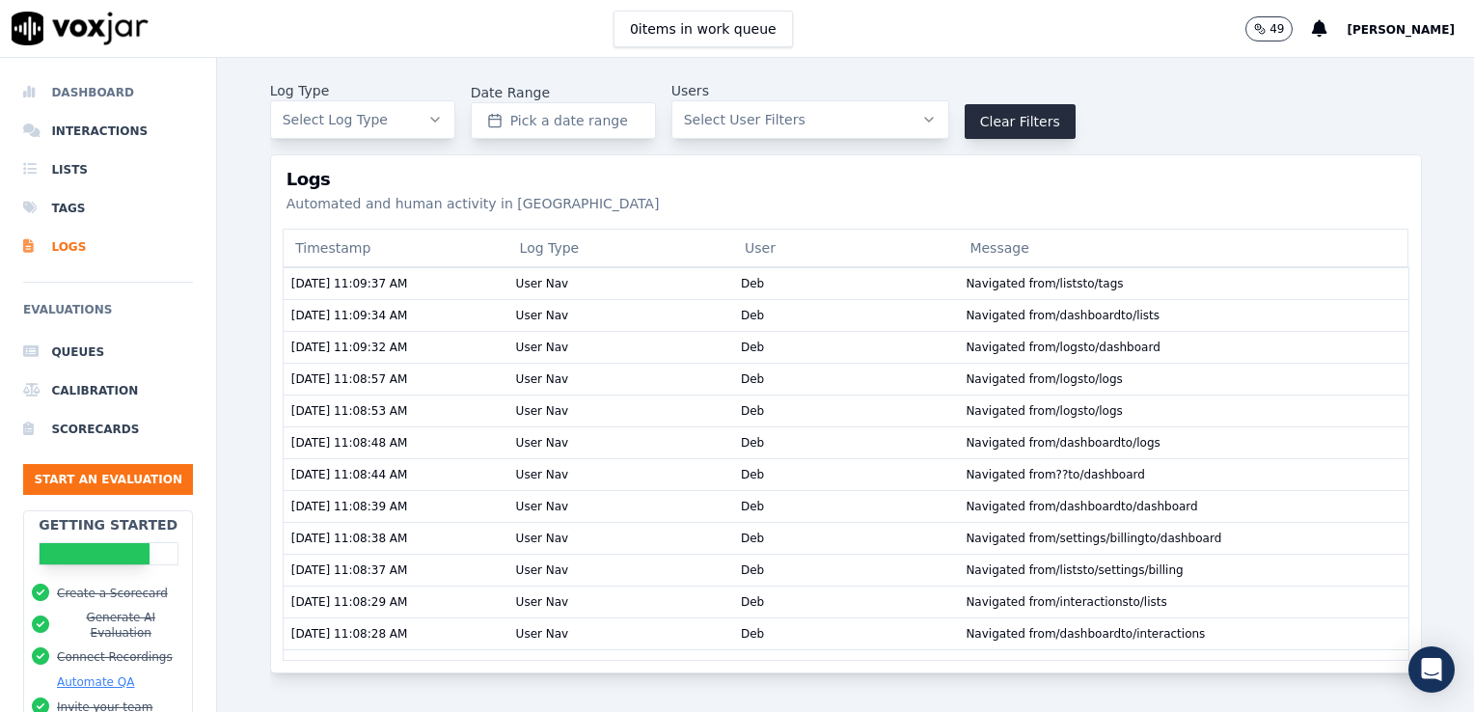
click at [93, 95] on li "Dashboard" at bounding box center [108, 92] width 170 height 39
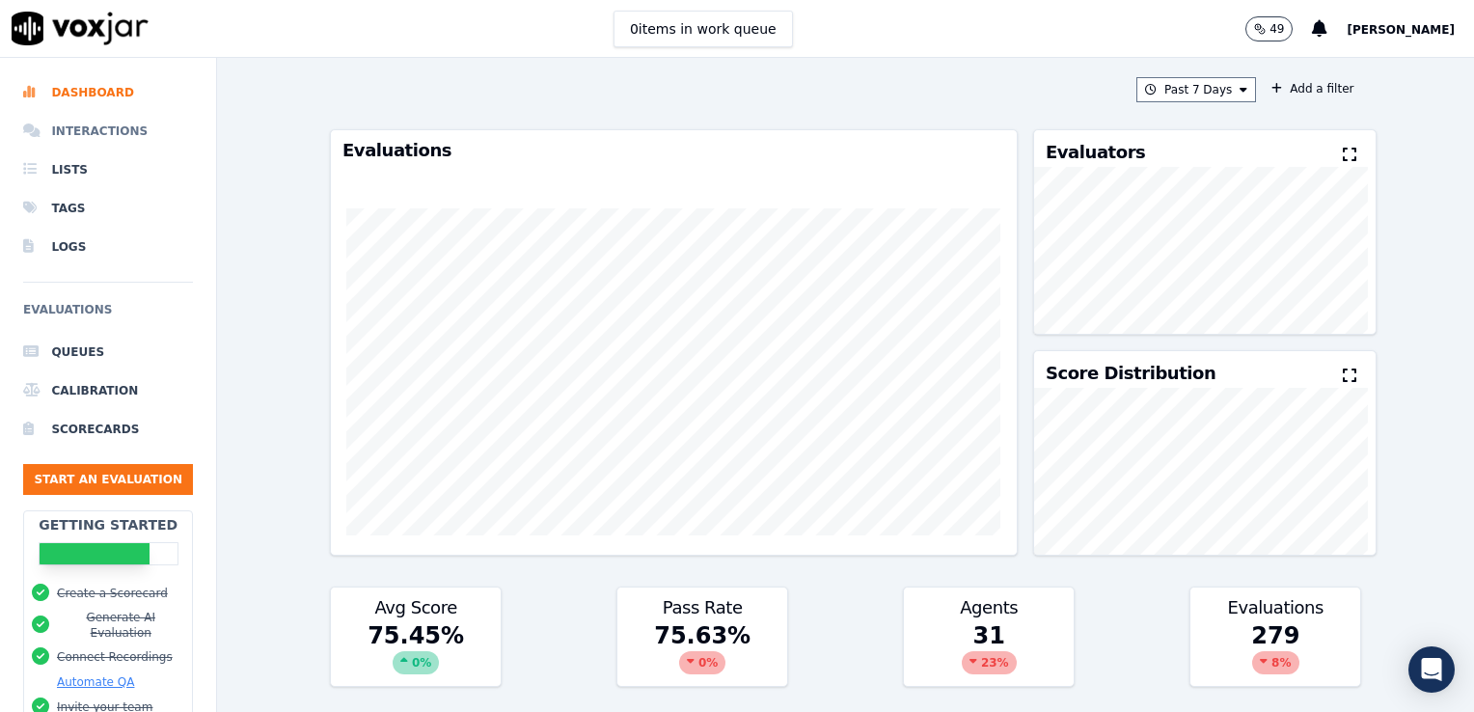
click at [101, 127] on li "Interactions" at bounding box center [108, 131] width 170 height 39
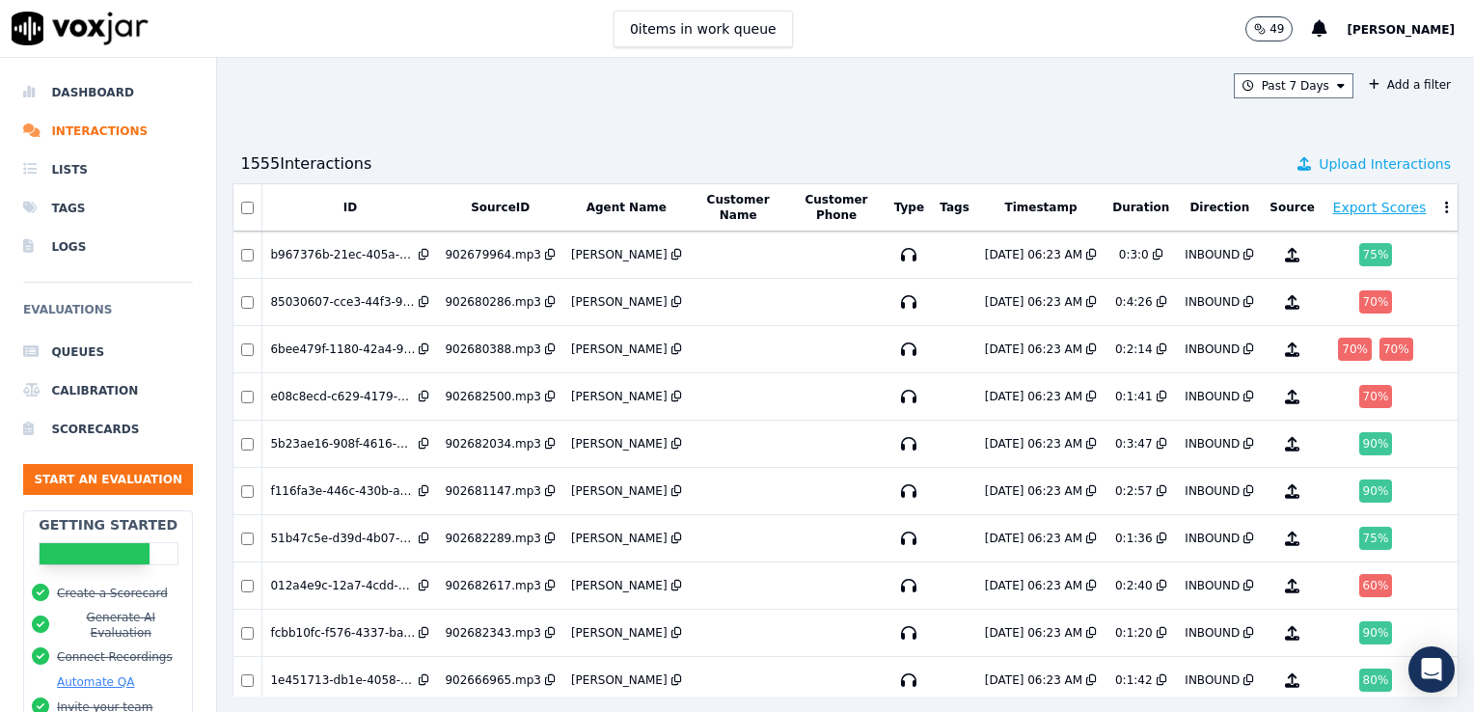
click at [1354, 161] on span "Upload Interactions" at bounding box center [1384, 163] width 132 height 19
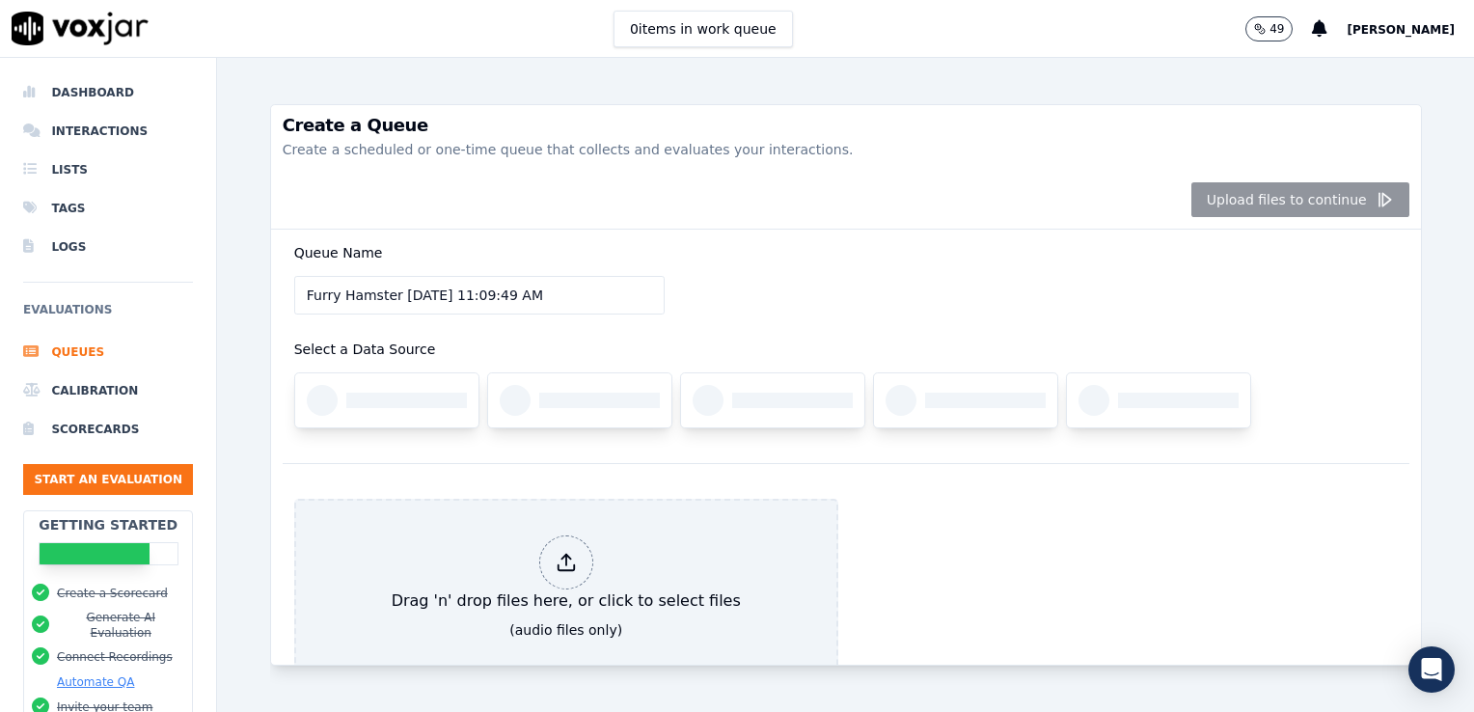
click at [558, 289] on input "Furry Hamster 9/10/2025, 11:09:49 AM" at bounding box center [479, 295] width 370 height 39
drag, startPoint x: 558, startPoint y: 289, endPoint x: 177, endPoint y: 276, distance: 381.2
click at [177, 276] on div "Dashboard Interactions Lists Tags Logs Evaluations Queues Calibration Scorecard…" at bounding box center [737, 385] width 1474 height 654
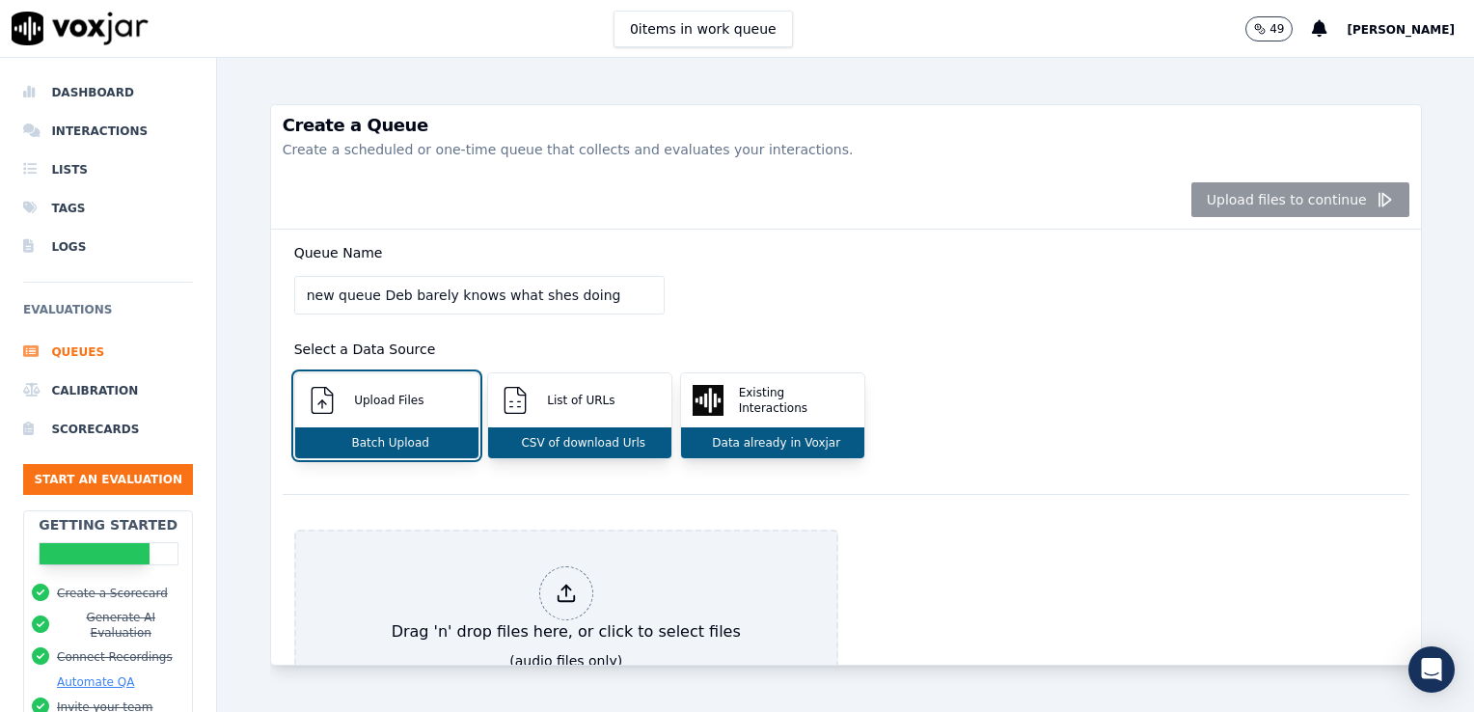
type input "new queue Deb barely knows what shes doing"
click at [847, 307] on div "Queue Name new queue Deb barely knows what shes doing Select a Data Source Uplo…" at bounding box center [846, 362] width 1126 height 264
click at [368, 401] on p "Upload Files" at bounding box center [384, 399] width 77 height 15
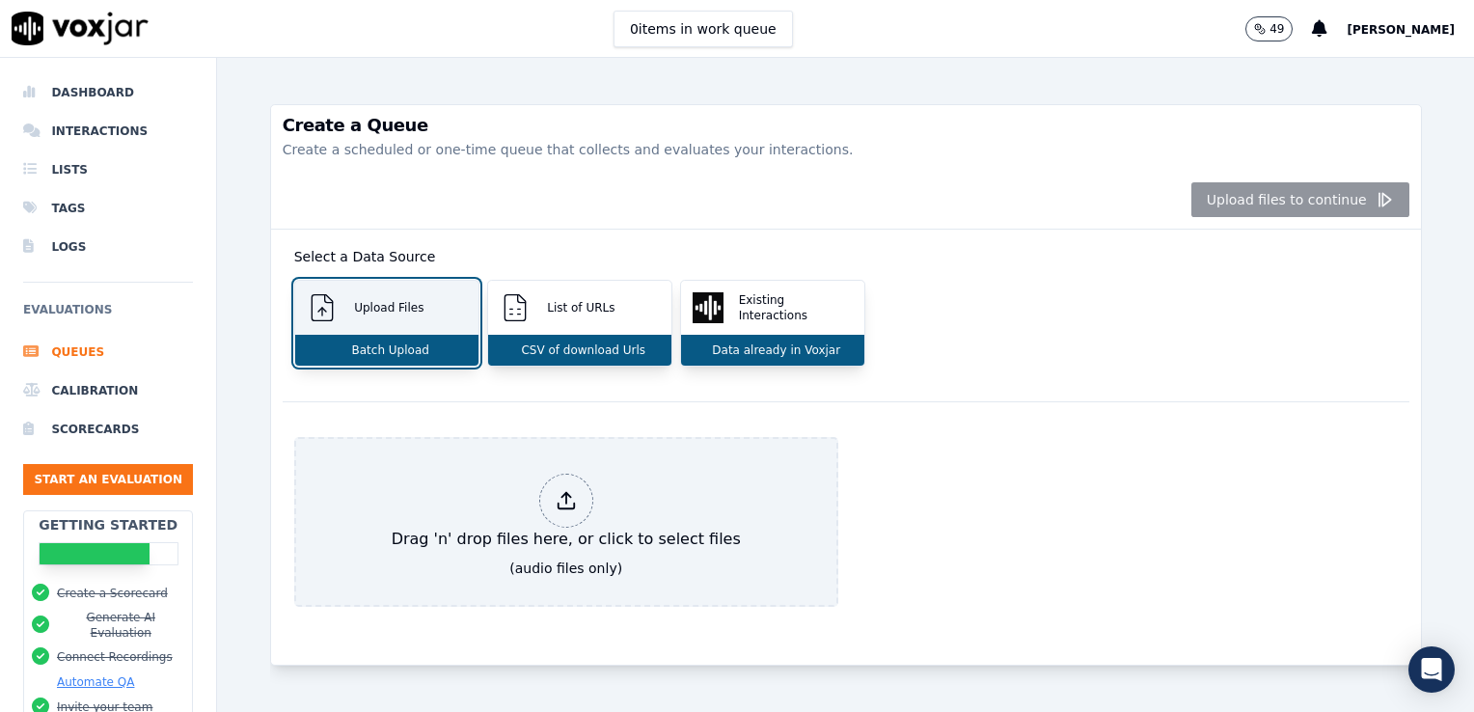
scroll to position [135, 0]
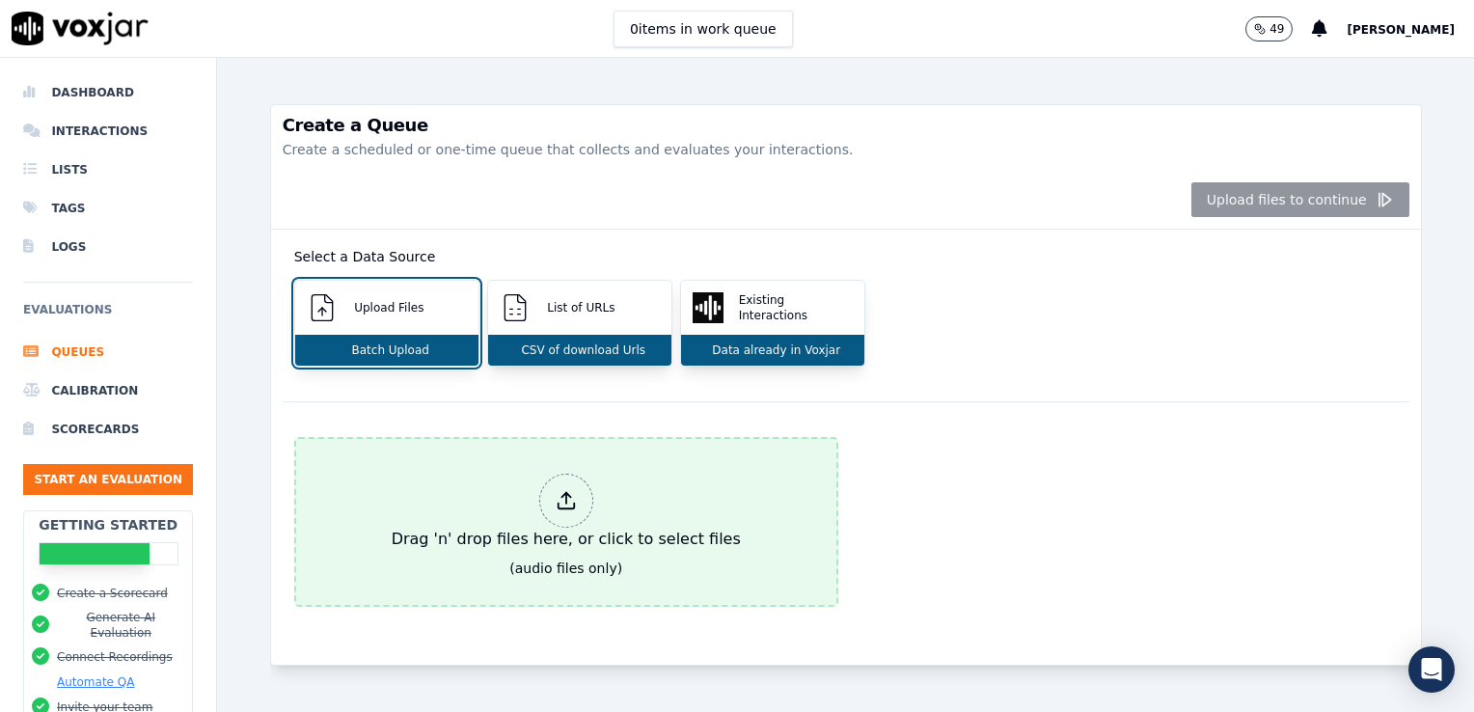
click at [544, 473] on div at bounding box center [566, 500] width 54 height 54
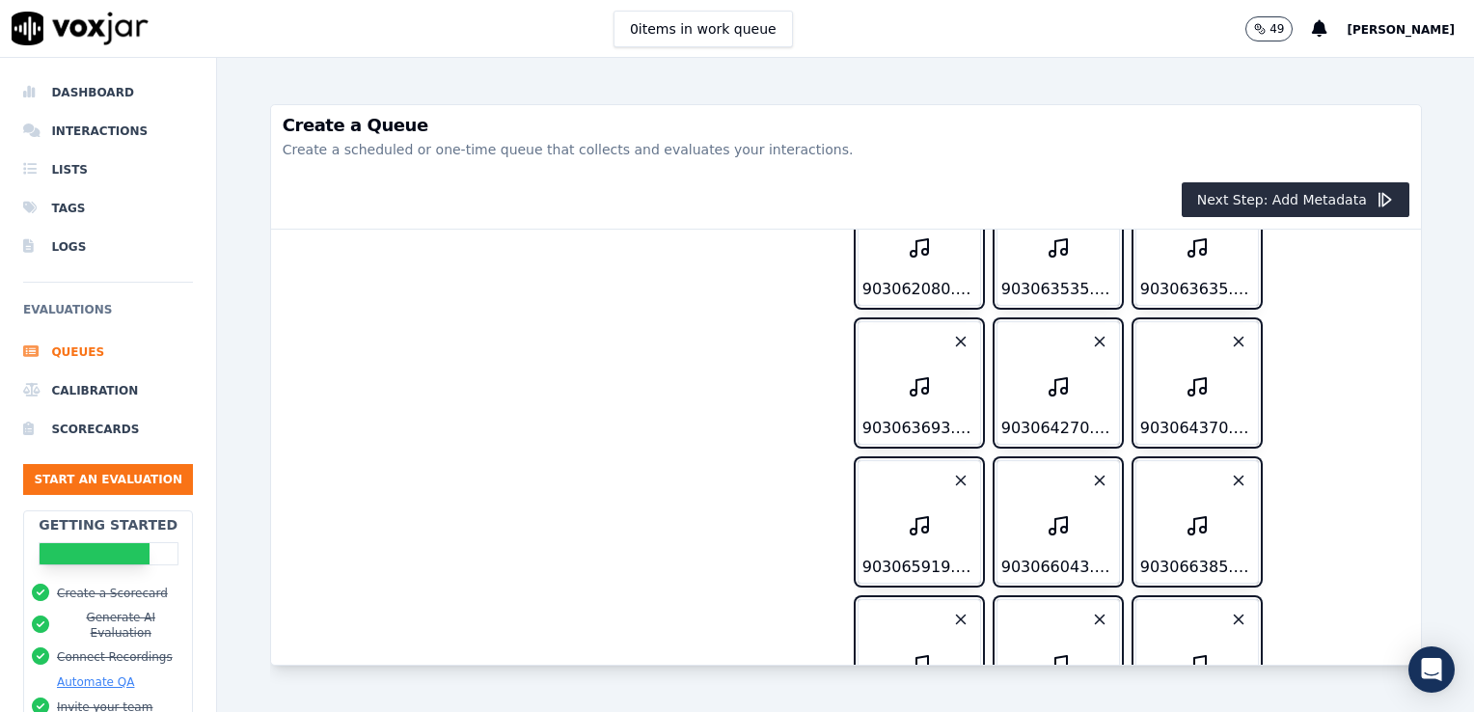
scroll to position [9253, 0]
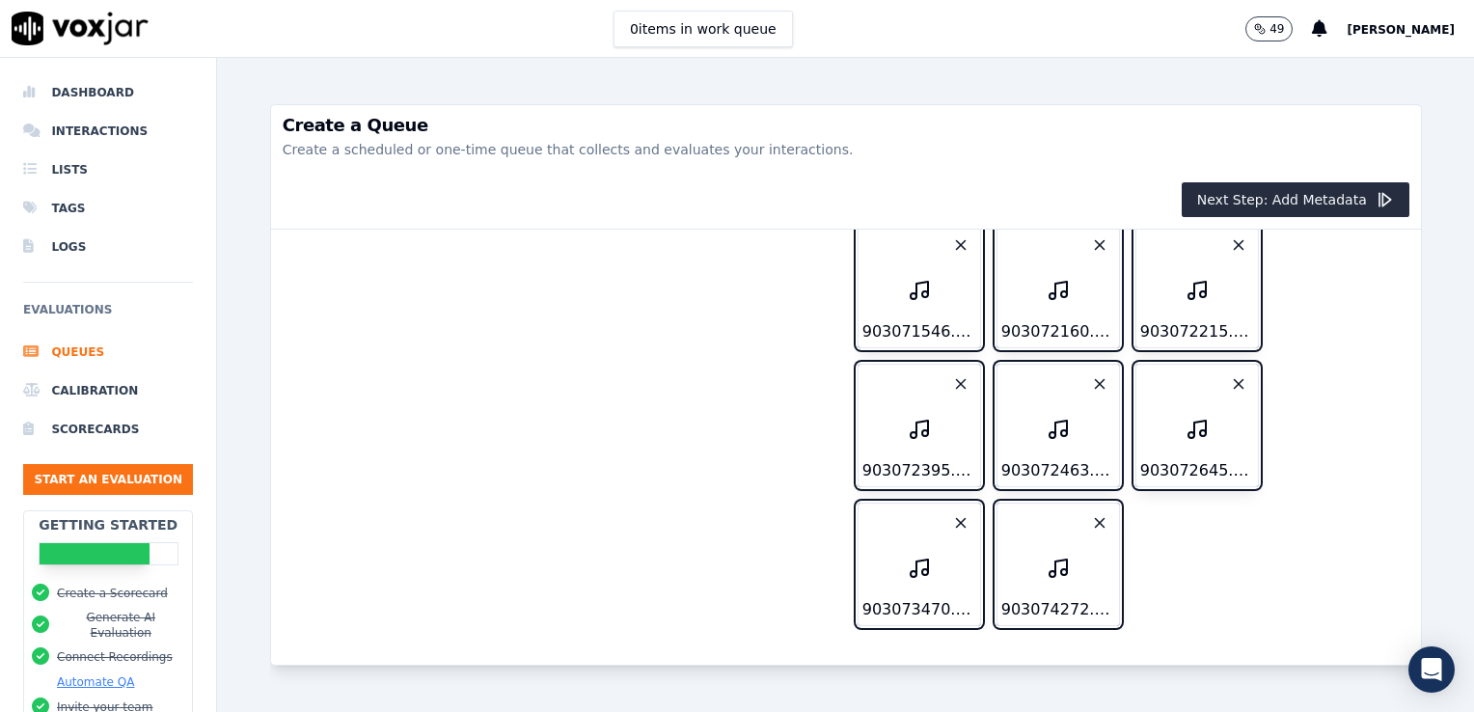
click at [1382, 195] on polygon "button" at bounding box center [1386, 199] width 8 height 13
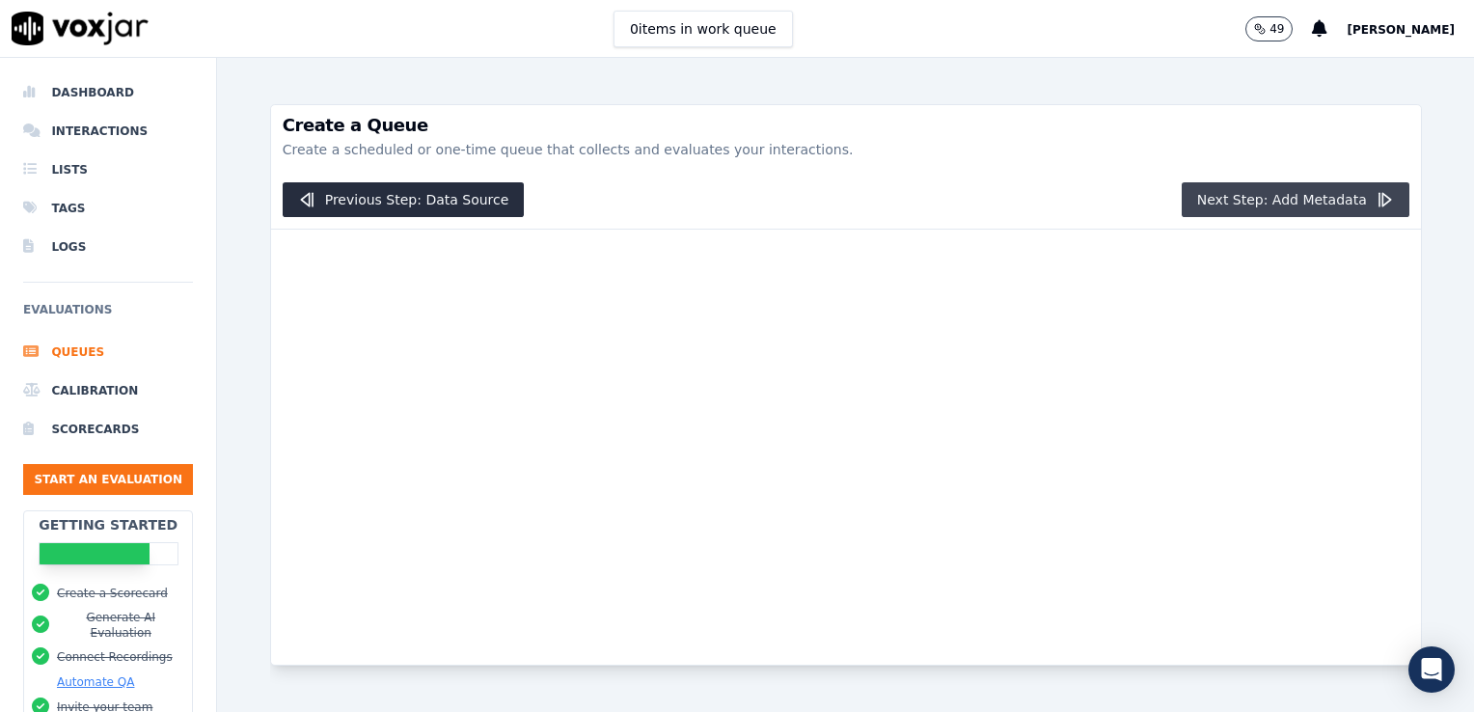
click at [1382, 195] on polygon "button" at bounding box center [1386, 199] width 8 height 13
click at [1305, 197] on button "Next Step: Add Metadata" at bounding box center [1295, 199] width 228 height 35
click at [1307, 196] on button "Next Step: Add Metadata" at bounding box center [1295, 199] width 228 height 35
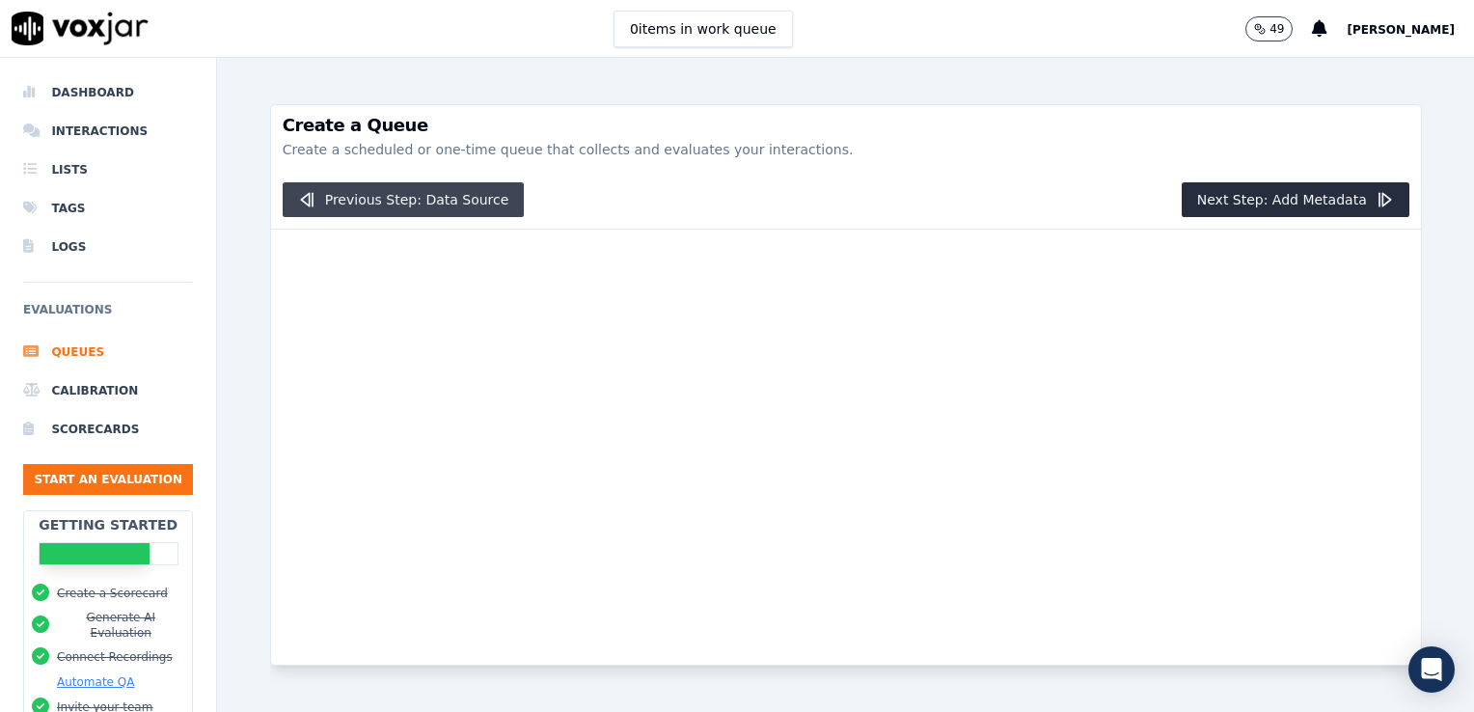
click at [467, 206] on button "Previous Step: Data Source" at bounding box center [404, 199] width 242 height 35
click at [320, 203] on button "Previous Step: Data Source" at bounding box center [404, 199] width 242 height 35
click at [78, 355] on li "Queues" at bounding box center [108, 352] width 170 height 39
click at [96, 131] on li "Interactions" at bounding box center [108, 131] width 170 height 39
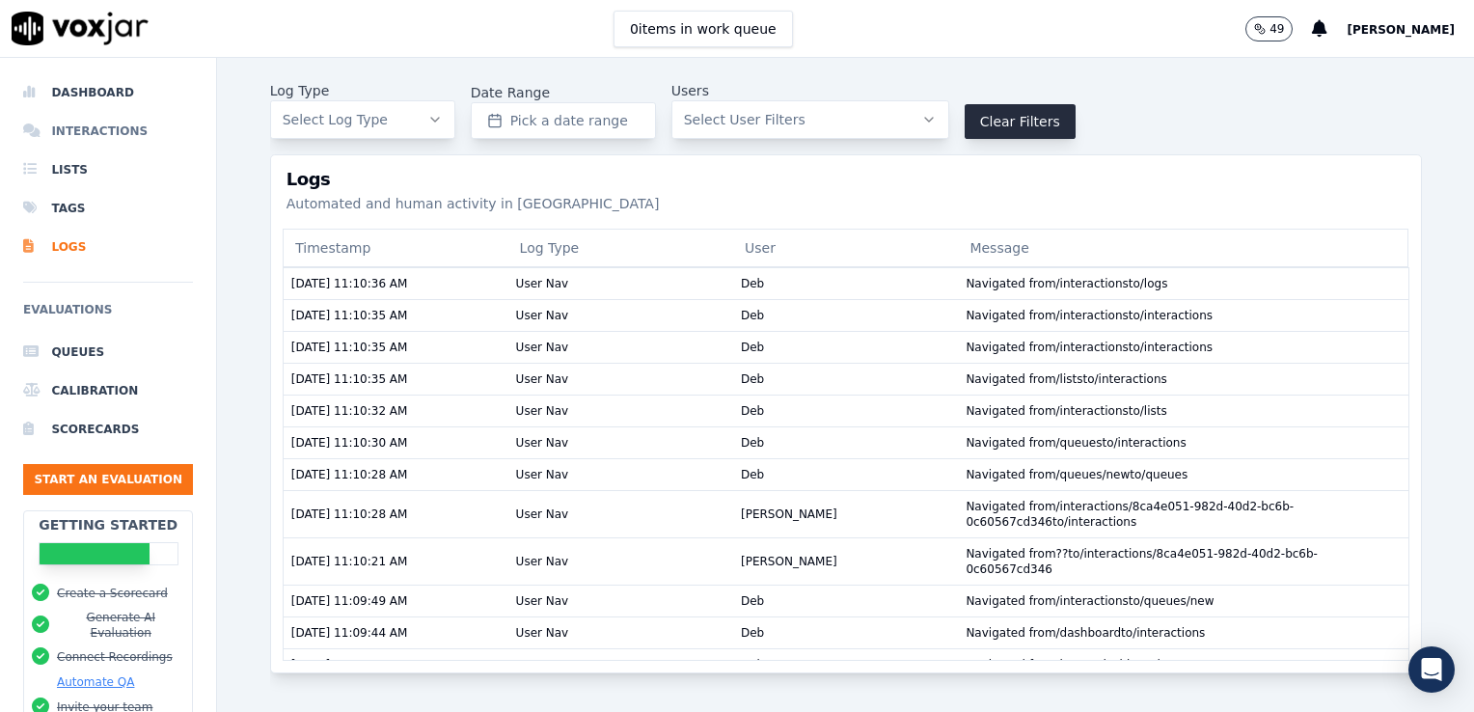
click at [95, 138] on li "Interactions" at bounding box center [108, 131] width 170 height 39
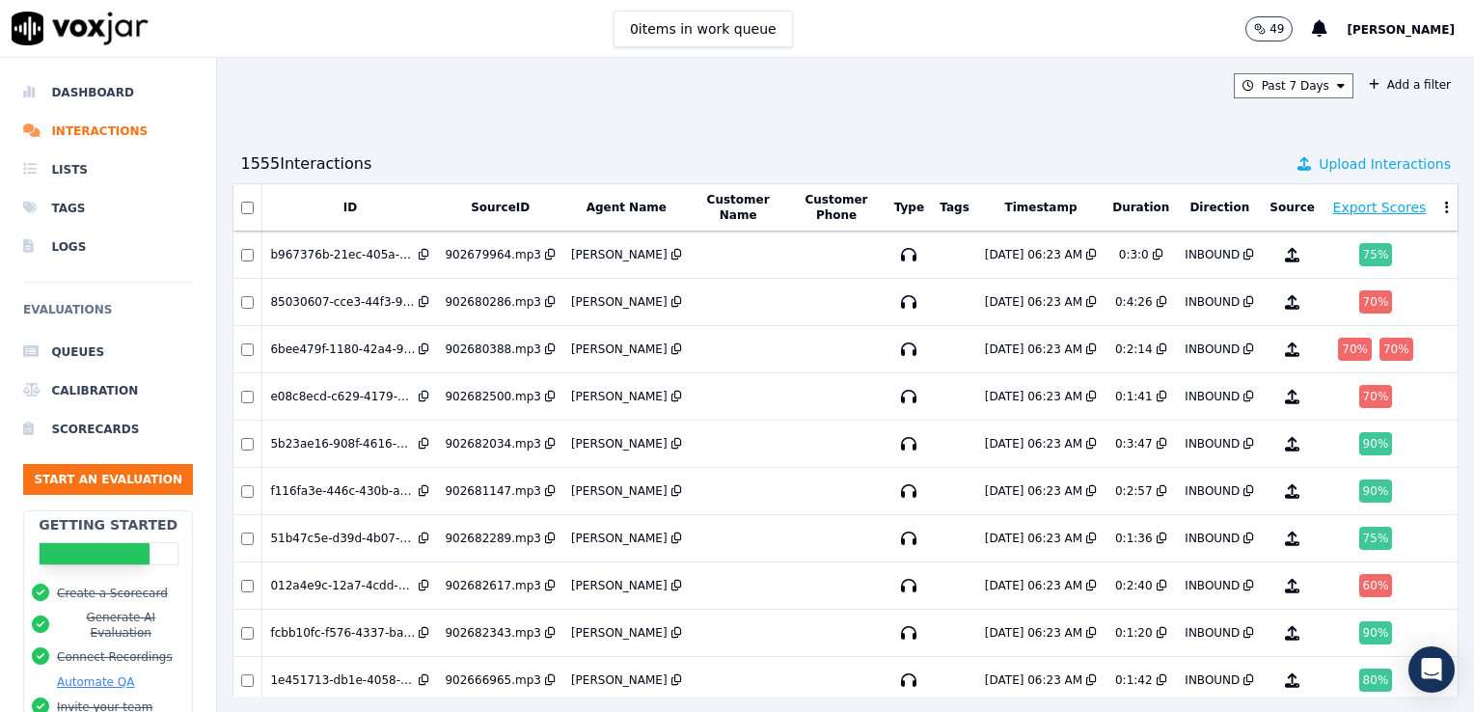
click at [1318, 168] on span "Upload Interactions" at bounding box center [1384, 163] width 132 height 19
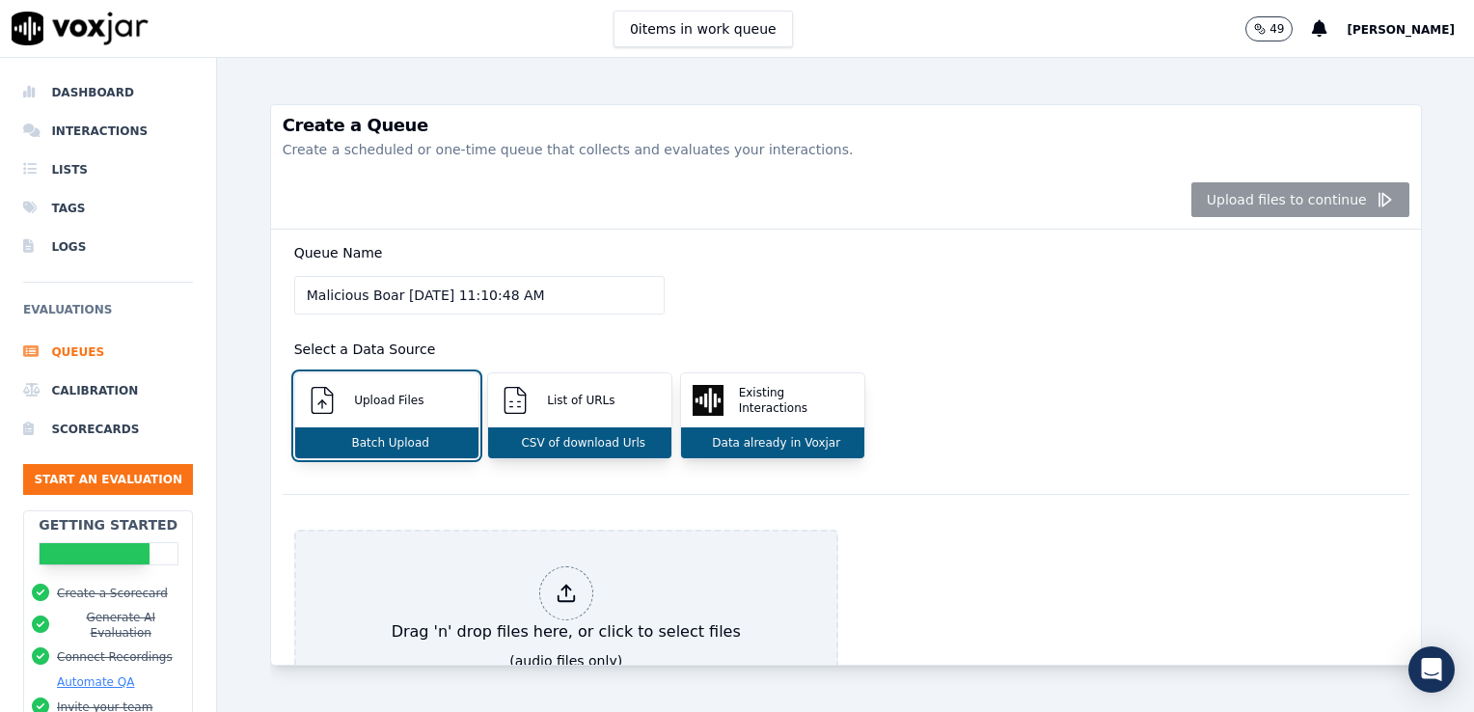
drag, startPoint x: 588, startPoint y: 304, endPoint x: 188, endPoint y: 311, distance: 400.3
click at [188, 311] on div "Dashboard Interactions Lists Tags Logs Evaluations Queues Calibration Scorecard…" at bounding box center [737, 385] width 1474 height 654
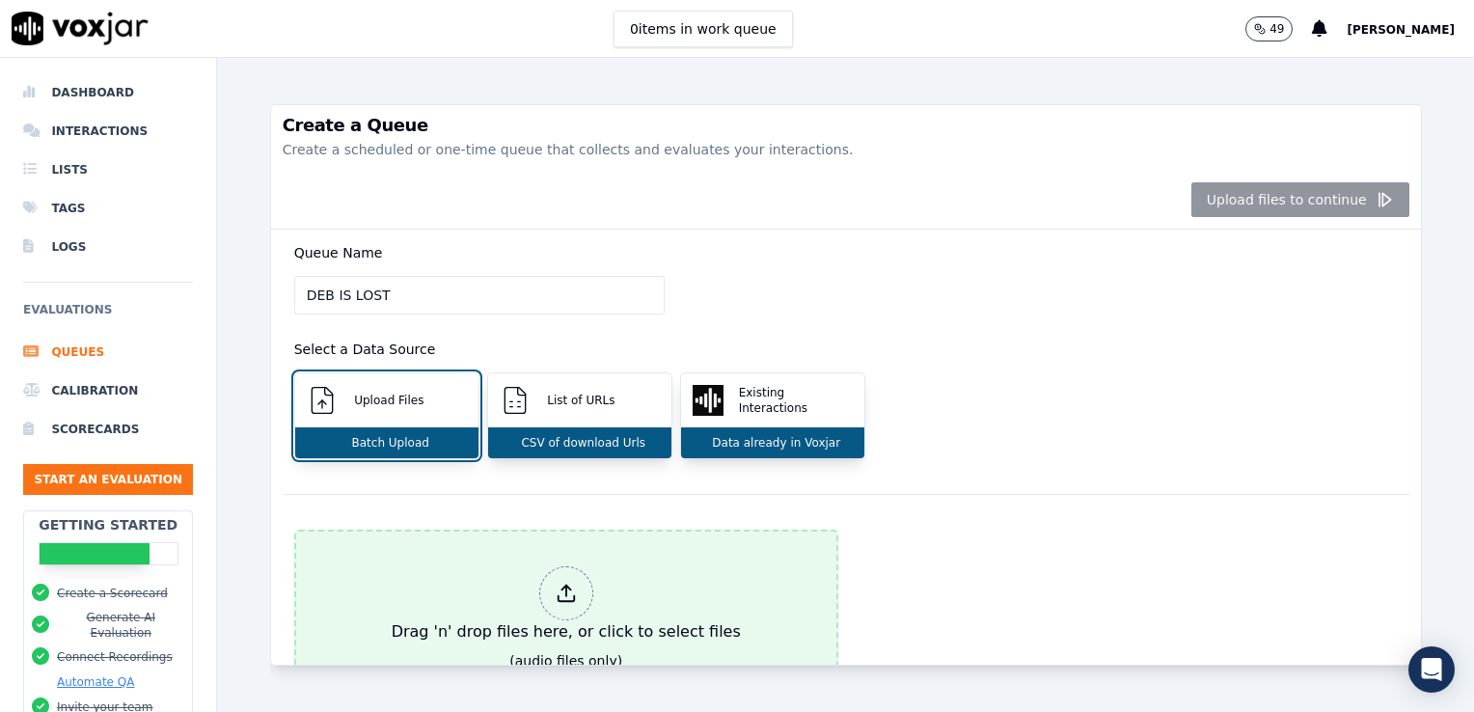
scroll to position [135, 0]
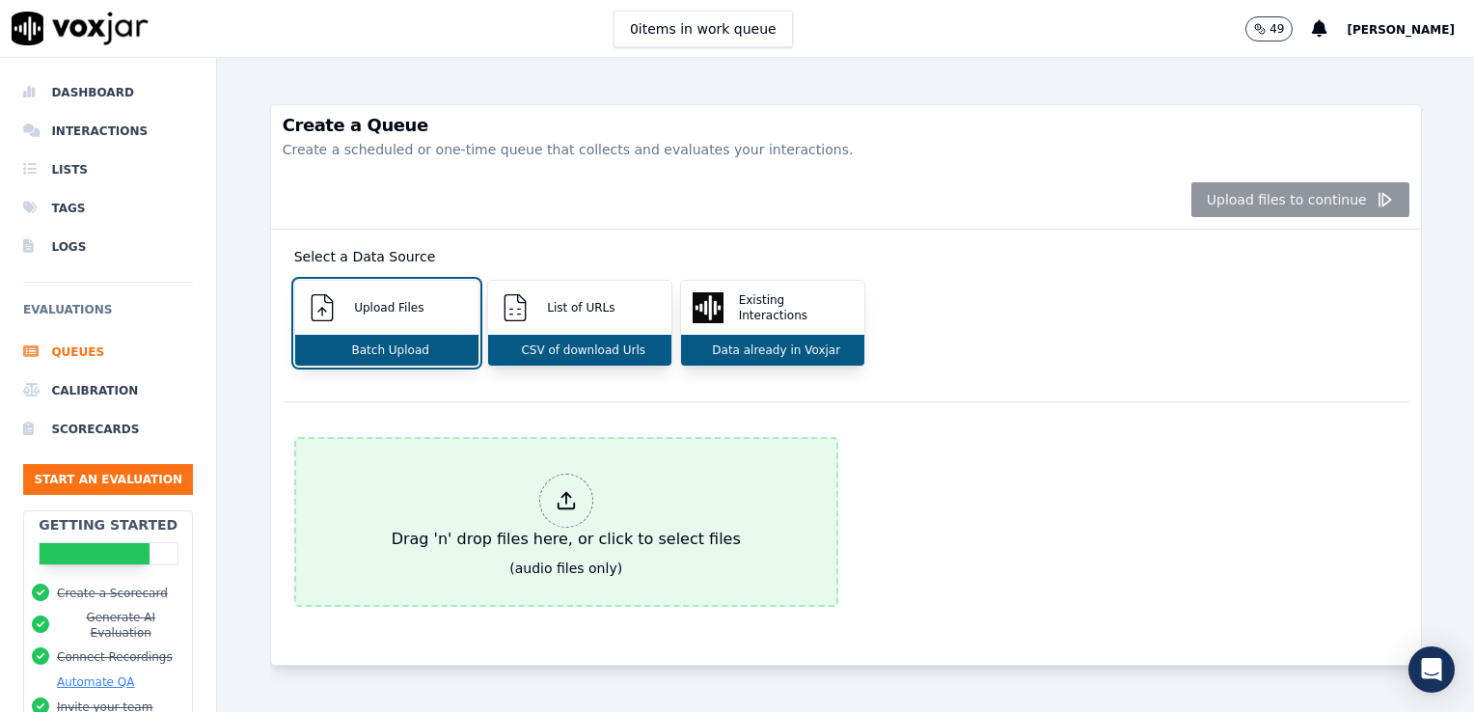
type input "DEB IS LOST"
click at [565, 479] on div at bounding box center [566, 500] width 54 height 54
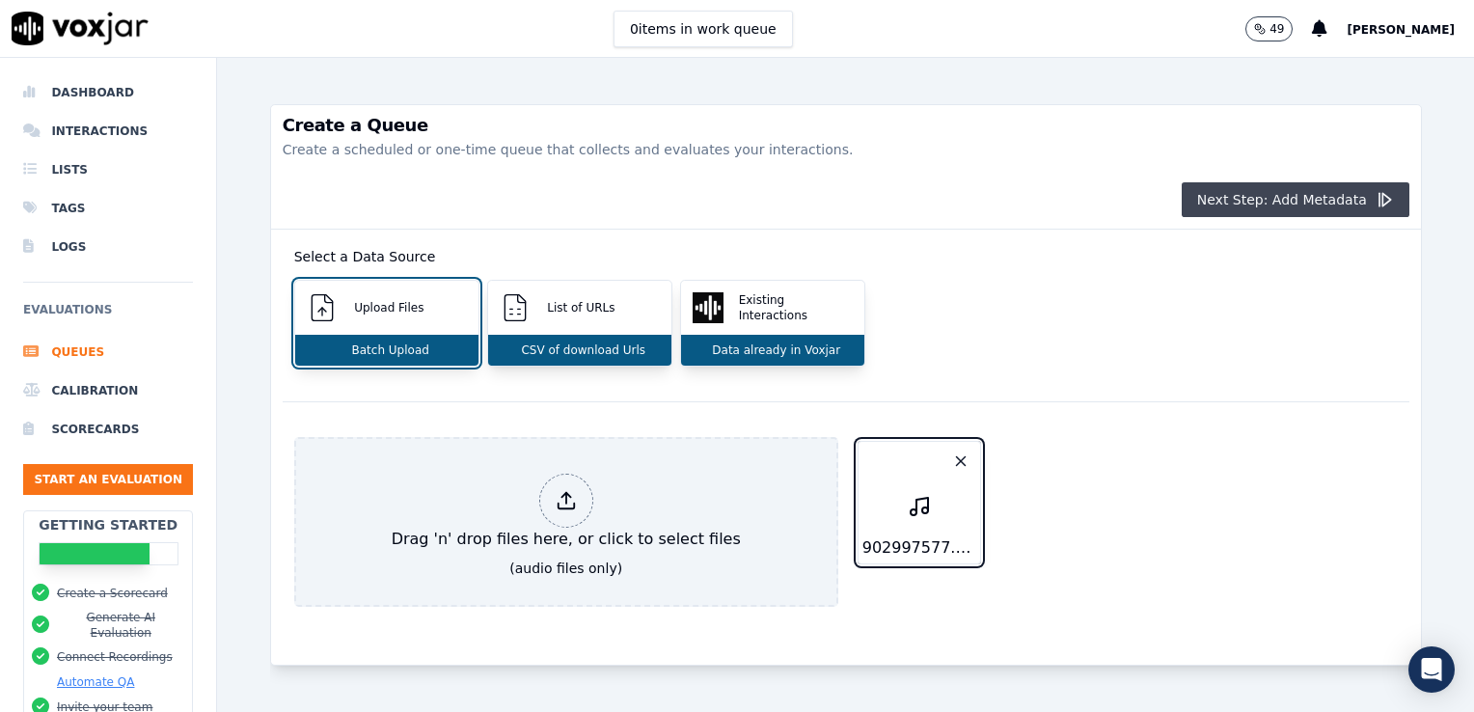
click at [1374, 196] on icon "button" at bounding box center [1383, 199] width 19 height 19
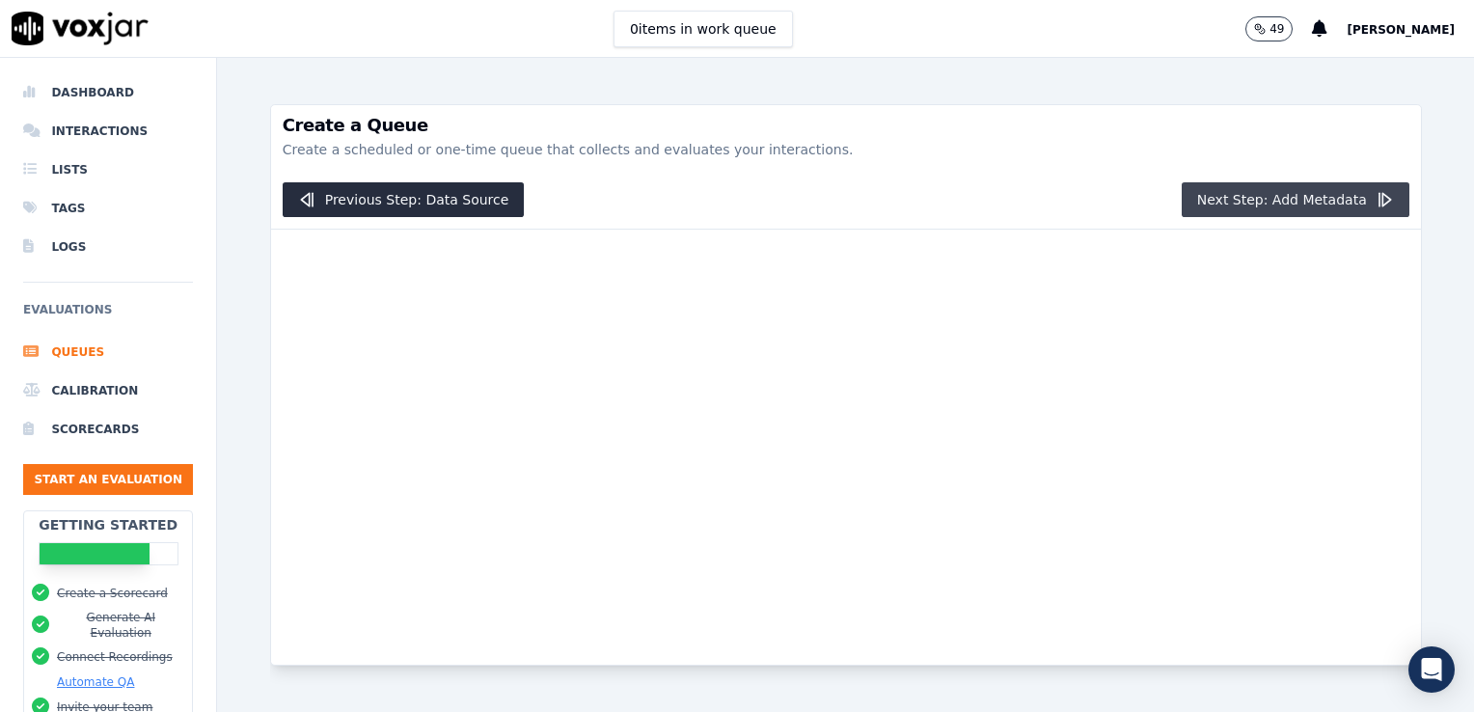
scroll to position [0, 0]
click at [1374, 196] on icon "button" at bounding box center [1383, 199] width 19 height 19
click at [1282, 201] on button "Next Step: Add Metadata" at bounding box center [1295, 199] width 228 height 35
click at [1282, 200] on button "Next Step: Add Metadata" at bounding box center [1295, 199] width 228 height 35
click at [1009, 382] on div at bounding box center [846, 447] width 1150 height 435
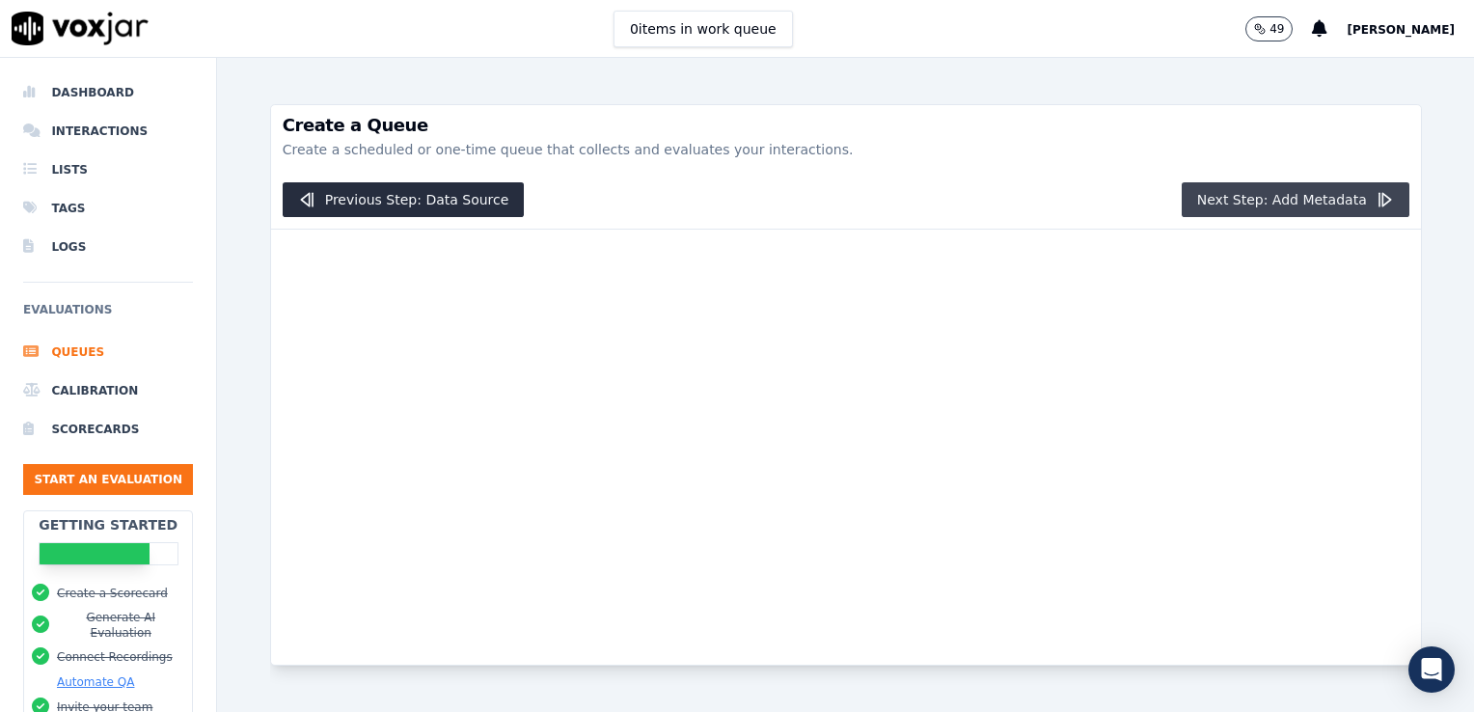
click at [1235, 194] on button "Next Step: Add Metadata" at bounding box center [1295, 199] width 228 height 35
click at [990, 453] on div at bounding box center [846, 447] width 1150 height 435
click at [432, 257] on div at bounding box center [846, 447] width 1150 height 435
click at [472, 440] on div at bounding box center [846, 447] width 1150 height 435
click at [901, 386] on div at bounding box center [846, 447] width 1150 height 435
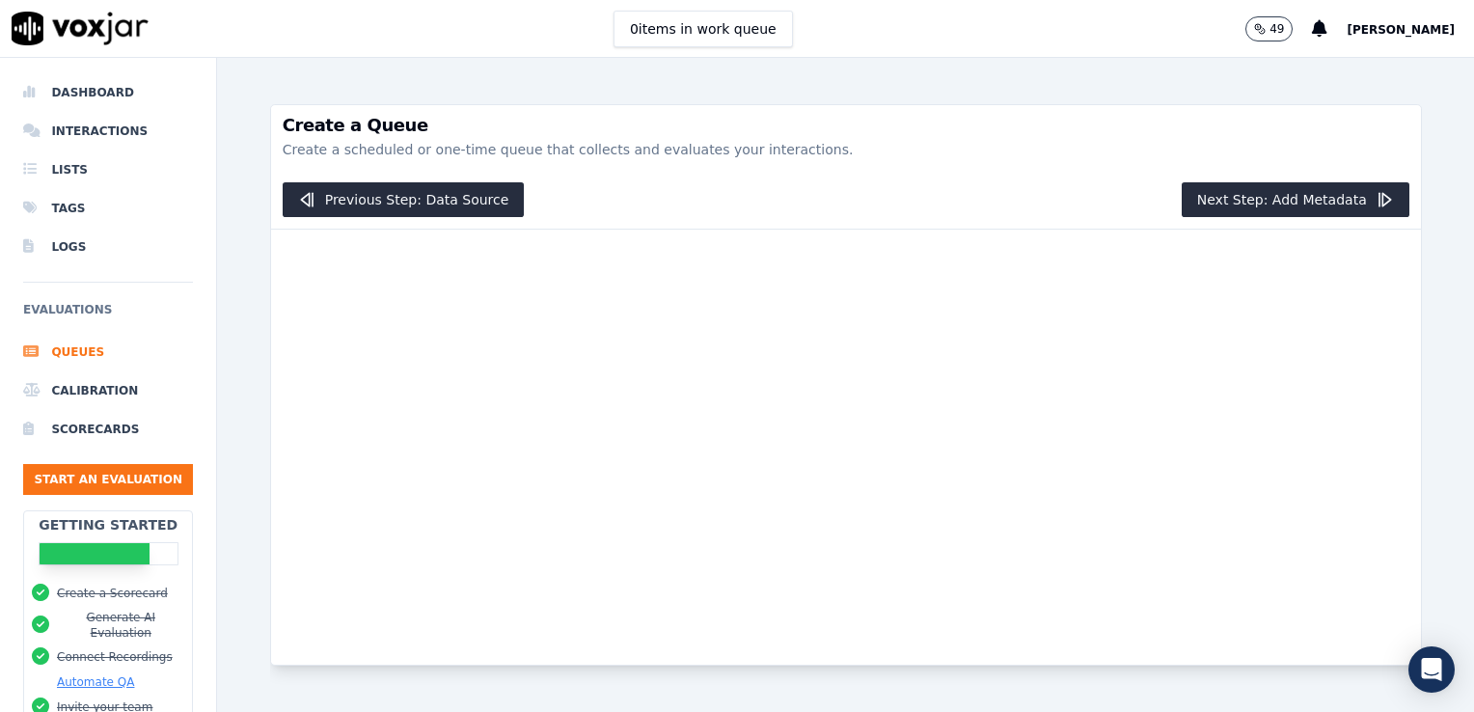
click at [972, 341] on div at bounding box center [846, 447] width 1150 height 435
drag, startPoint x: 948, startPoint y: 374, endPoint x: 818, endPoint y: 338, distance: 135.0
click at [818, 338] on div at bounding box center [846, 447] width 1150 height 435
click at [70, 95] on li "Dashboard" at bounding box center [108, 92] width 170 height 39
click at [76, 397] on li "Calibration" at bounding box center [108, 390] width 170 height 39
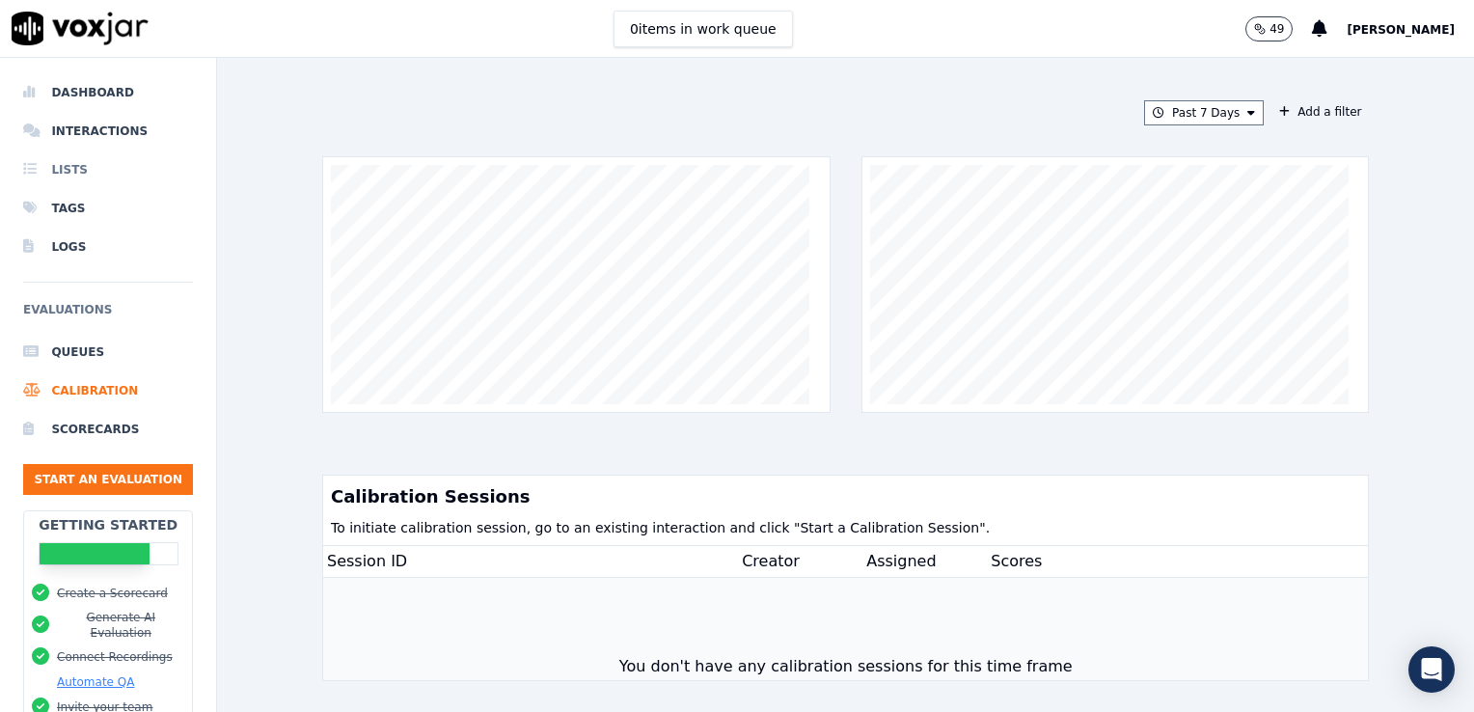
click at [63, 156] on li "Lists" at bounding box center [108, 169] width 170 height 39
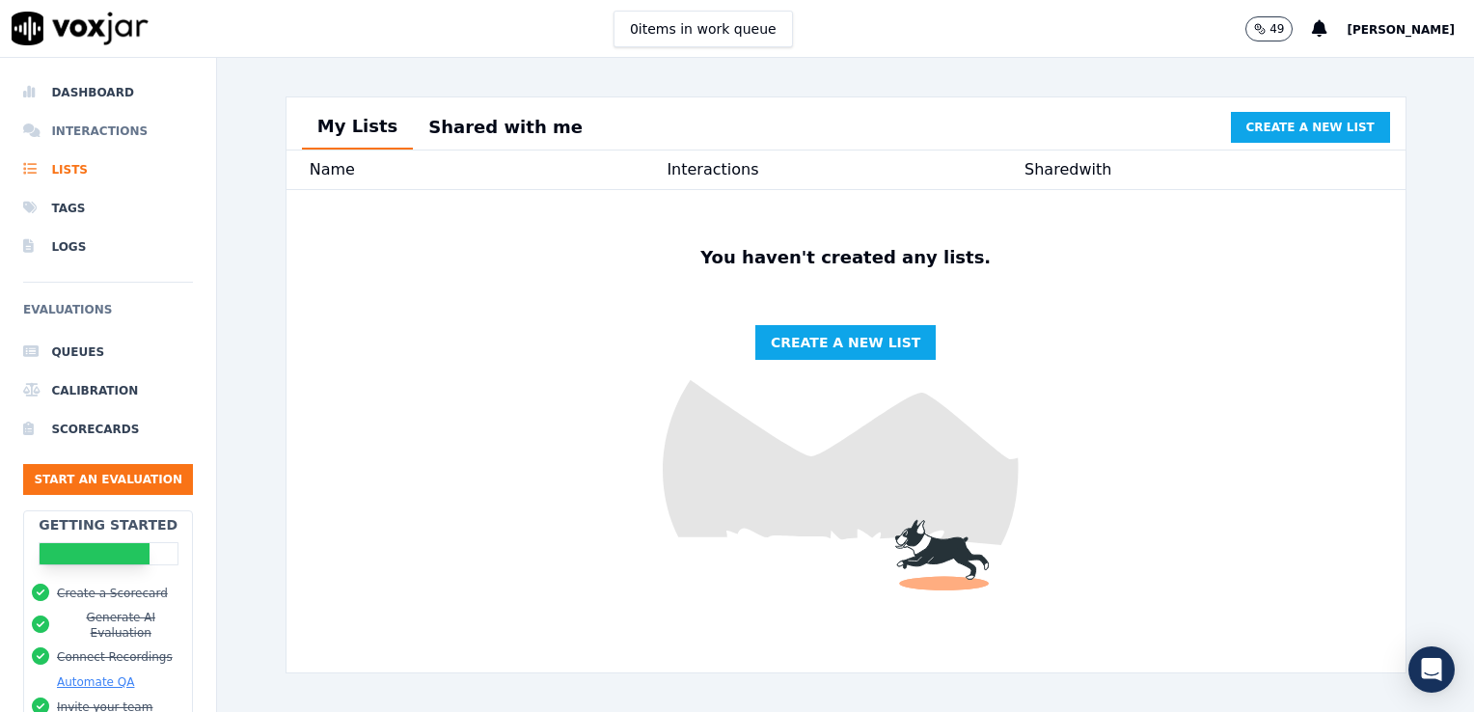
click at [83, 122] on li "Interactions" at bounding box center [108, 131] width 170 height 39
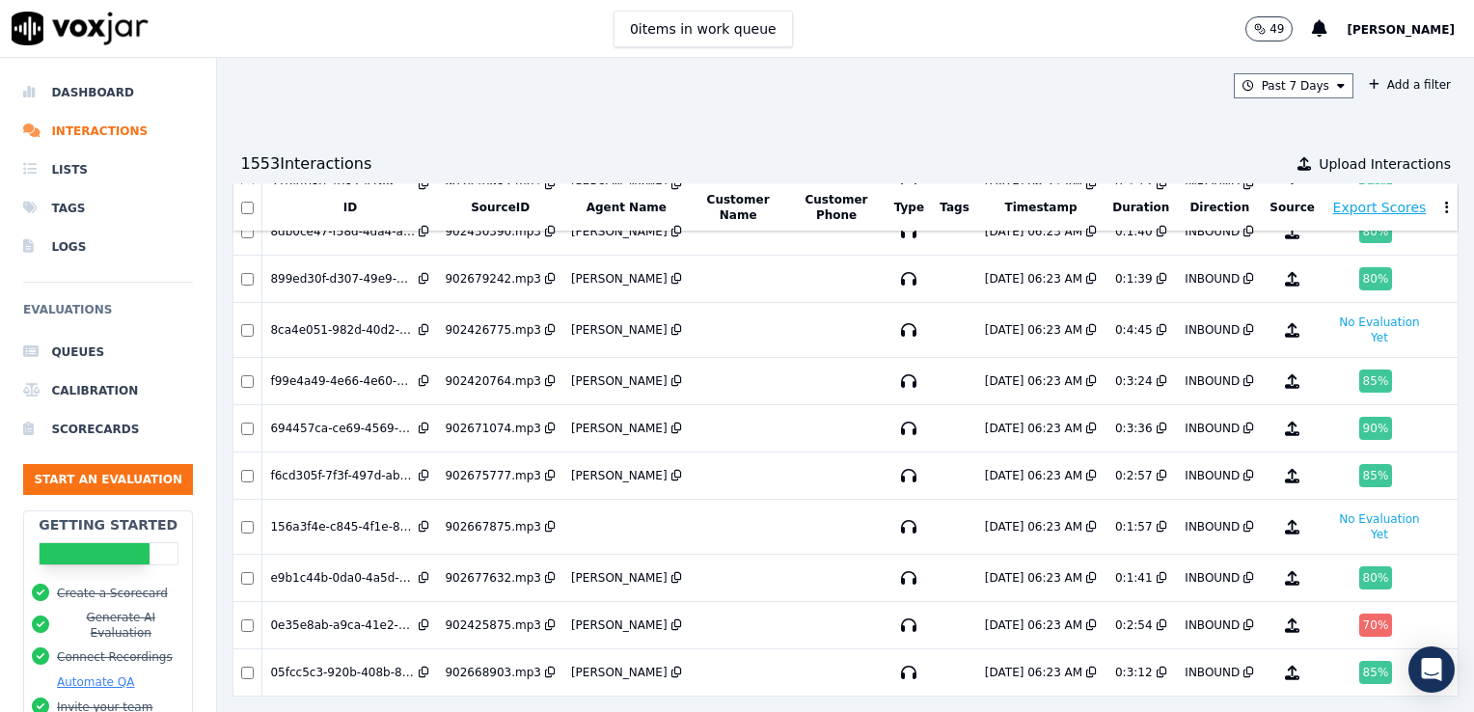
scroll to position [509, 0]
click at [83, 173] on li "Lists" at bounding box center [108, 169] width 170 height 39
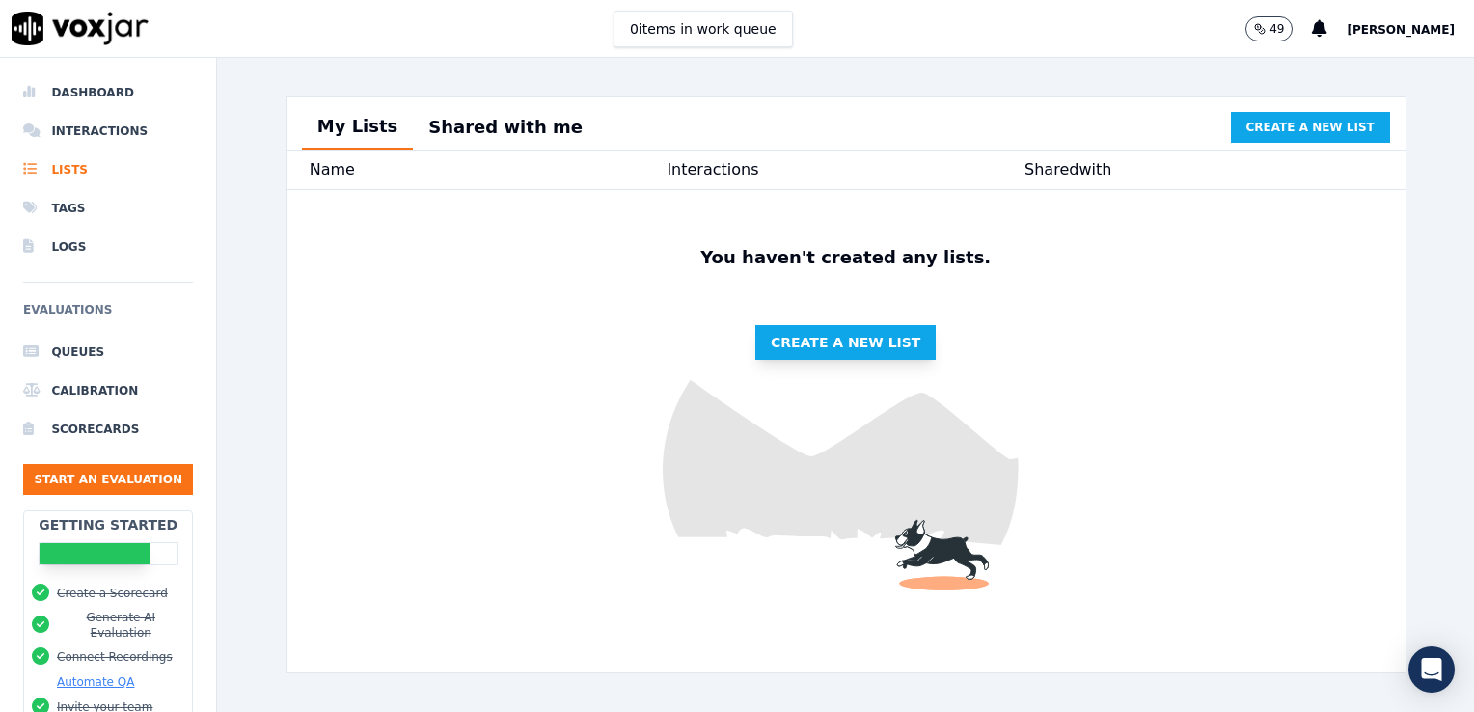
click at [850, 352] on span "Create a new list" at bounding box center [845, 342] width 149 height 19
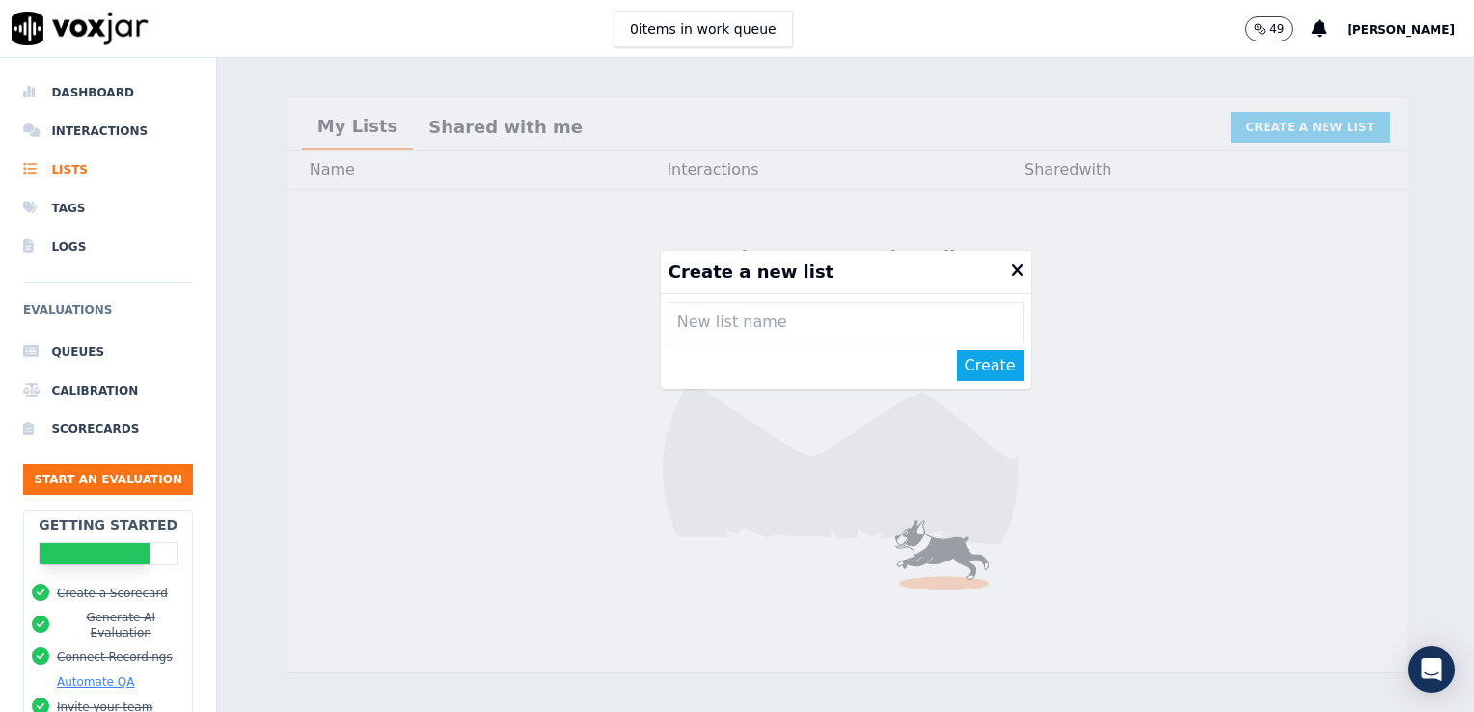
click at [772, 326] on input "text" at bounding box center [845, 322] width 355 height 41
type input "queue audits 9/10"
click at [957, 364] on button "Create" at bounding box center [990, 365] width 67 height 31
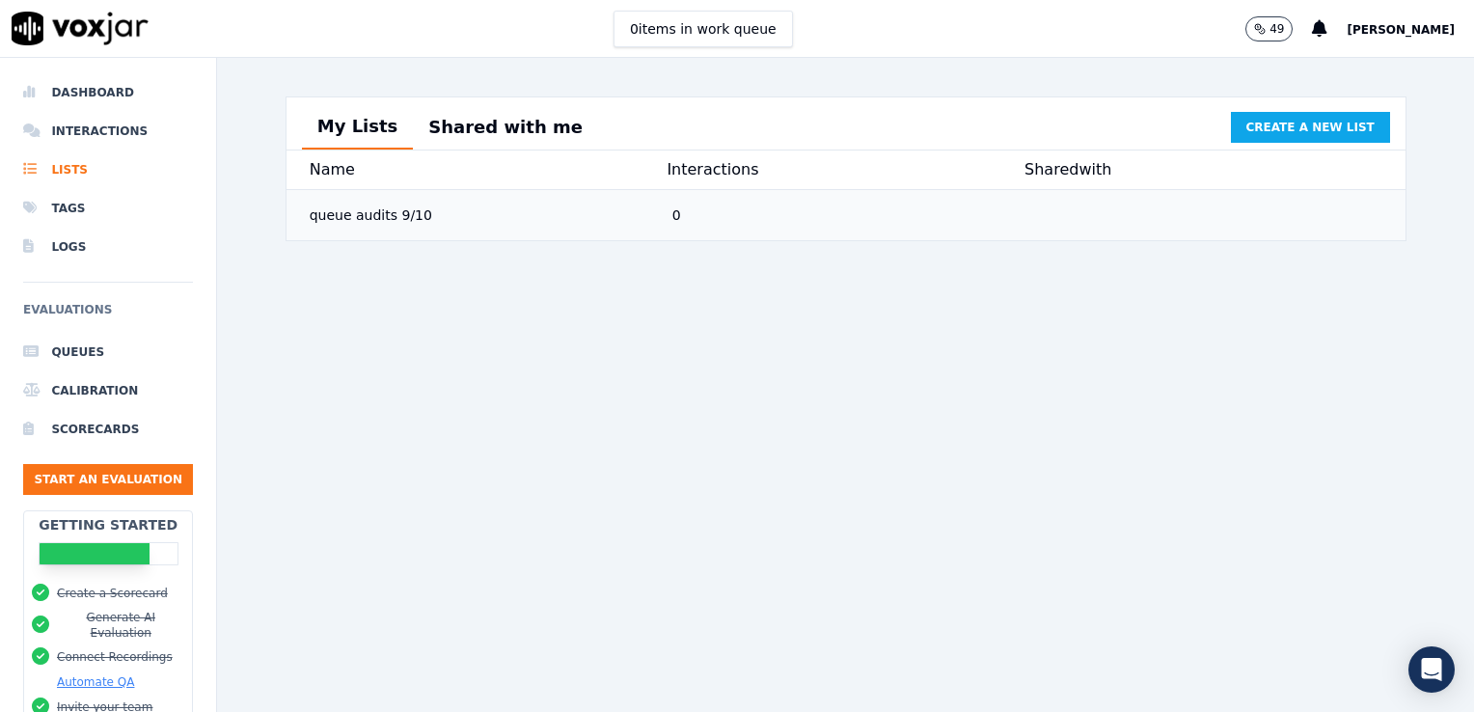
click at [355, 228] on div "queue audits 9/10" at bounding box center [483, 215] width 363 height 35
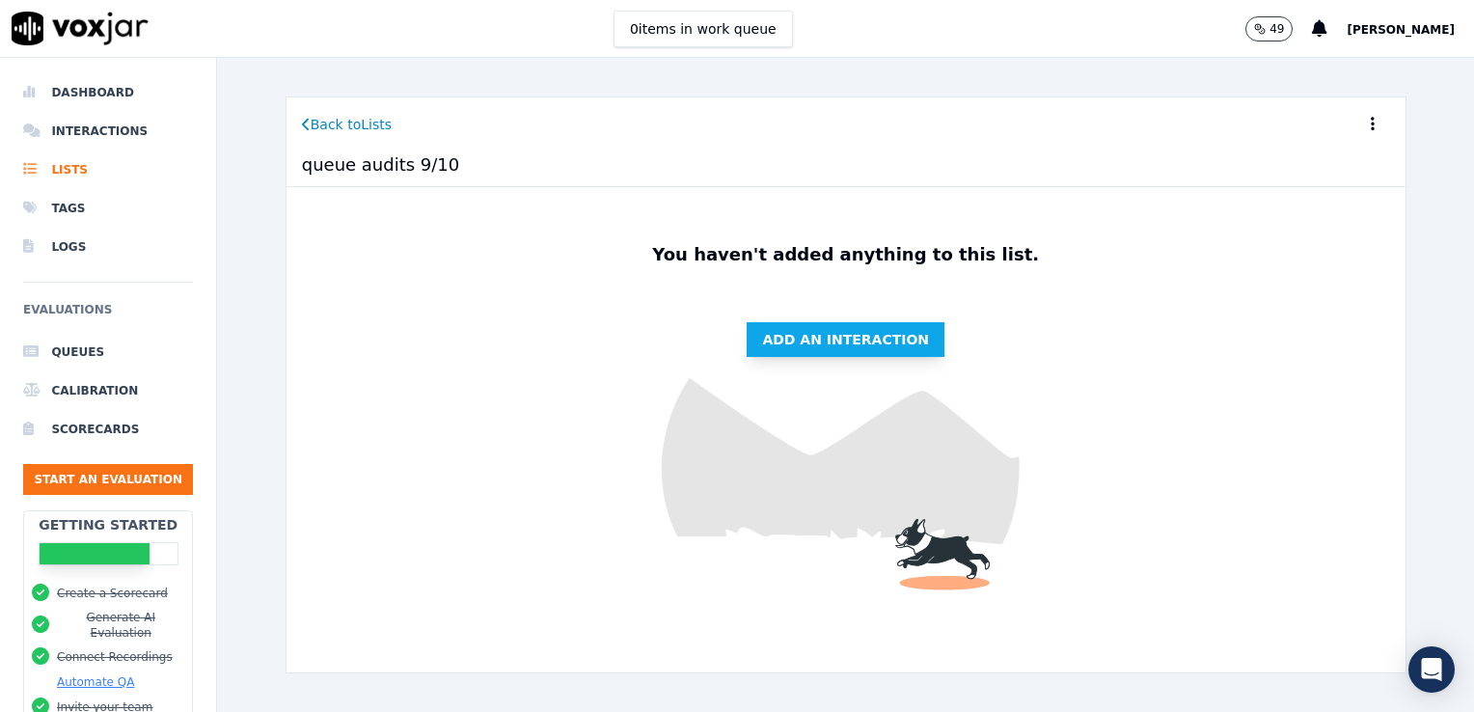
click at [852, 349] on button "Add an interaction" at bounding box center [845, 339] width 198 height 35
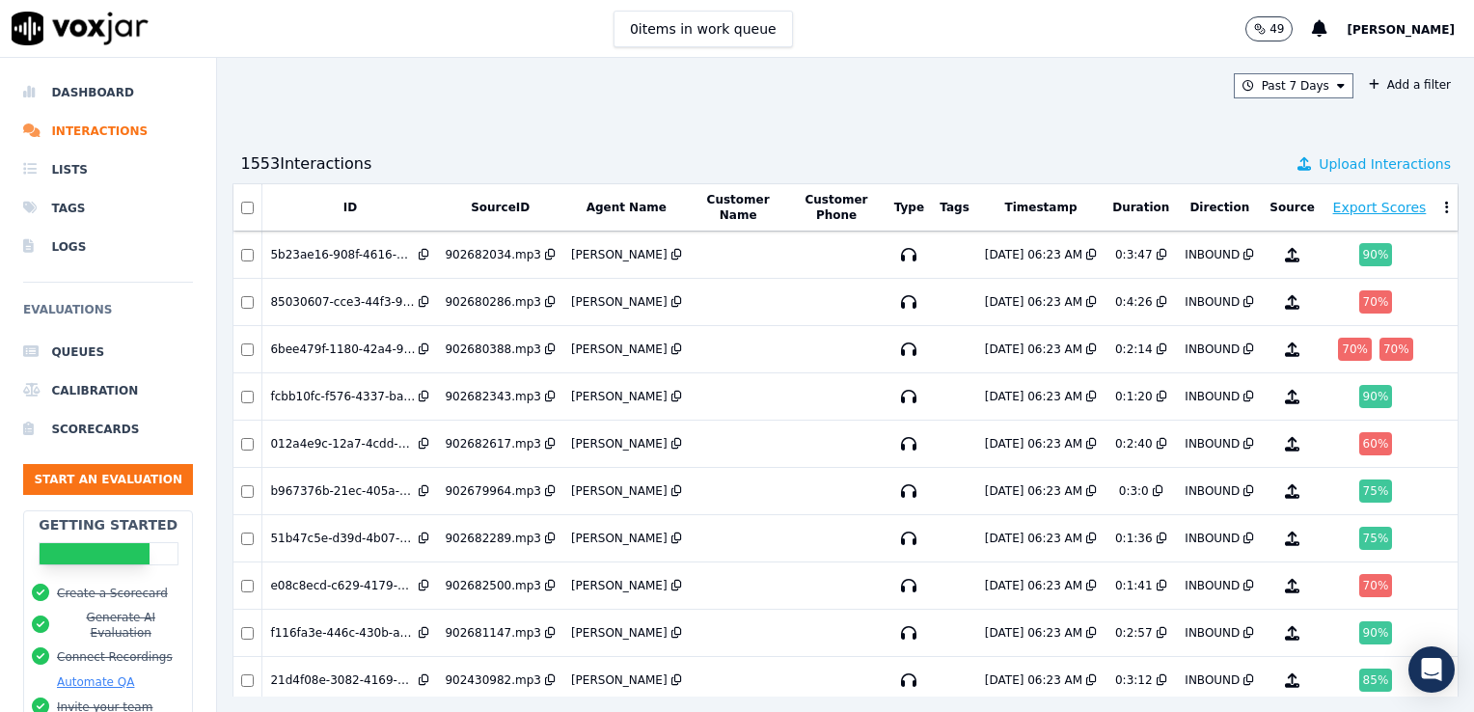
click at [1322, 167] on span "Upload Interactions" at bounding box center [1384, 163] width 132 height 19
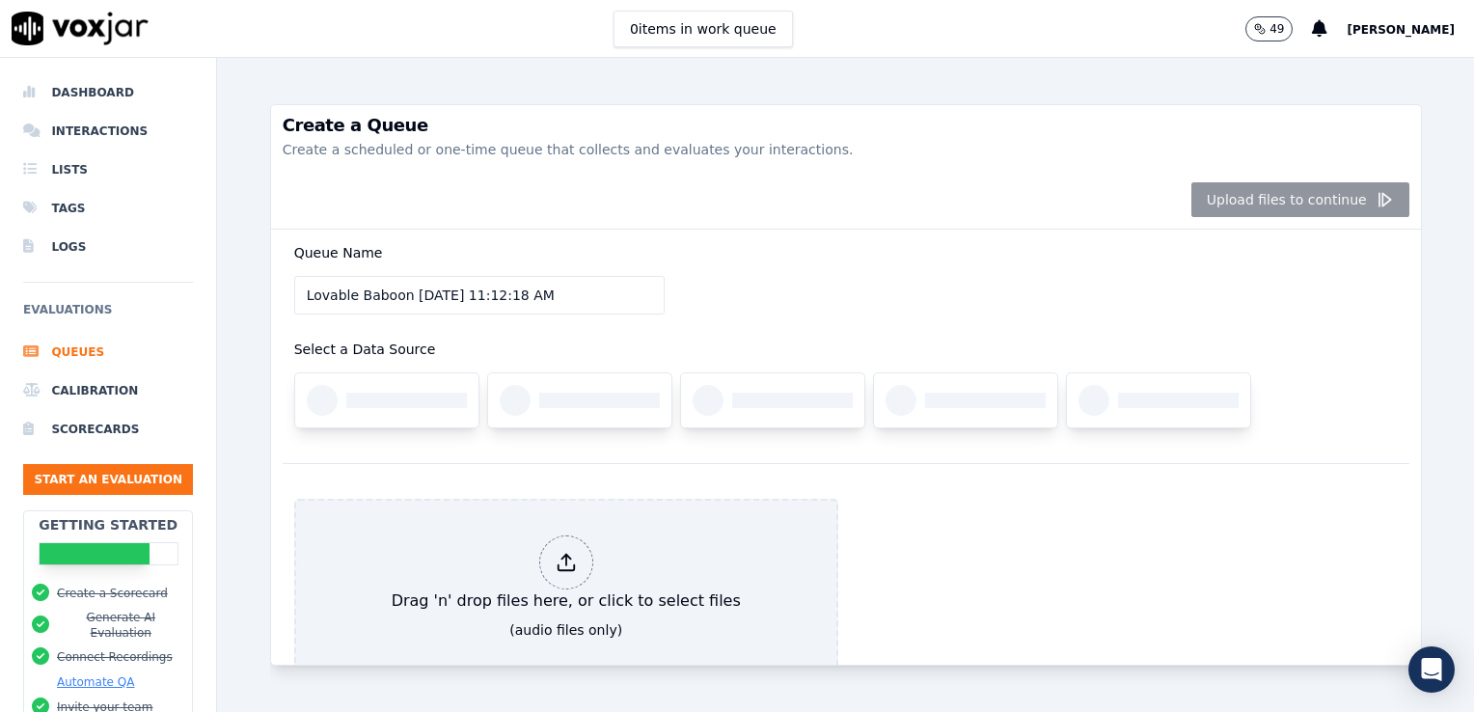
click at [787, 308] on div "Queue Name Lovable Baboon 9/10/2025, 11:12:18 AM Select a Data Source" at bounding box center [846, 346] width 1126 height 233
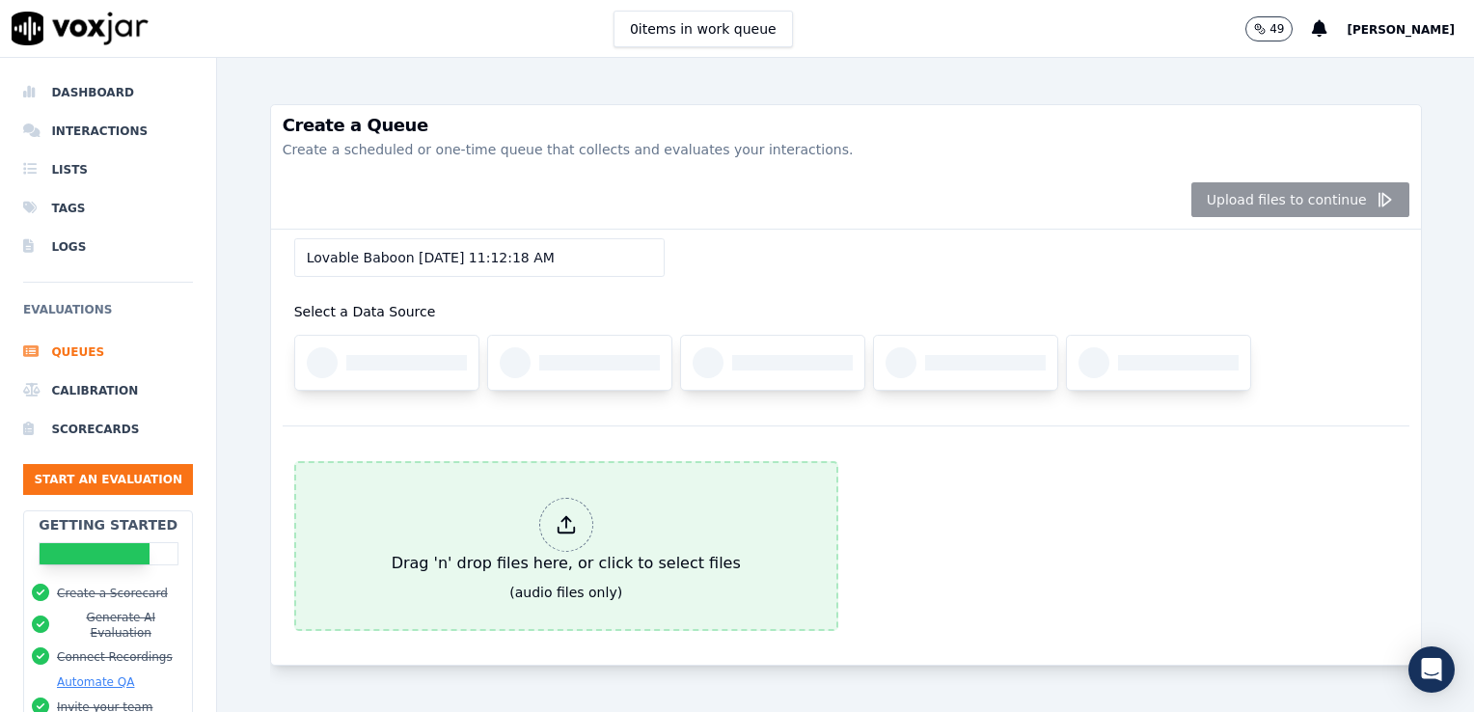
scroll to position [38, 0]
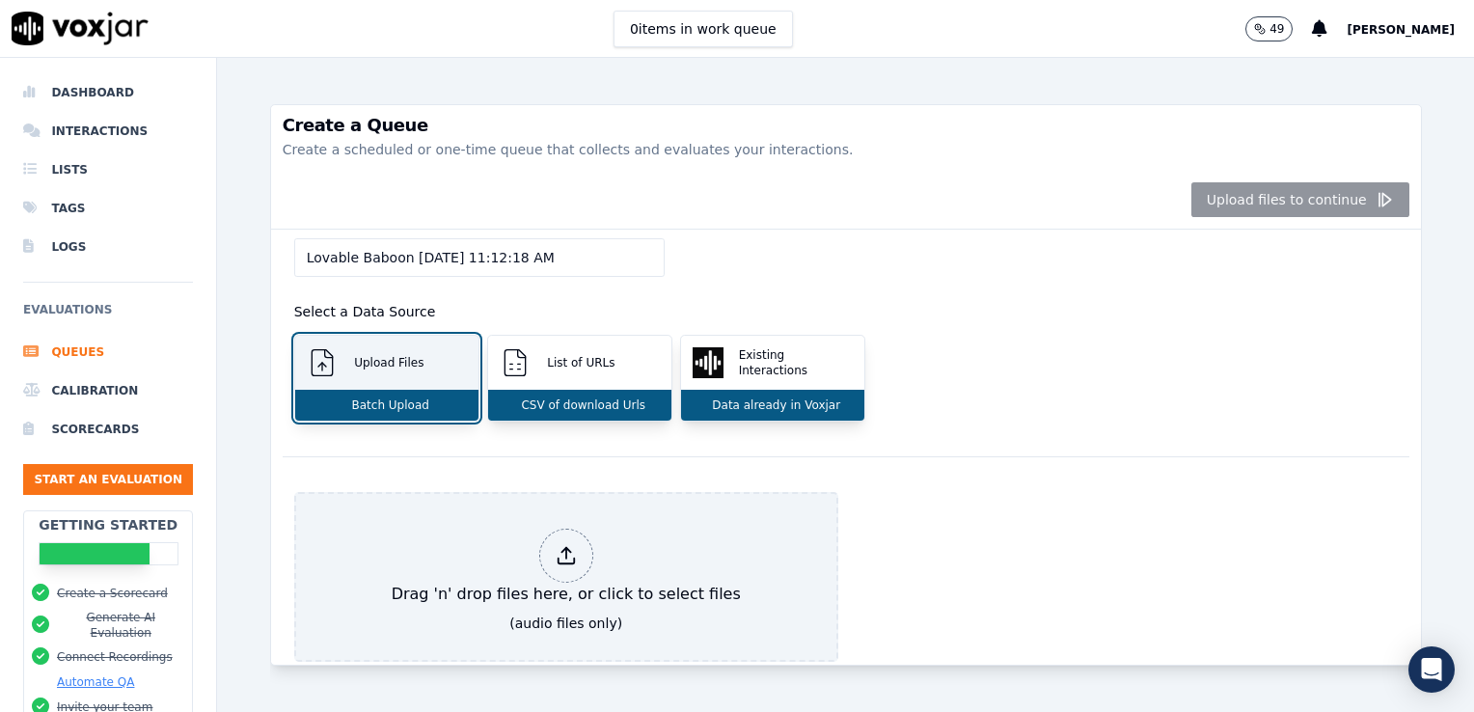
click at [415, 399] on p "Batch Upload" at bounding box center [386, 404] width 85 height 15
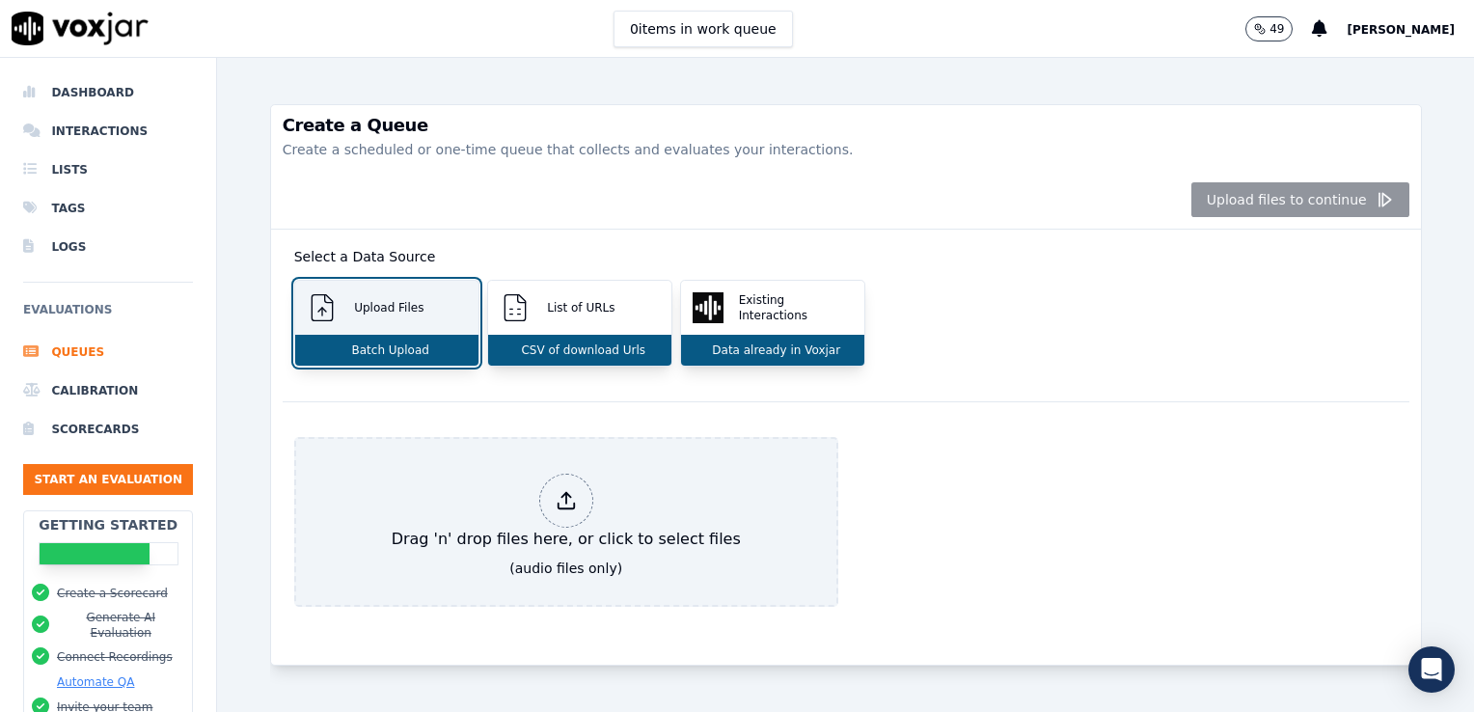
scroll to position [135, 0]
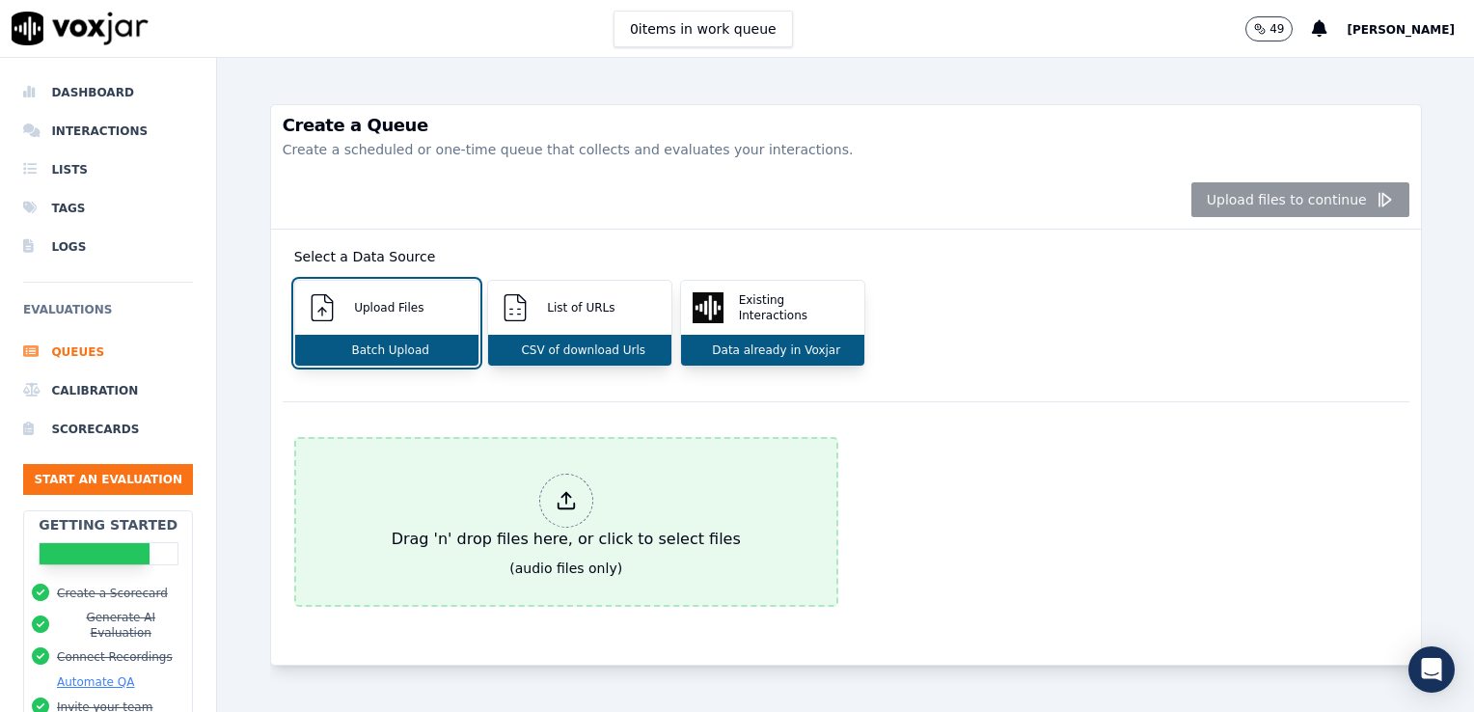
click at [504, 466] on div "Drag 'n' drop files here, or click to select files" at bounding box center [566, 512] width 365 height 93
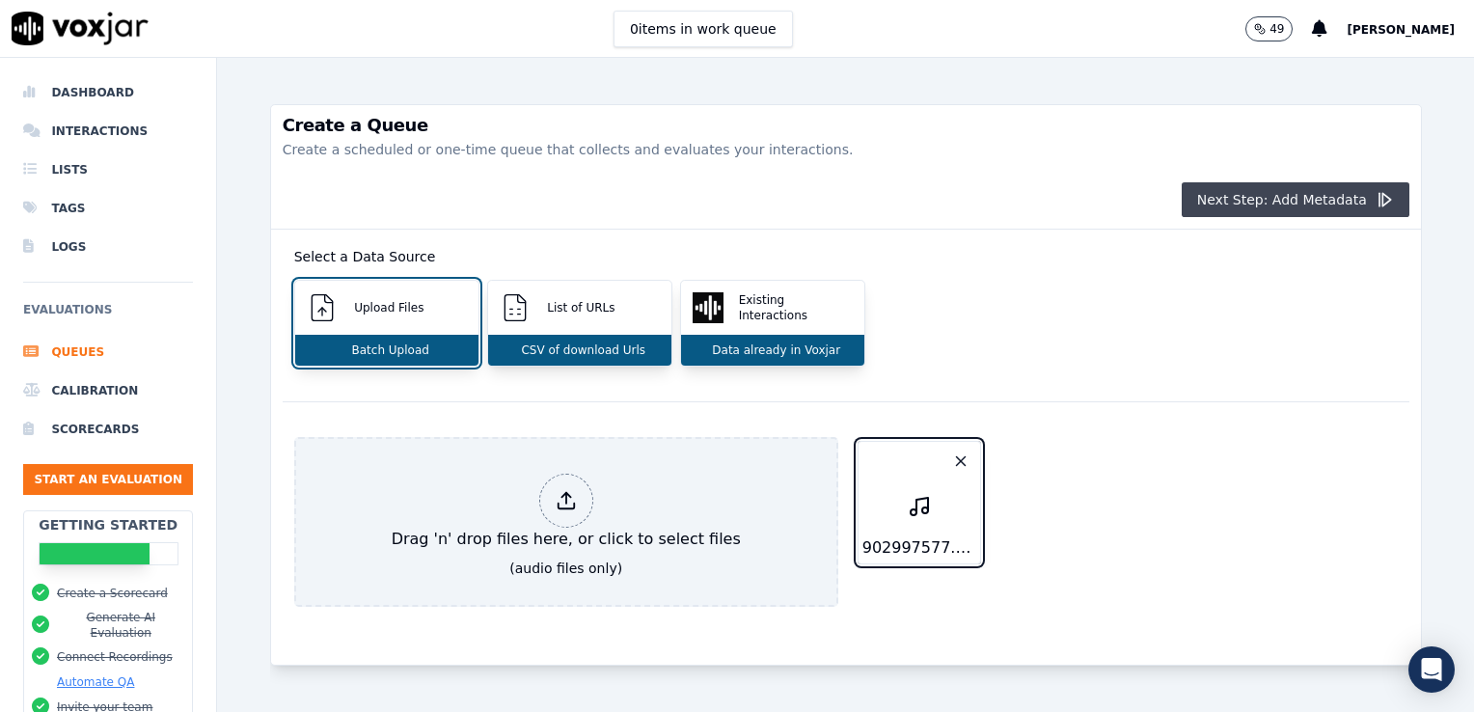
click at [1291, 199] on button "Next Step: Add Metadata" at bounding box center [1295, 199] width 228 height 35
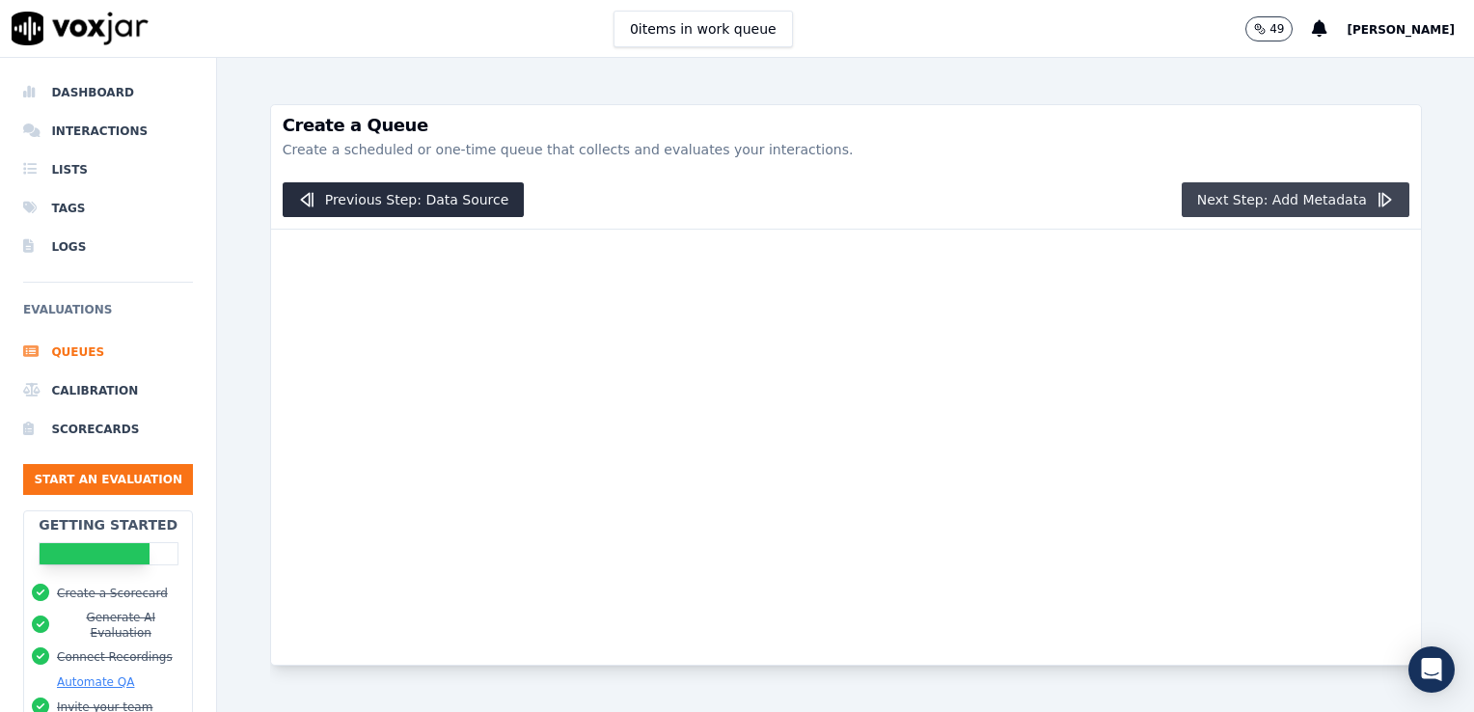
click at [1291, 199] on button "Next Step: Add Metadata" at bounding box center [1295, 199] width 228 height 35
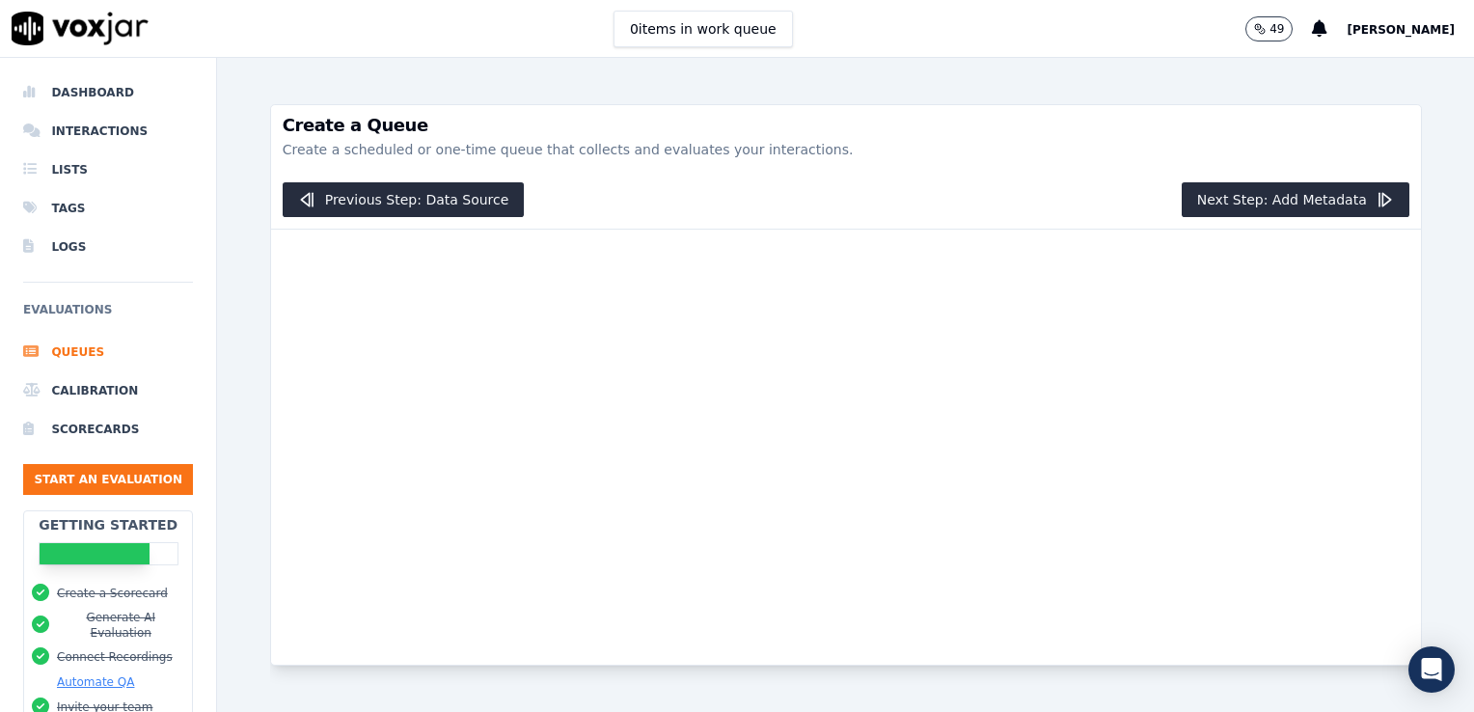
click at [881, 160] on div "Create a Queue Create a scheduled or one-time queue that collects and evaluates…" at bounding box center [846, 138] width 1150 height 66
click at [1283, 190] on button "Next Step: Add Metadata" at bounding box center [1295, 199] width 228 height 35
click at [1339, 191] on button "Next Step: Add Metadata" at bounding box center [1295, 199] width 228 height 35
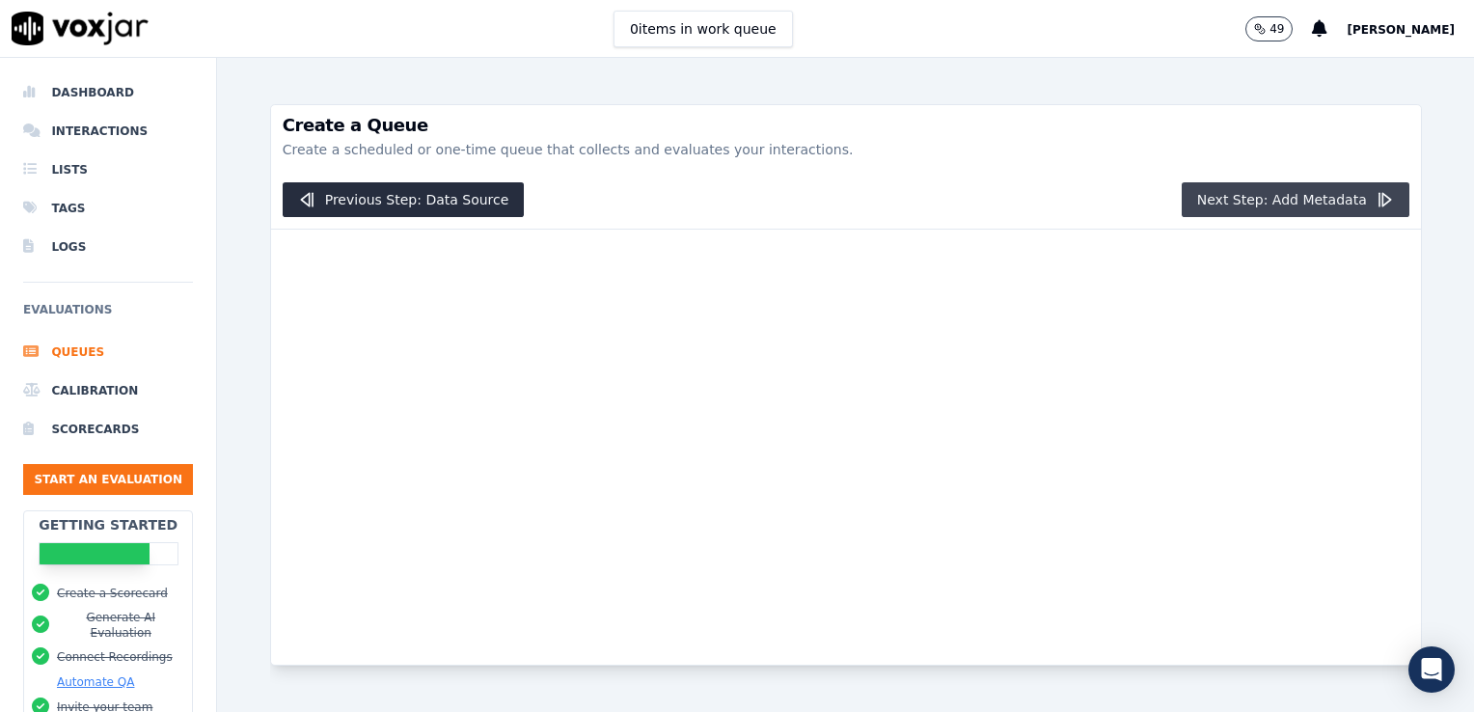
click at [1339, 191] on button "Next Step: Add Metadata" at bounding box center [1295, 199] width 228 height 35
drag, startPoint x: 1339, startPoint y: 191, endPoint x: 1041, endPoint y: 152, distance: 300.5
click at [1041, 152] on p "Create a scheduled or one-time queue that collects and evaluates your interacti…" at bounding box center [846, 149] width 1126 height 19
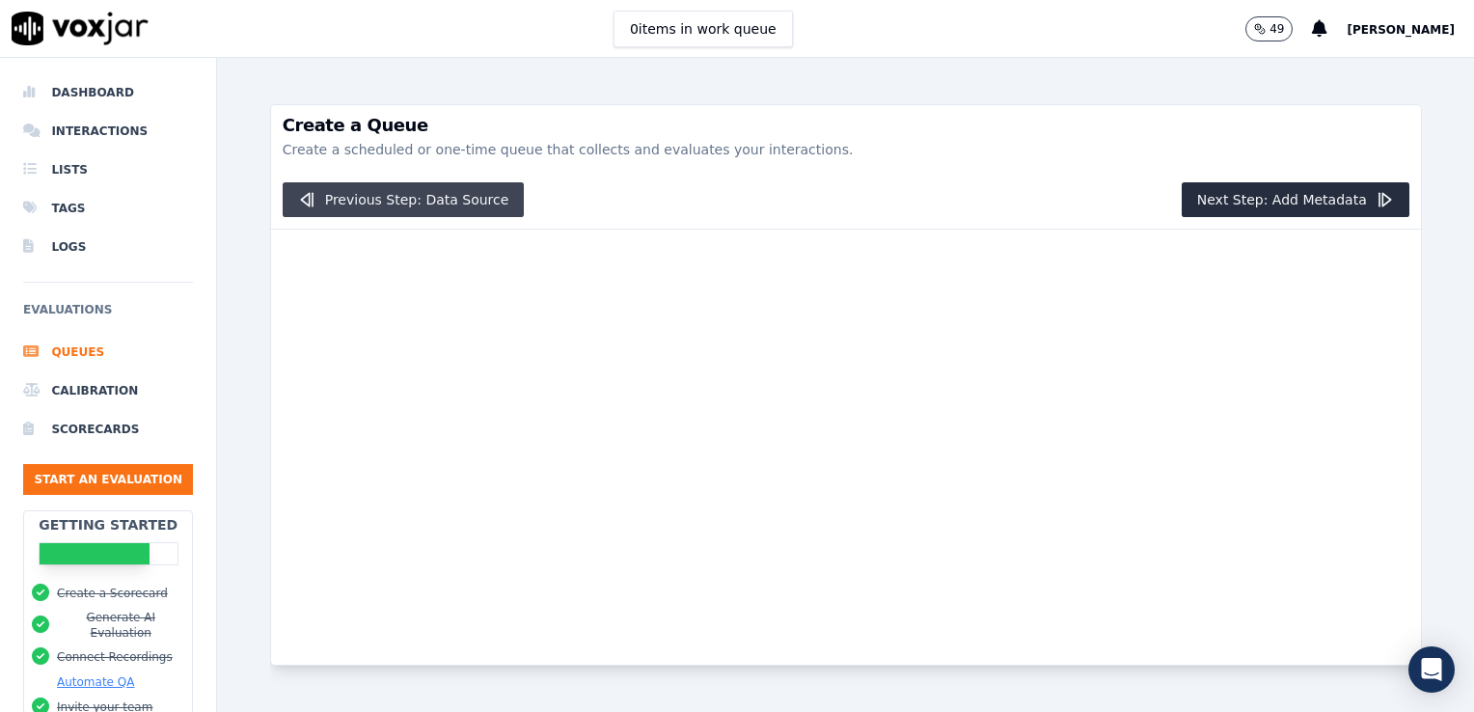
click at [328, 205] on button "Previous Step: Data Source" at bounding box center [404, 199] width 242 height 35
click at [1385, 27] on span "[PERSON_NAME]" at bounding box center [1400, 30] width 108 height 14
click at [1441, 33] on span "[PERSON_NAME]" at bounding box center [1400, 30] width 108 height 14
click at [139, 106] on li "Dashboard" at bounding box center [108, 92] width 170 height 39
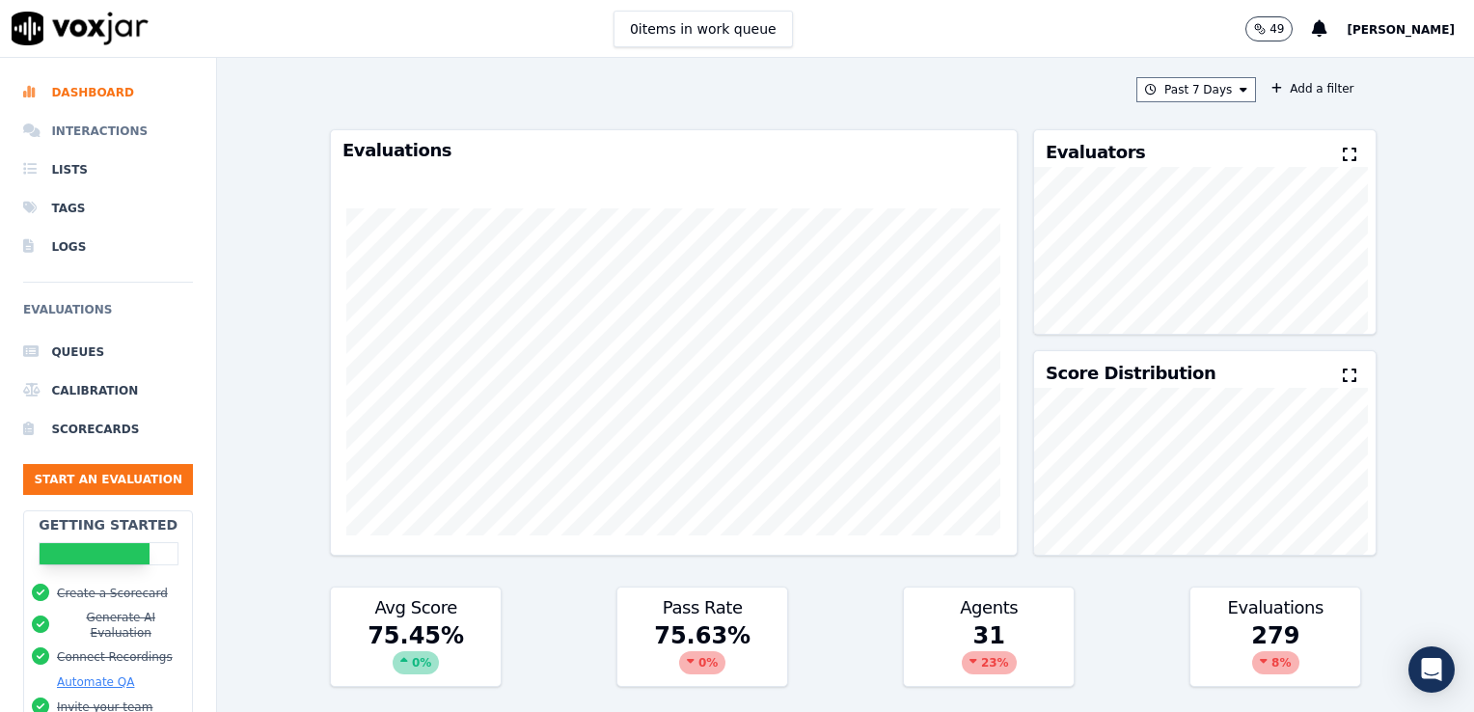
click at [78, 132] on li "Interactions" at bounding box center [108, 131] width 170 height 39
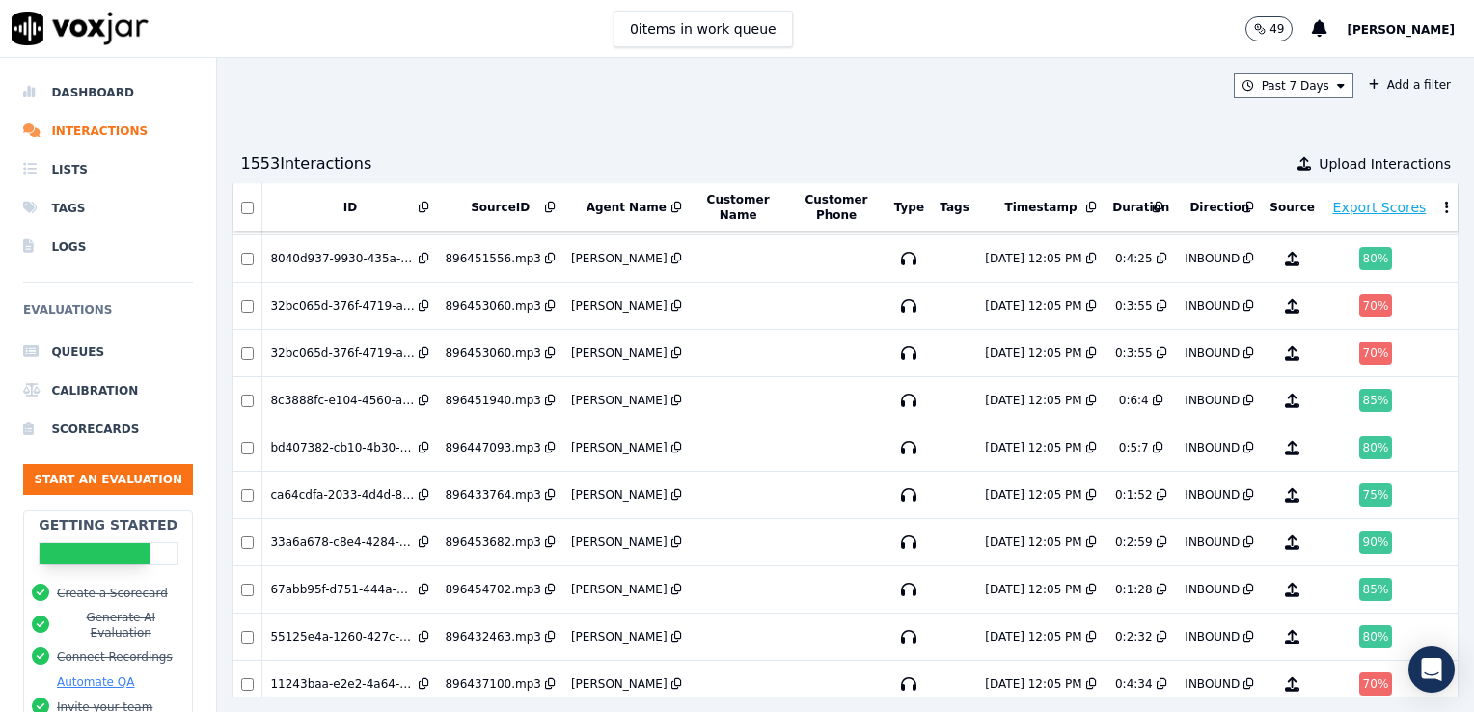
scroll to position [4632, 0]
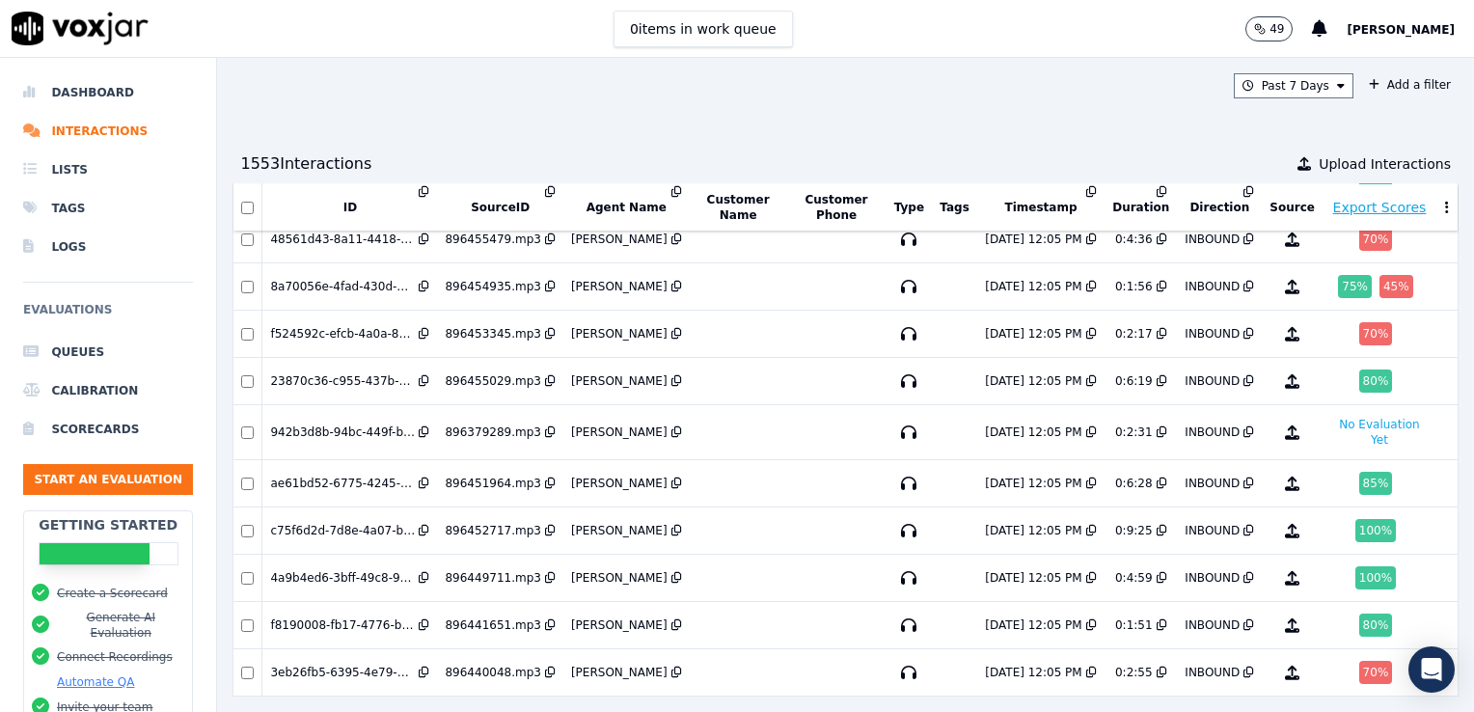
click at [494, 204] on button "SourceID" at bounding box center [500, 207] width 59 height 15
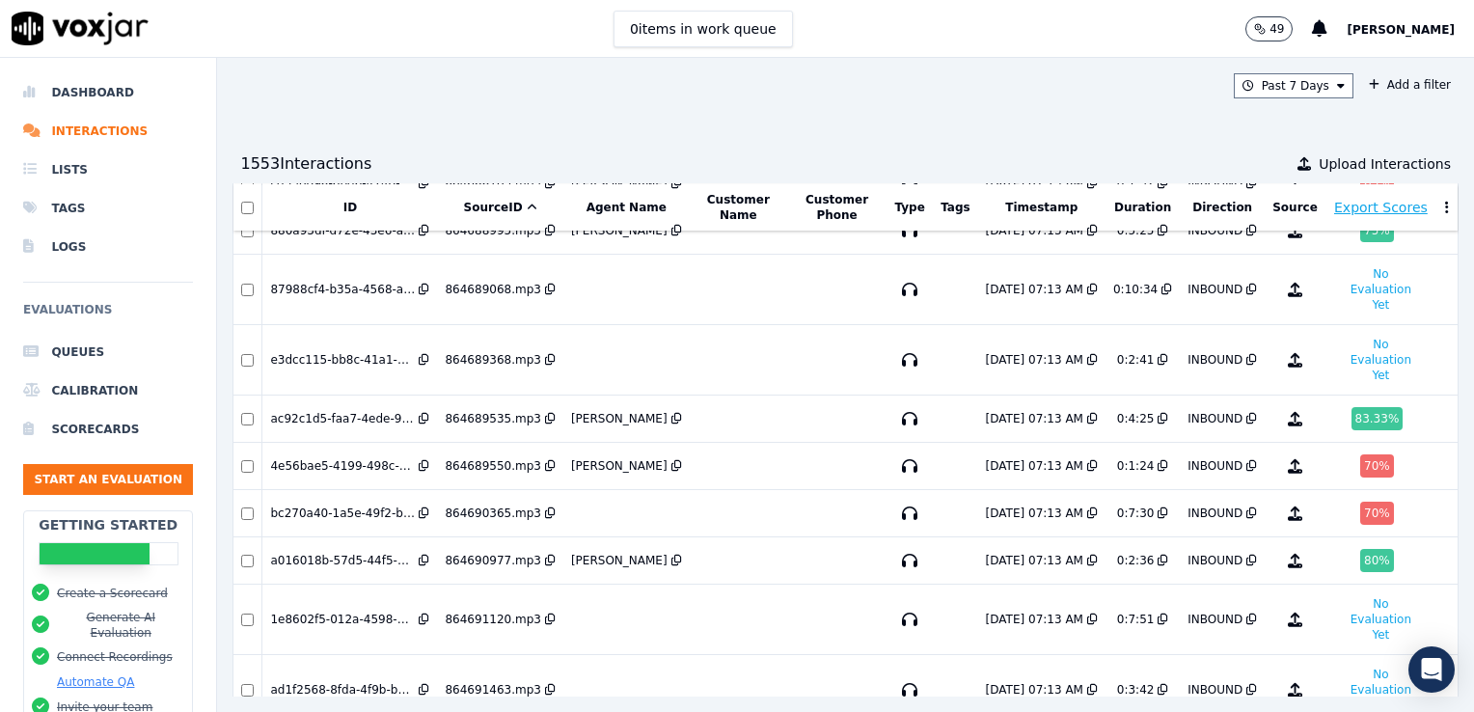
scroll to position [1561, 0]
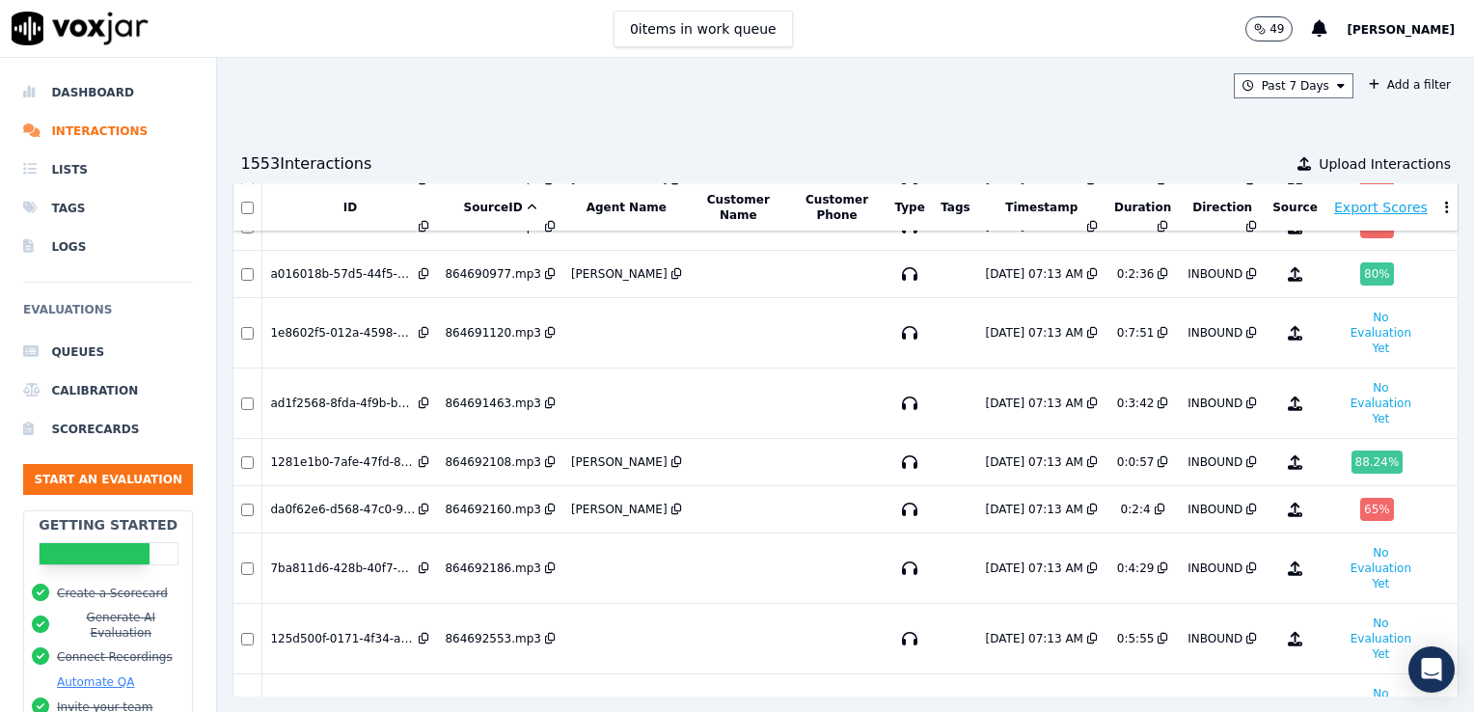
click at [1342, 201] on button "Export Scores" at bounding box center [1381, 207] width 94 height 19
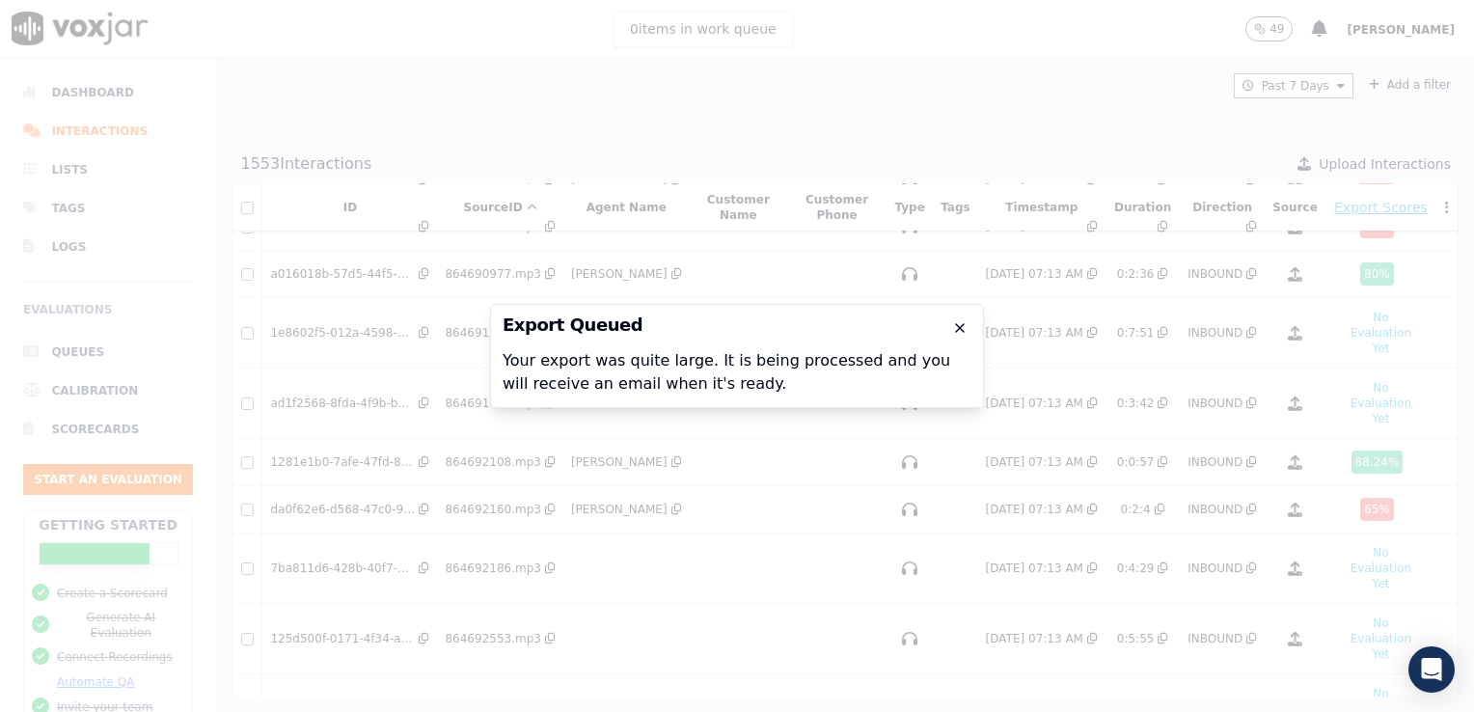
click at [965, 332] on icon "button" at bounding box center [959, 327] width 15 height 15
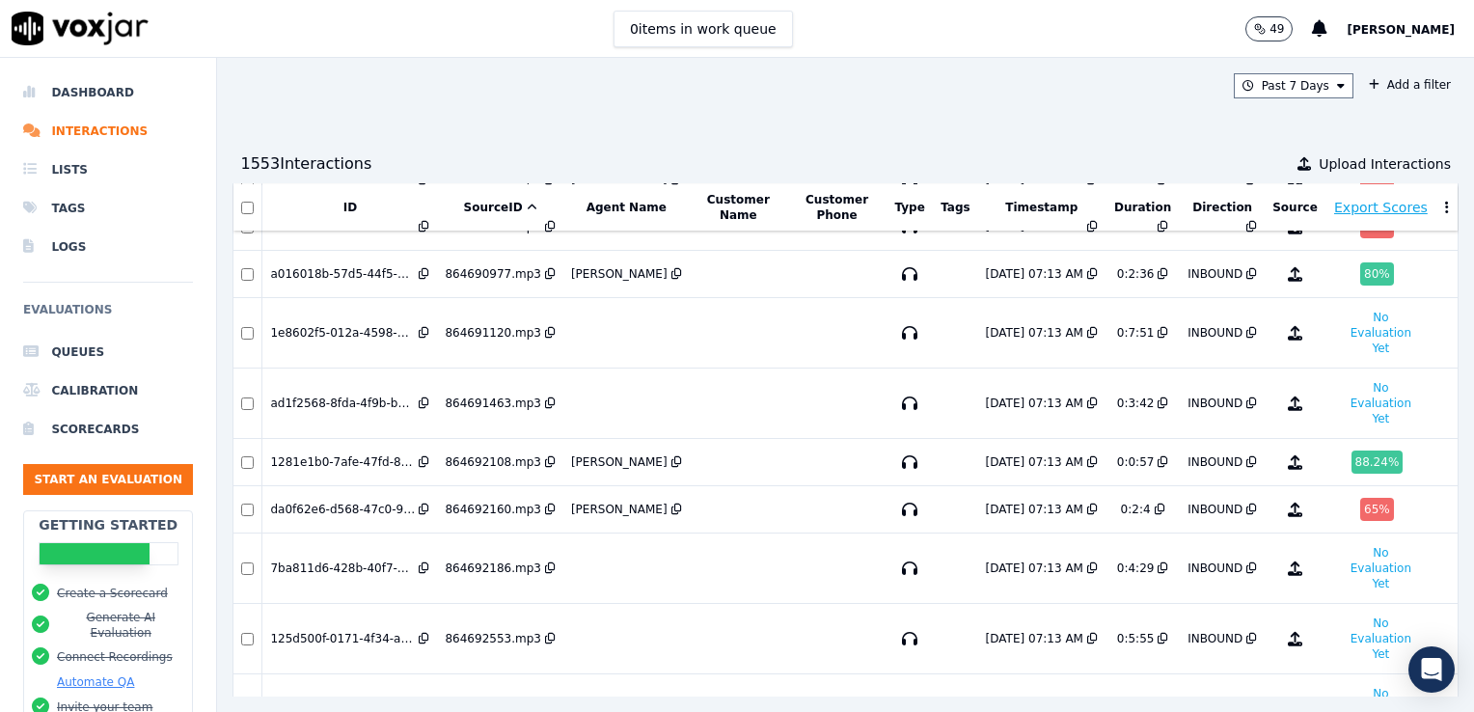
click at [1062, 160] on div "1553 Interaction s Upload Interactions" at bounding box center [845, 164] width 1226 height 39
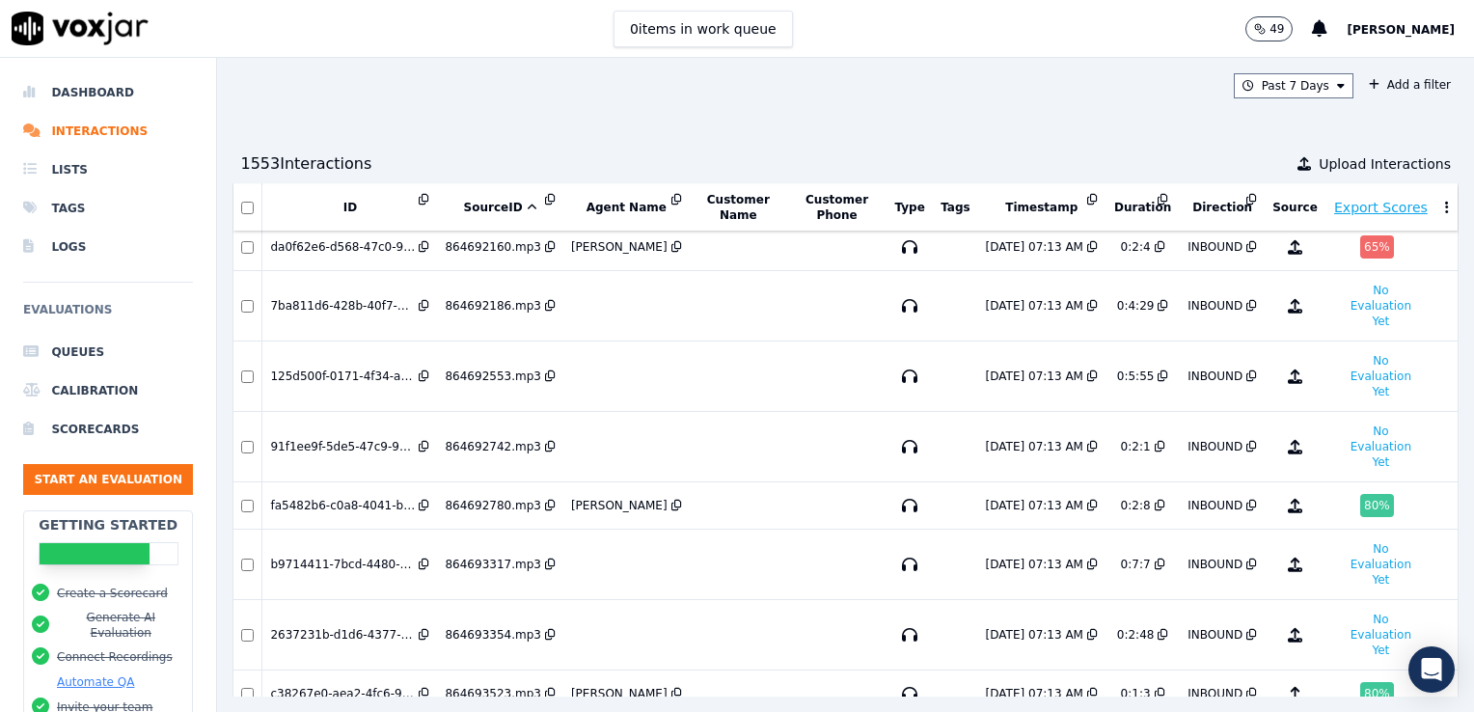
scroll to position [2533, 0]
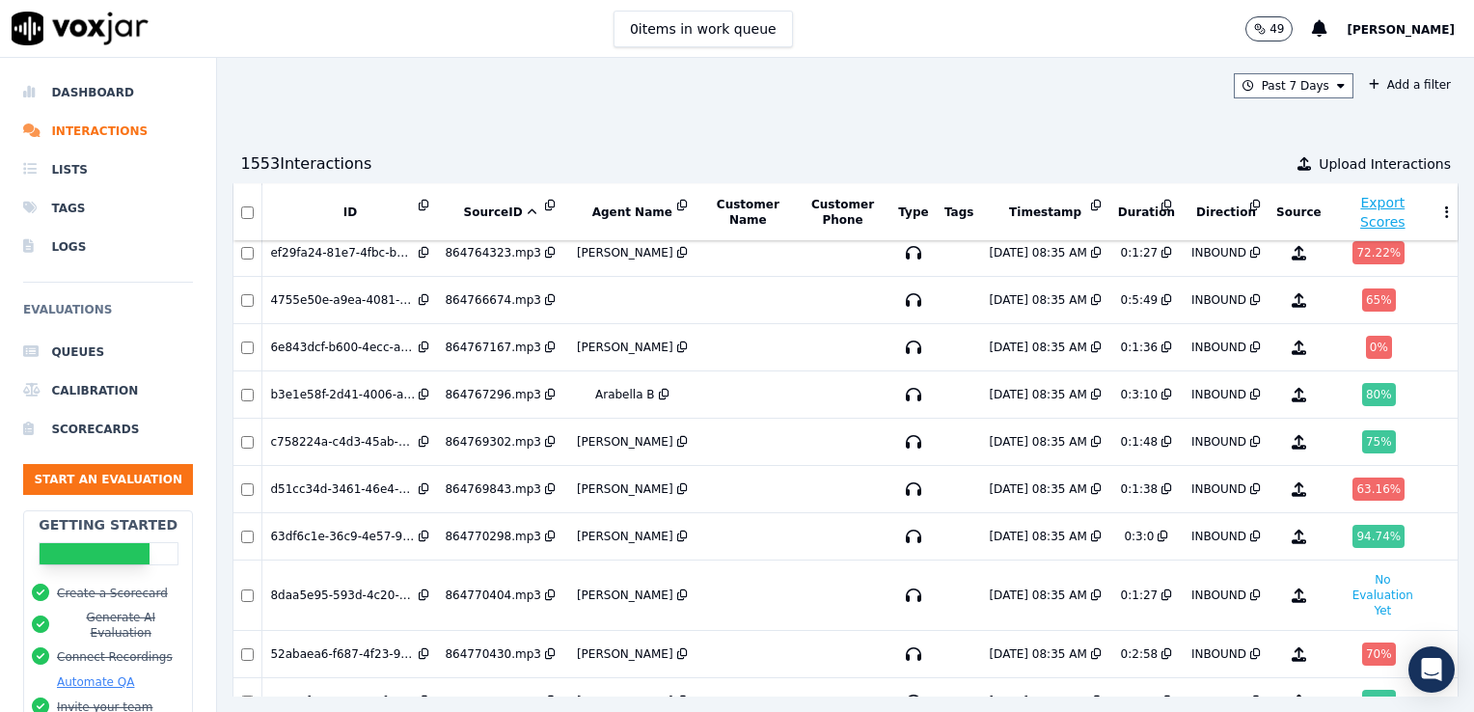
click at [509, 204] on button "SourceID" at bounding box center [500, 211] width 73 height 15
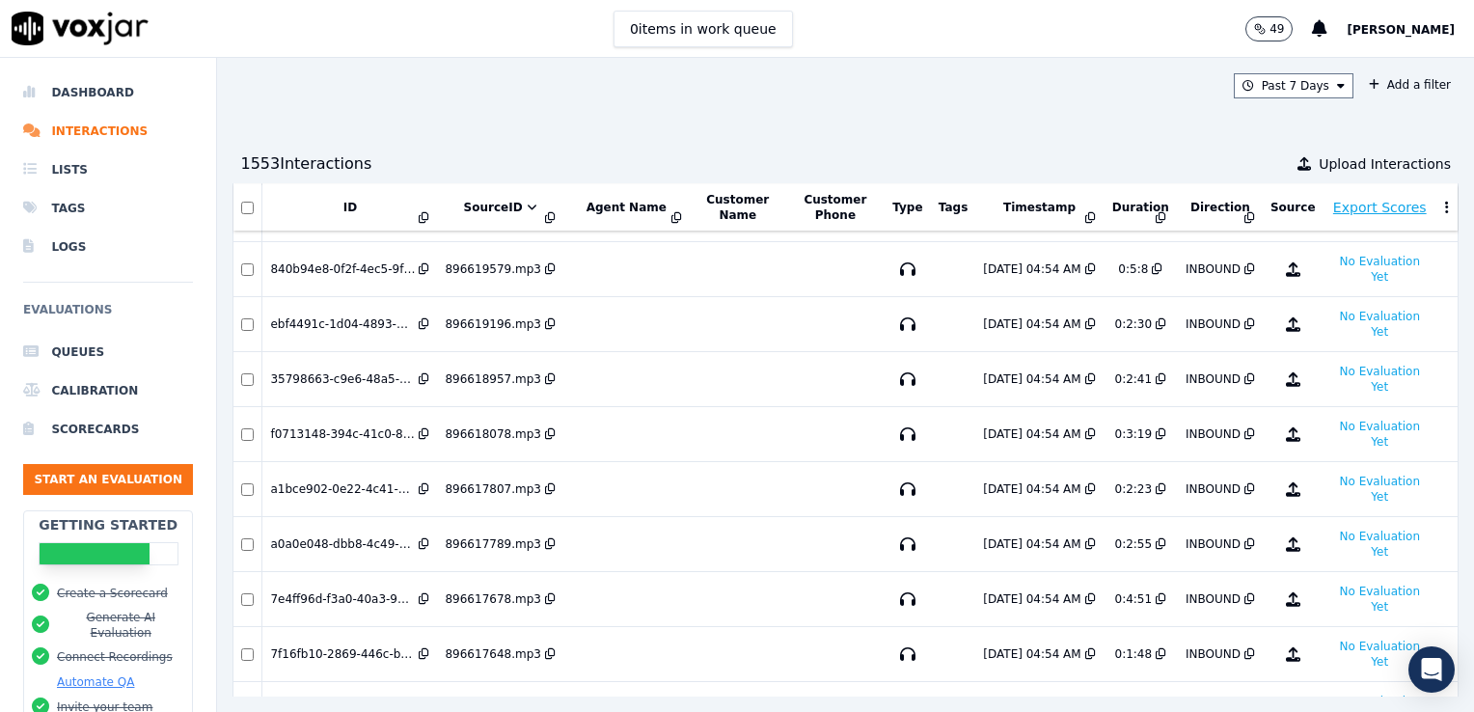
scroll to position [6846, 0]
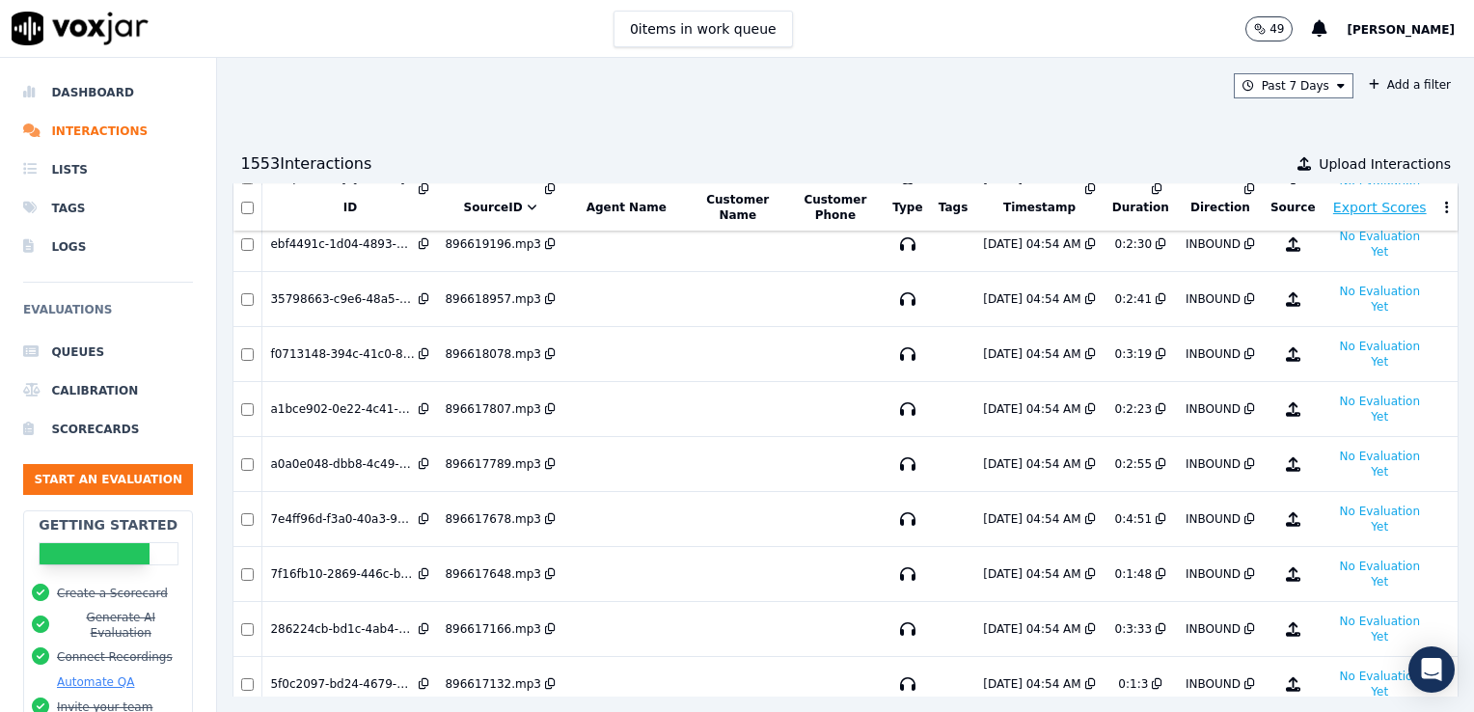
click at [1016, 203] on button "Timestamp" at bounding box center [1039, 207] width 72 height 15
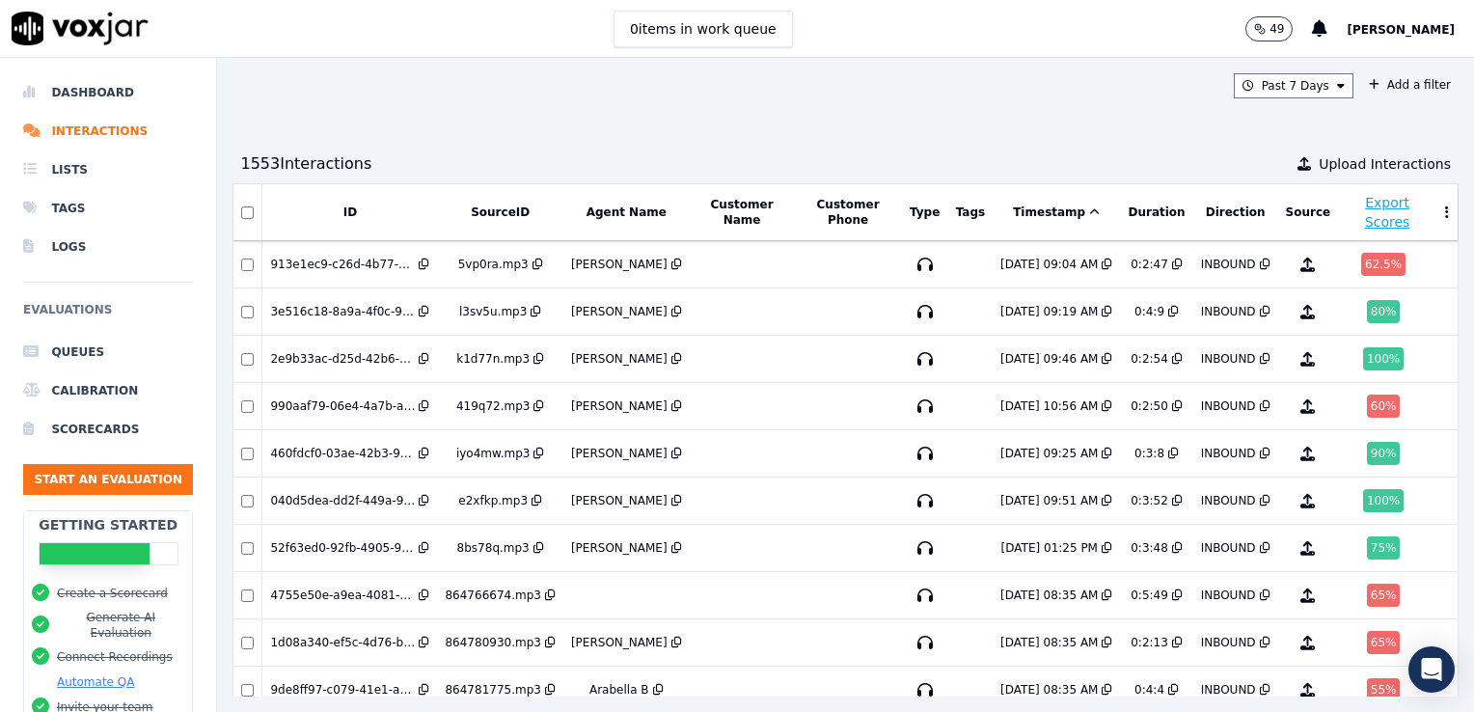
click at [1089, 208] on icon at bounding box center [1094, 212] width 11 height 12
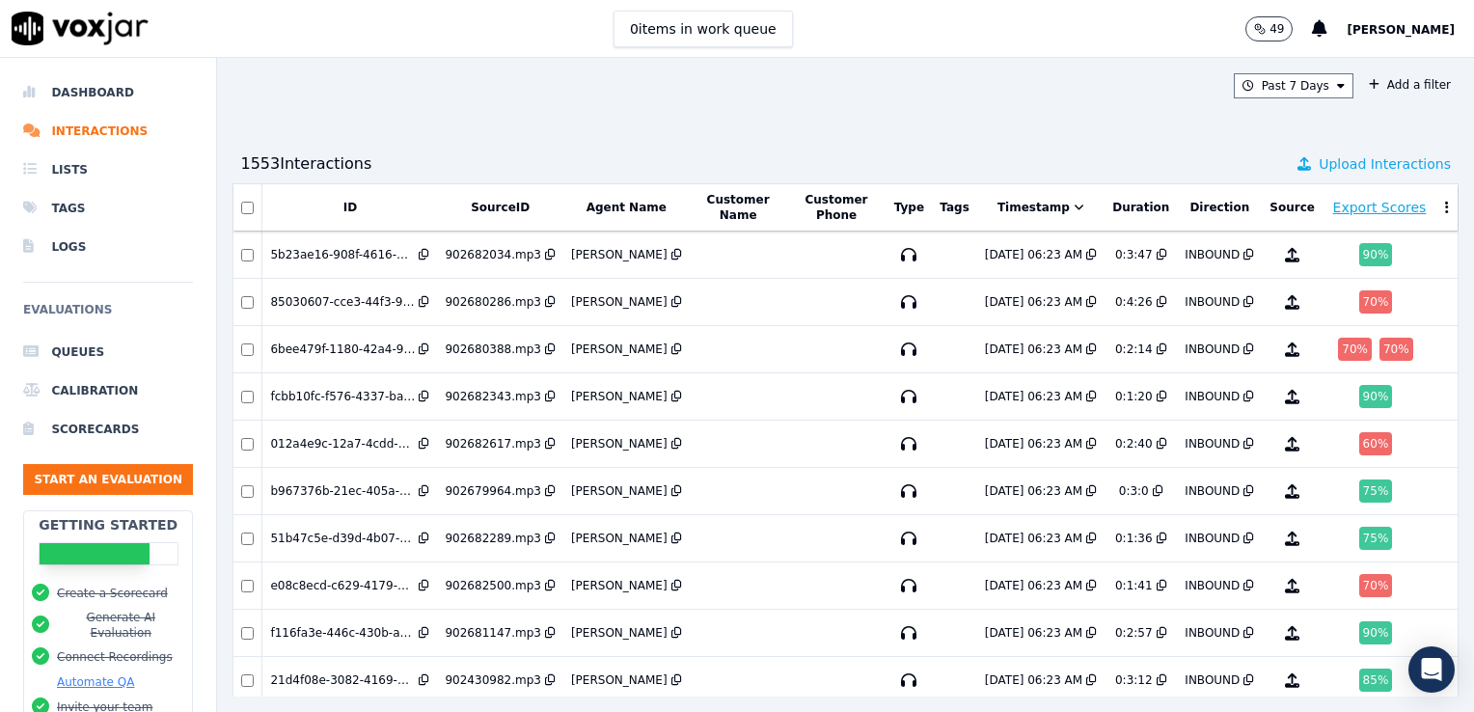
click at [1318, 165] on span "Upload Interactions" at bounding box center [1384, 163] width 132 height 19
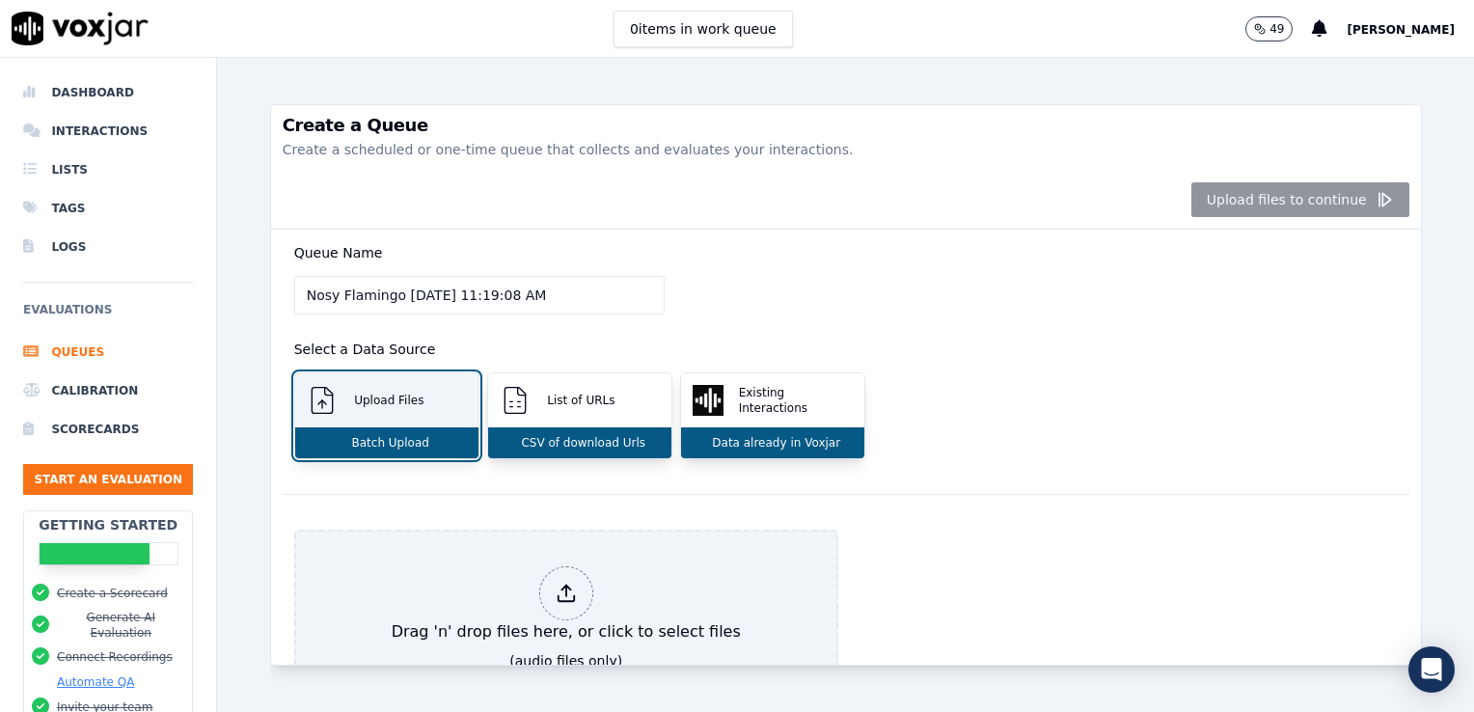
click at [386, 441] on p "Batch Upload" at bounding box center [386, 442] width 85 height 15
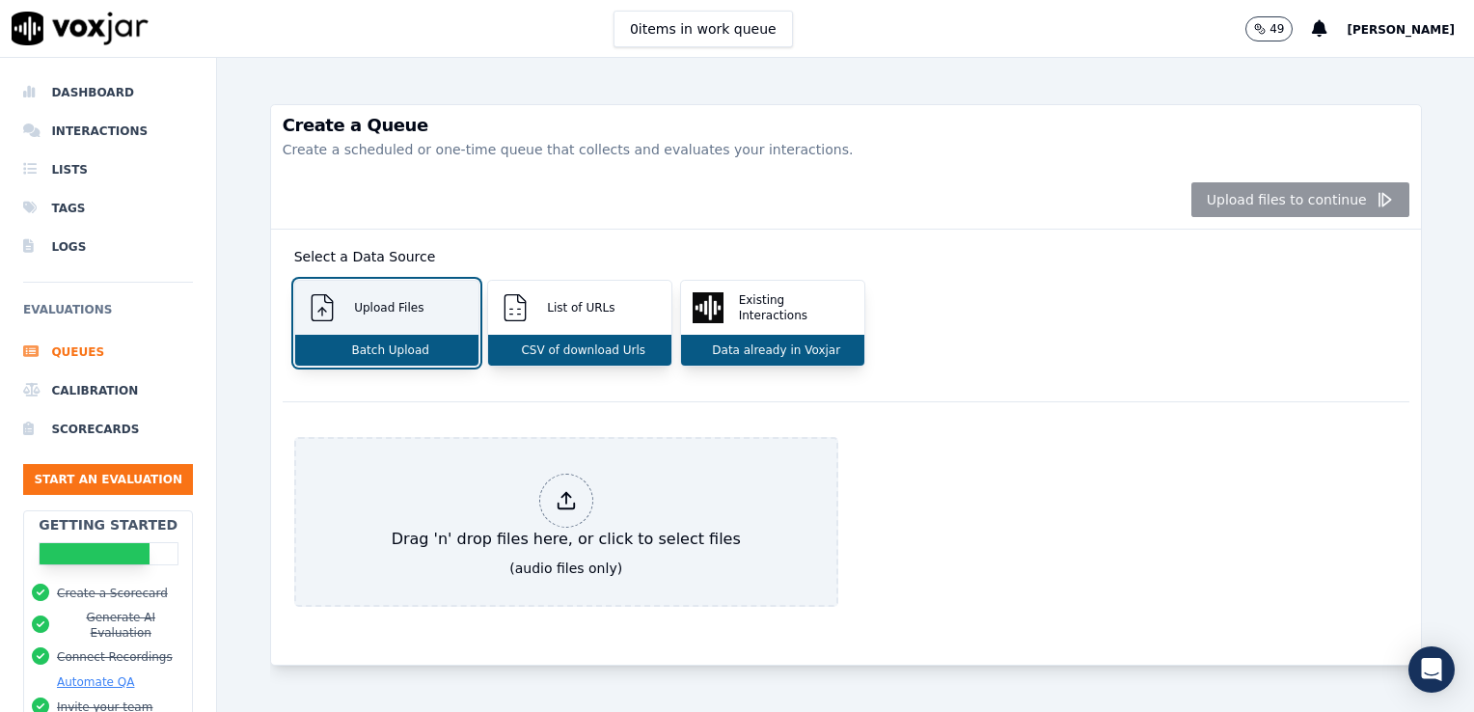
scroll to position [135, 0]
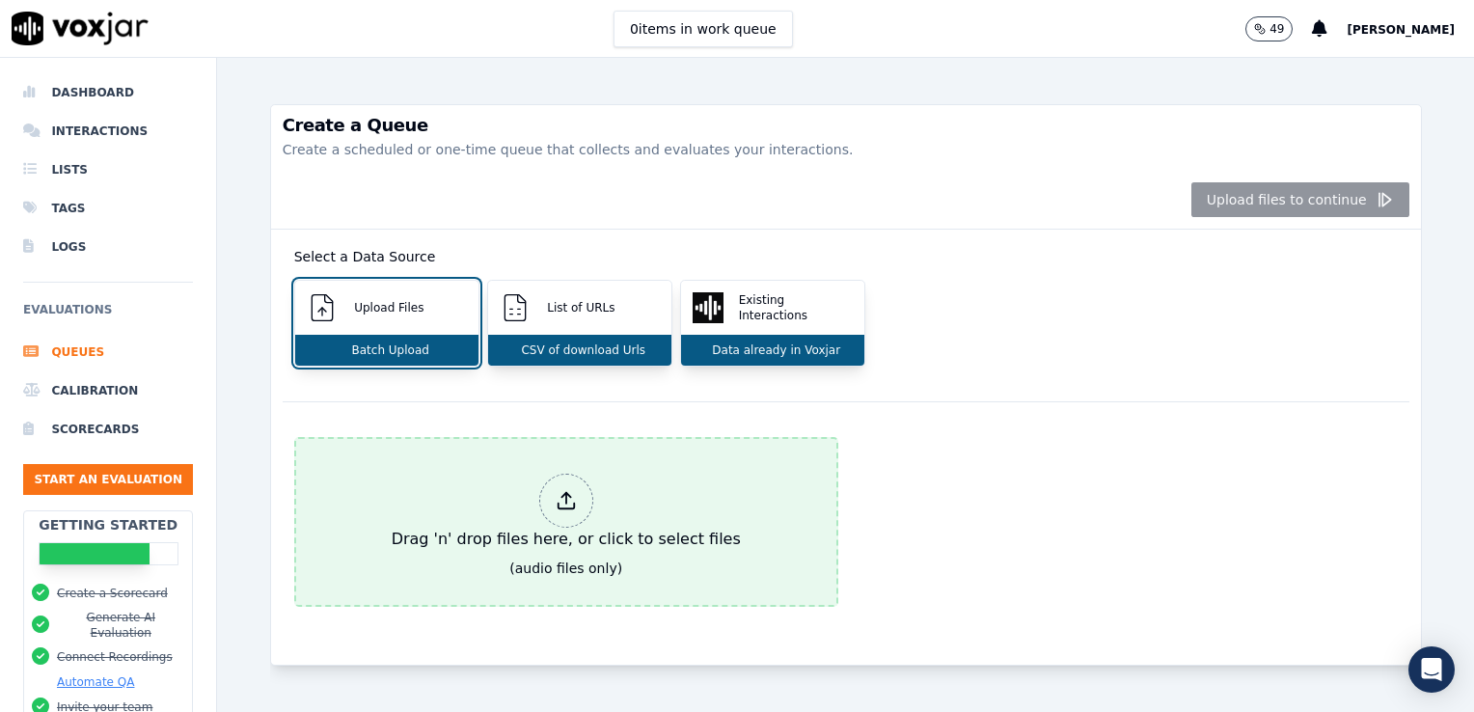
click at [539, 473] on div at bounding box center [566, 500] width 54 height 54
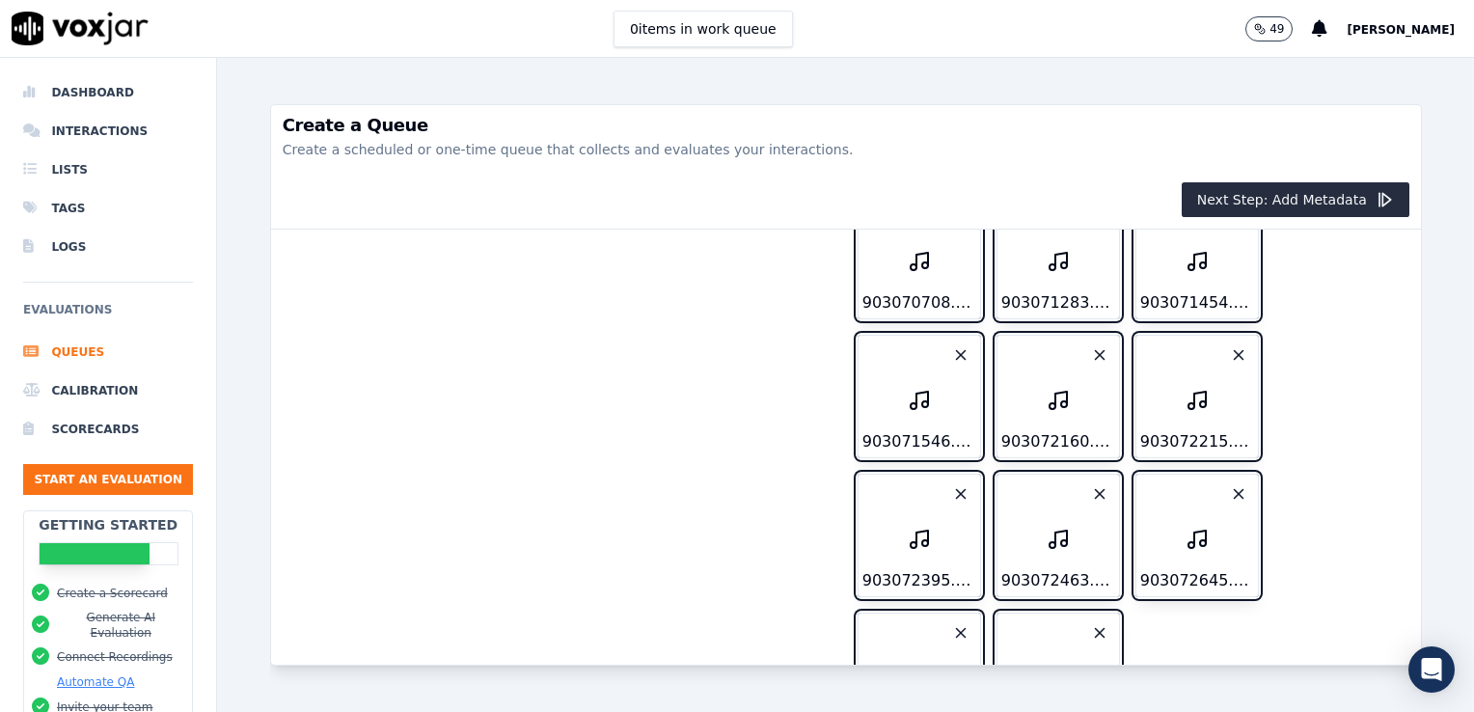
scroll to position [9253, 0]
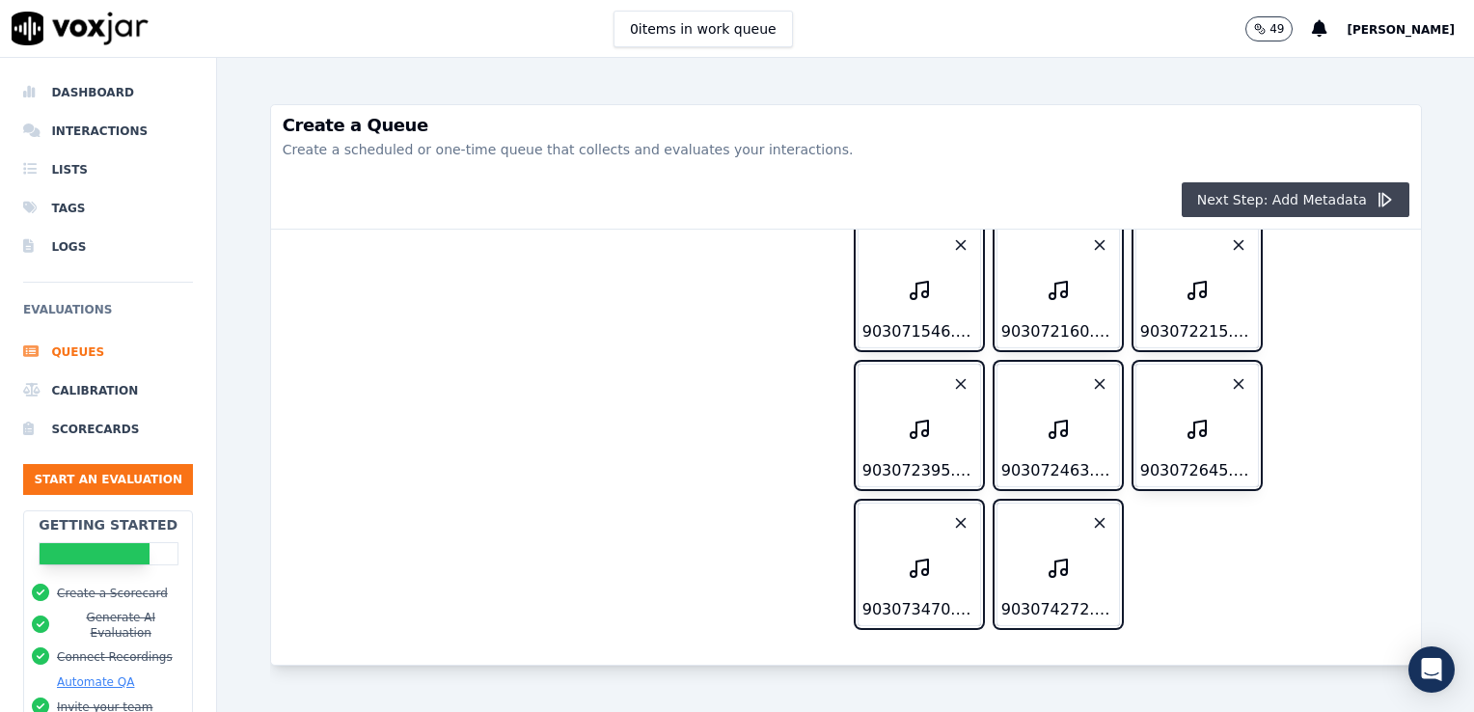
click at [1374, 194] on icon "button" at bounding box center [1383, 199] width 19 height 19
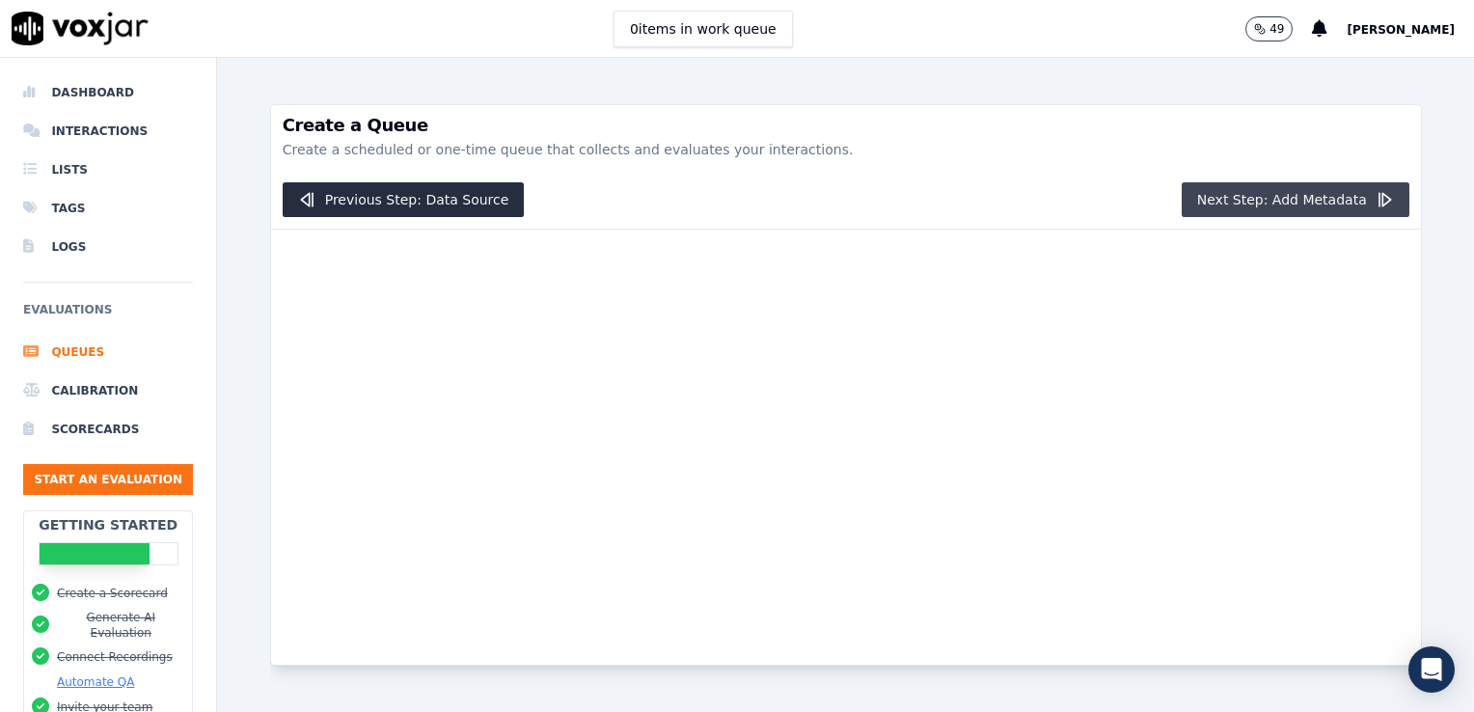
click at [1374, 194] on icon "button" at bounding box center [1383, 199] width 19 height 19
click at [1444, 38] on button "[PERSON_NAME]" at bounding box center [1409, 28] width 127 height 23
click at [1419, 31] on span "[PERSON_NAME]" at bounding box center [1400, 30] width 108 height 14
click at [123, 31] on img at bounding box center [80, 29] width 137 height 34
